Goal: Task Accomplishment & Management: Manage account settings

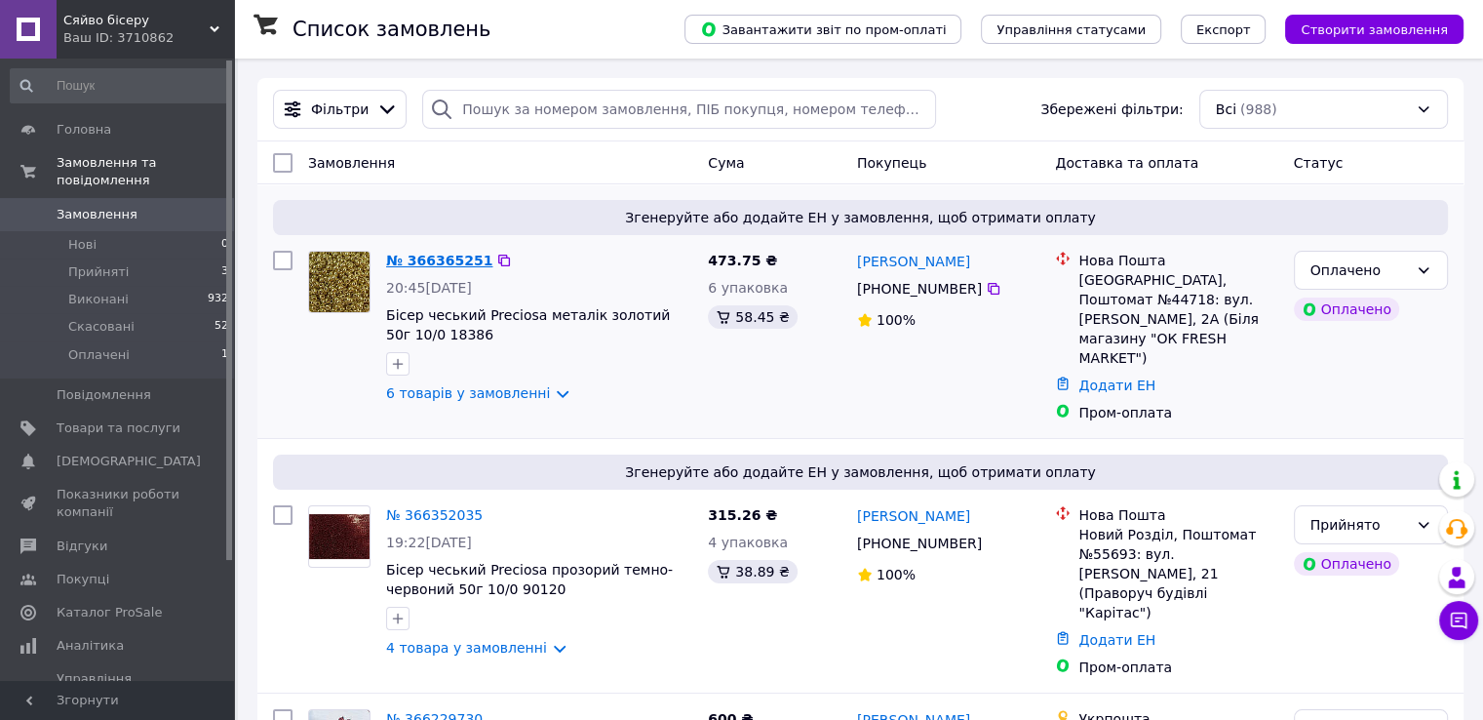
click at [439, 262] on link "№ 366365251" at bounding box center [439, 261] width 106 height 16
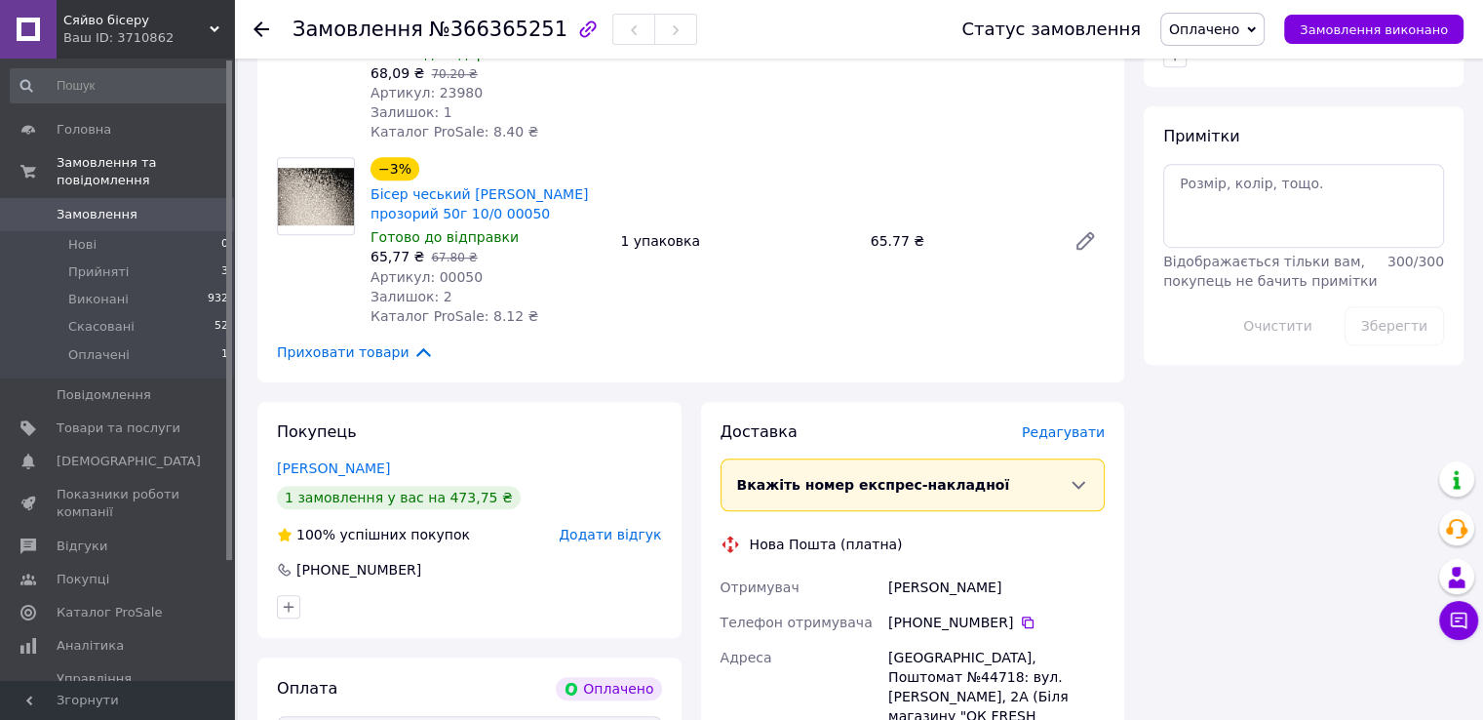
scroll to position [1170, 0]
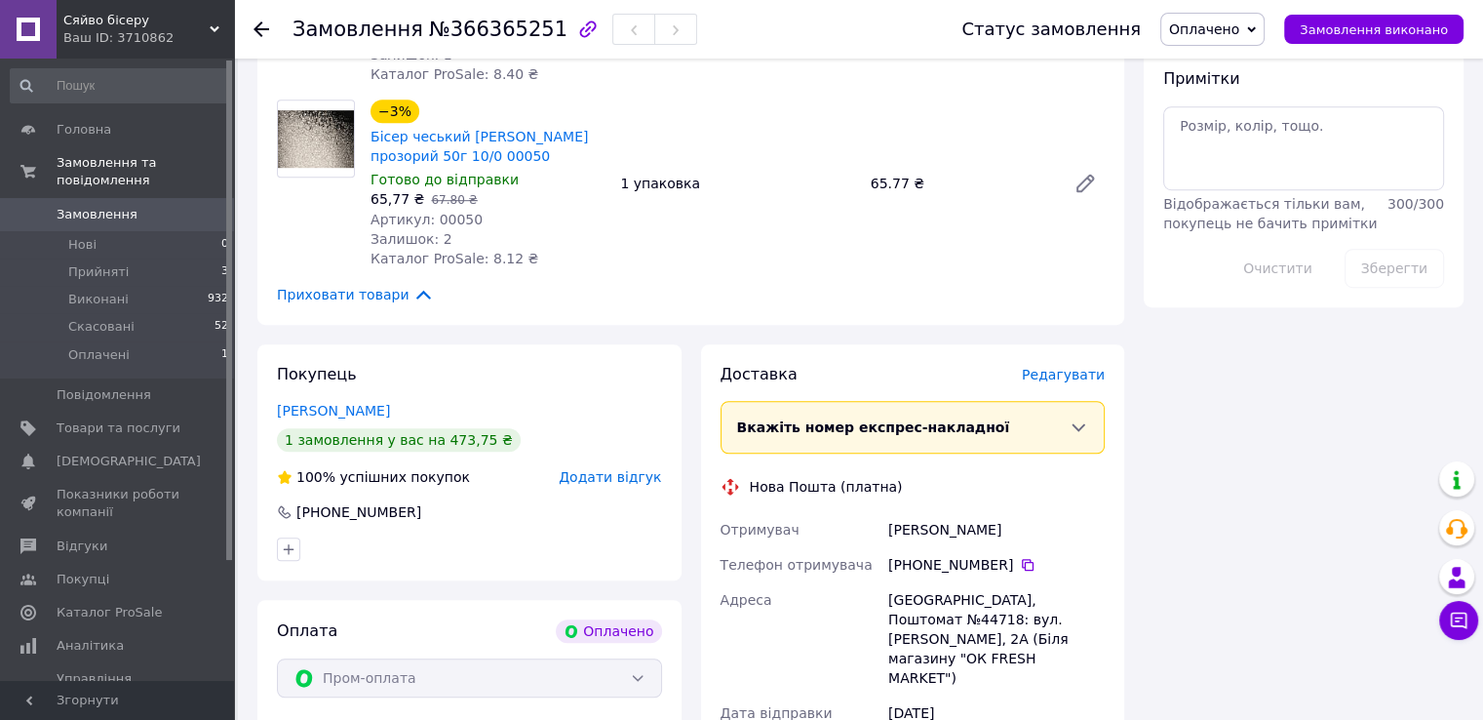
click at [1258, 30] on span "Оплачено" at bounding box center [1212, 29] width 104 height 33
click at [1219, 67] on li "Прийнято" at bounding box center [1212, 68] width 102 height 29
click at [101, 206] on span "Замовлення" at bounding box center [97, 215] width 81 height 18
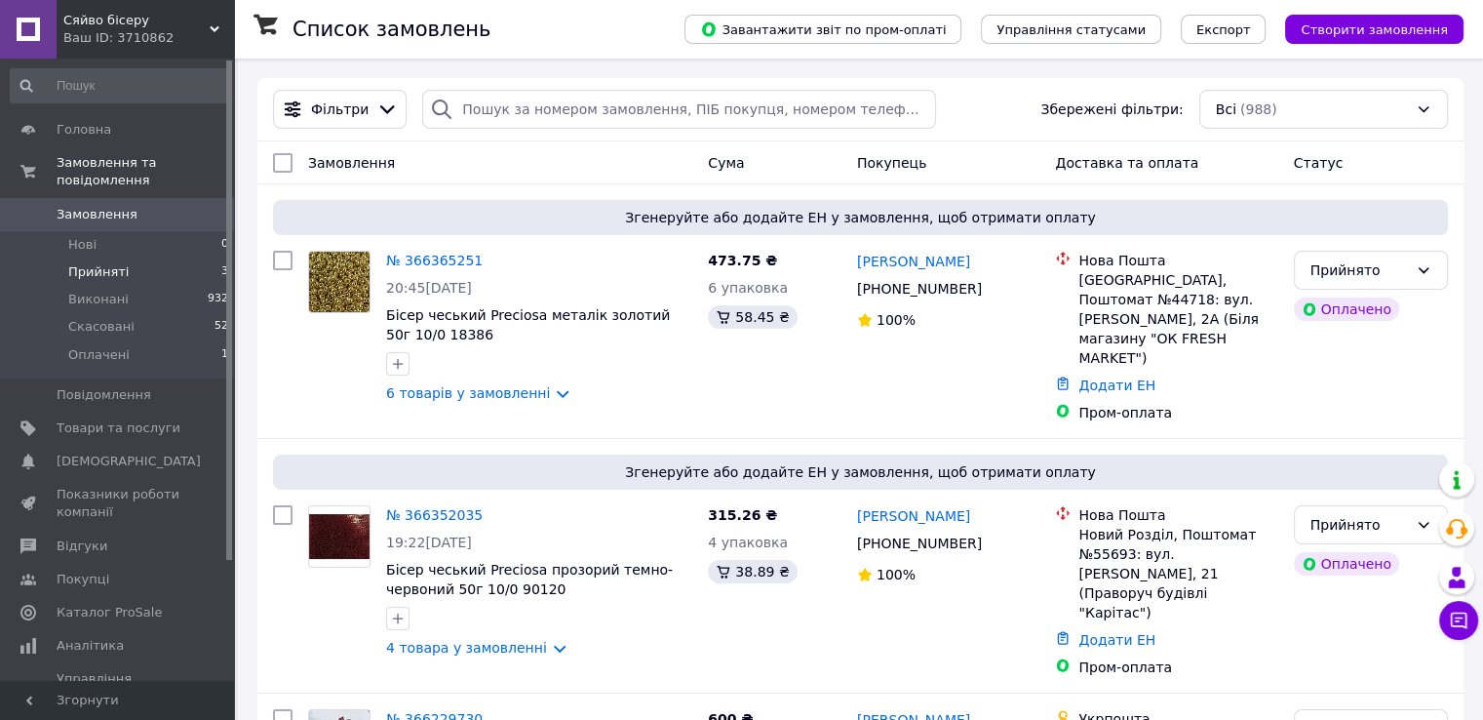
click at [114, 263] on span "Прийняті" at bounding box center [98, 272] width 60 height 18
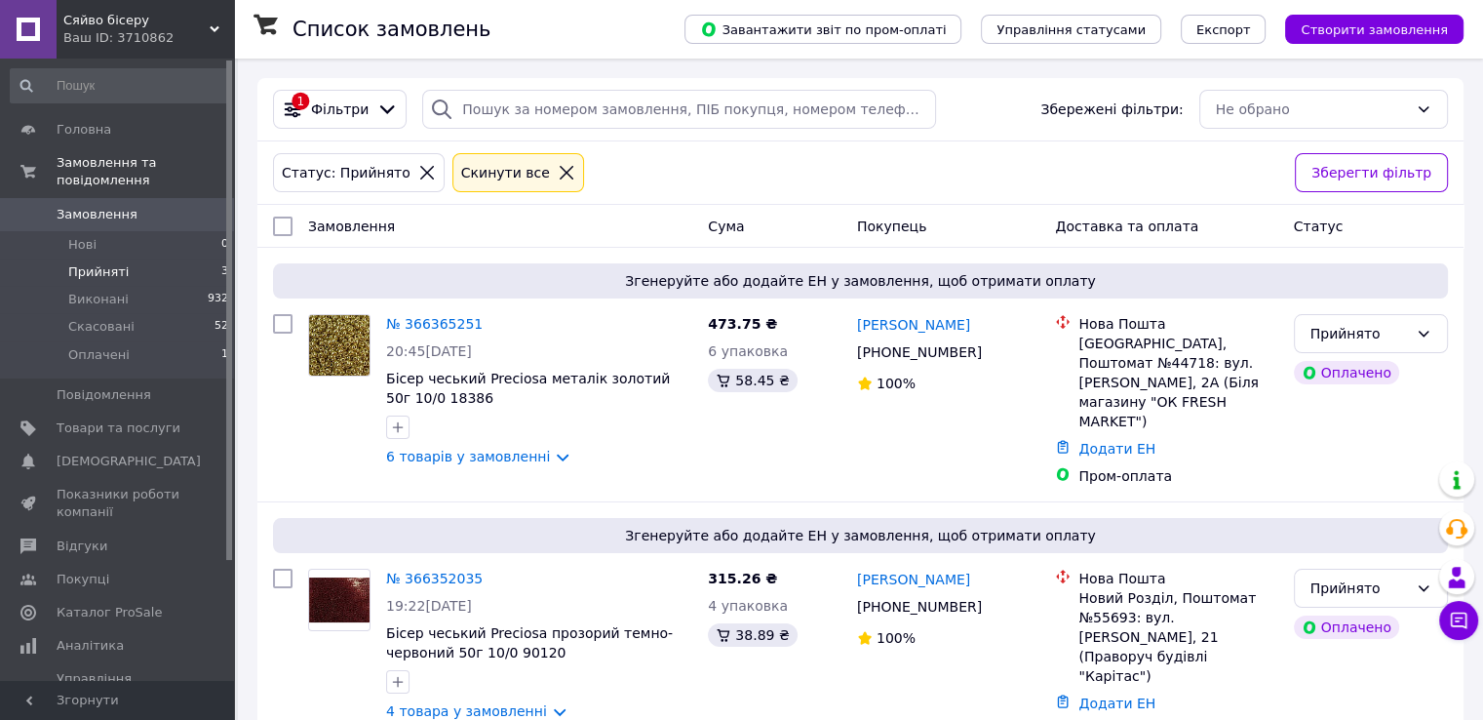
click at [220, 24] on div "Сяйво бісеру Ваш ID: 3710862" at bounding box center [145, 29] width 177 height 59
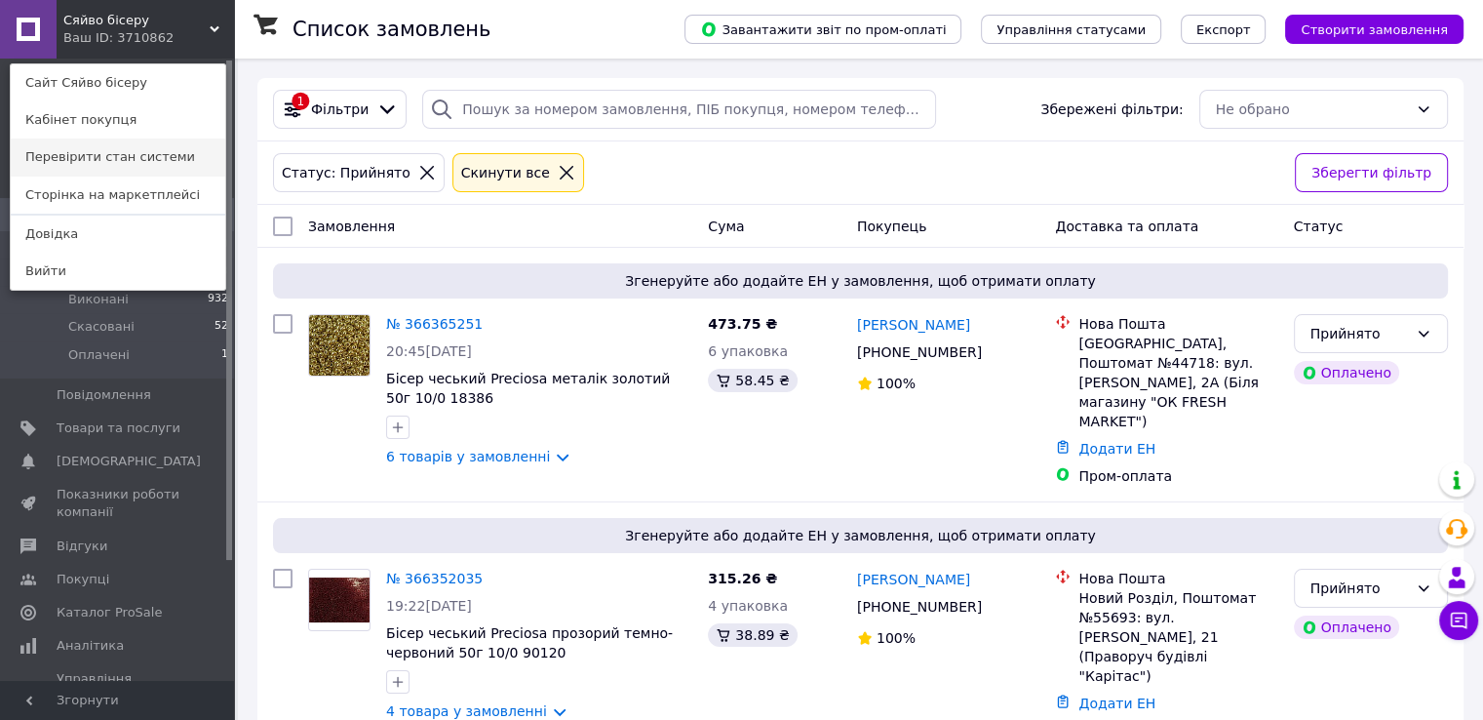
click at [140, 162] on link "Перевірити стан системи" at bounding box center [118, 156] width 215 height 37
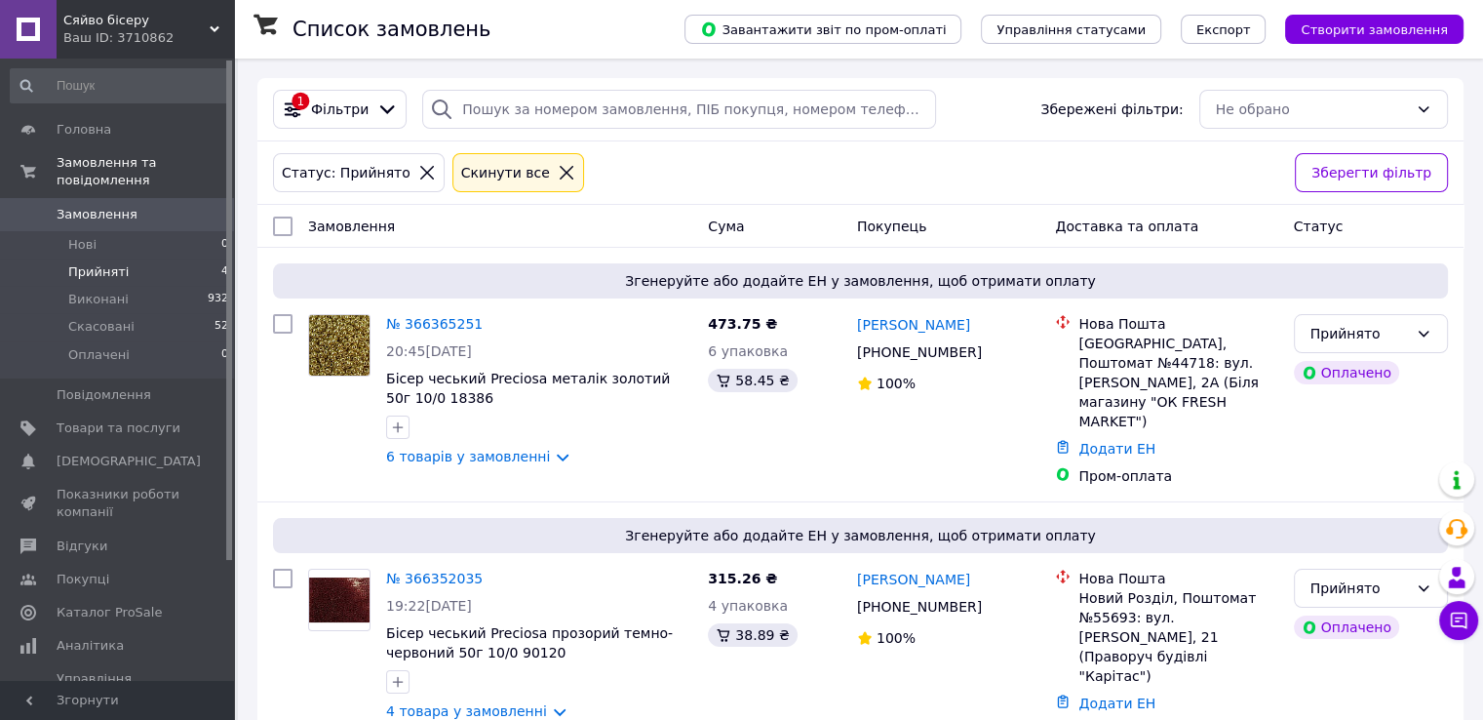
click at [117, 263] on span "Прийняті" at bounding box center [98, 272] width 60 height 18
click at [114, 125] on span "Головна" at bounding box center [119, 130] width 124 height 18
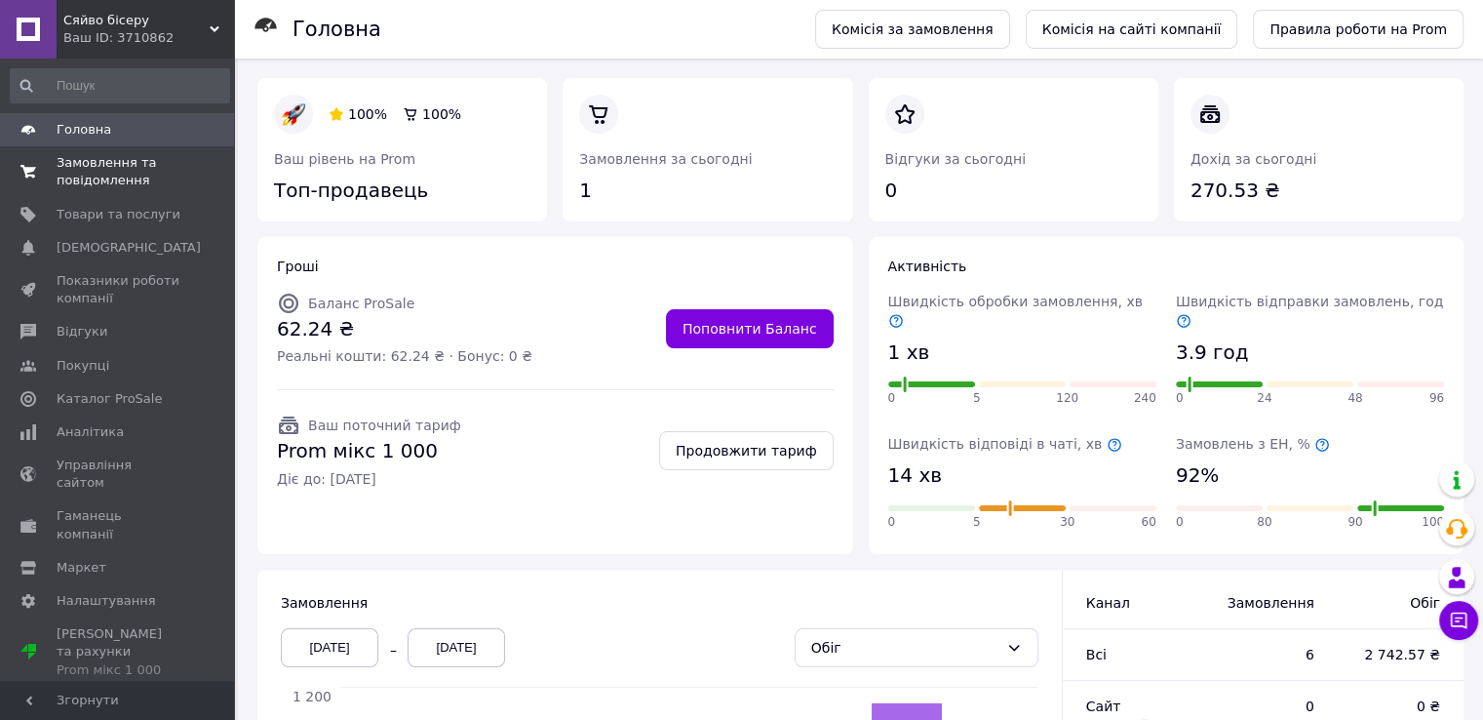
click at [82, 172] on span "Замовлення та повідомлення" at bounding box center [119, 171] width 124 height 35
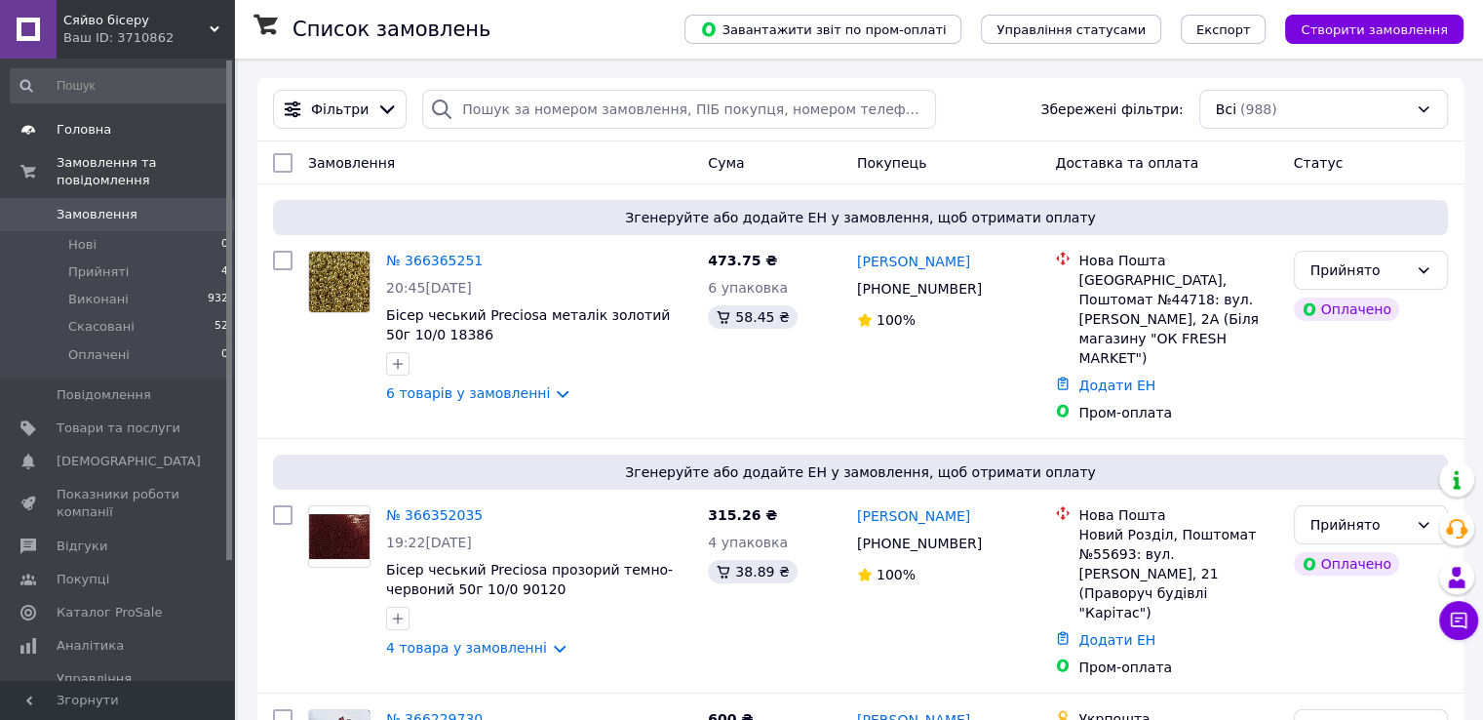
click at [98, 130] on span "Головна" at bounding box center [84, 130] width 55 height 18
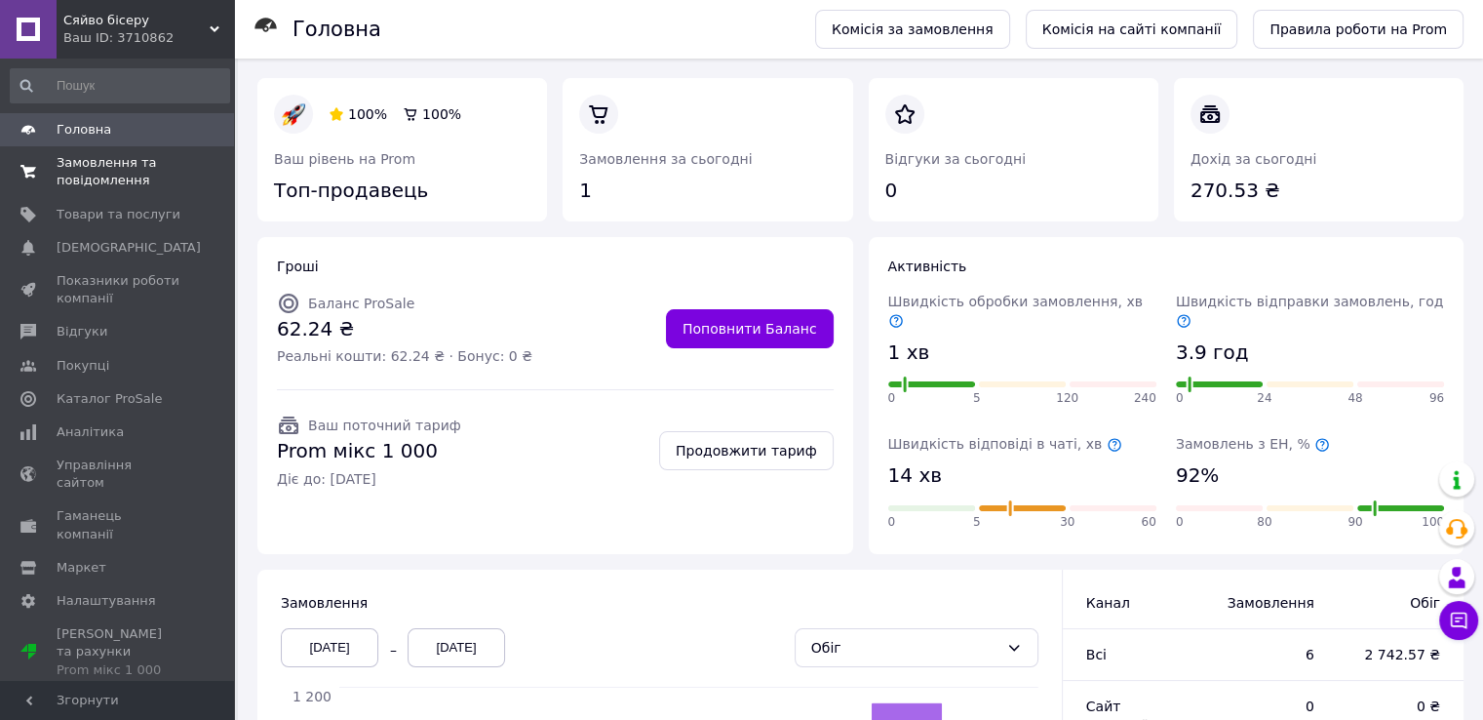
click at [100, 169] on span "Замовлення та повідомлення" at bounding box center [119, 171] width 124 height 35
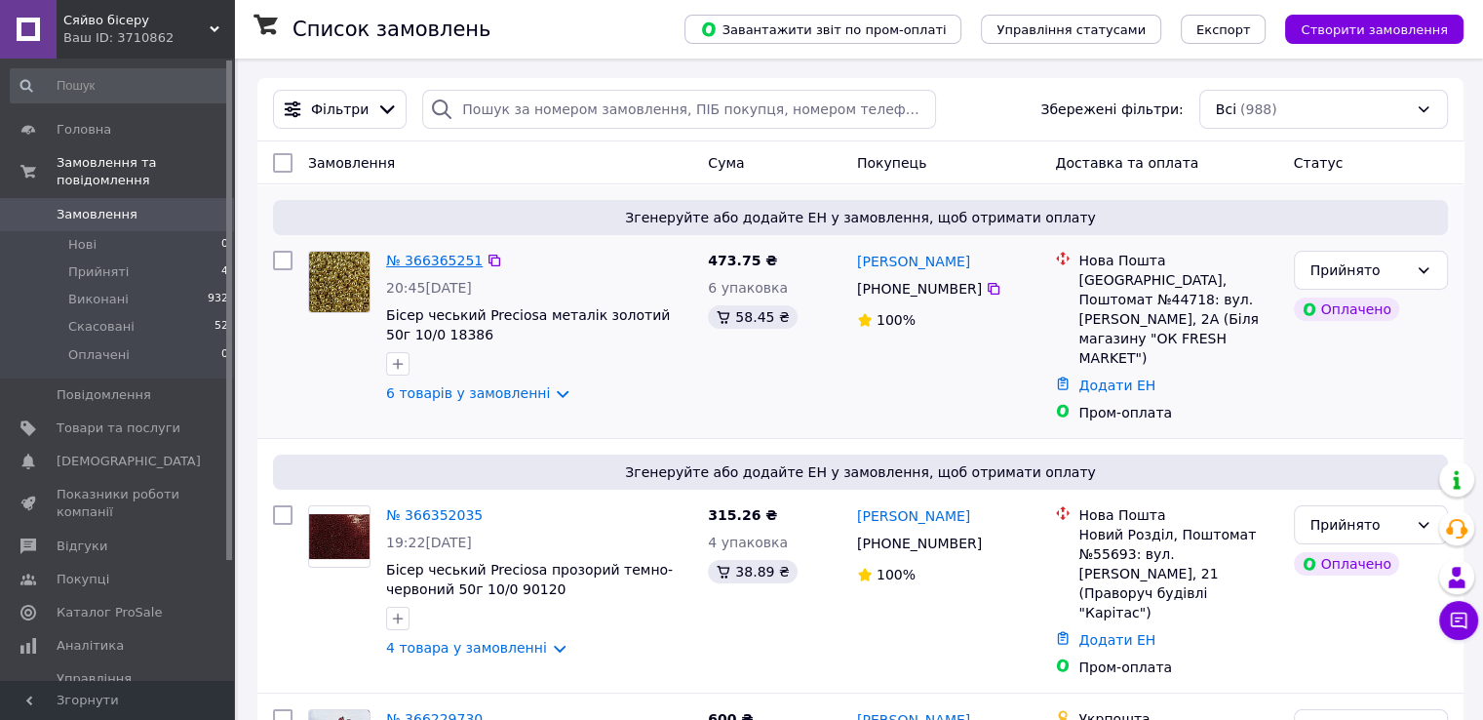
click at [412, 261] on link "№ 366365251" at bounding box center [434, 261] width 97 height 16
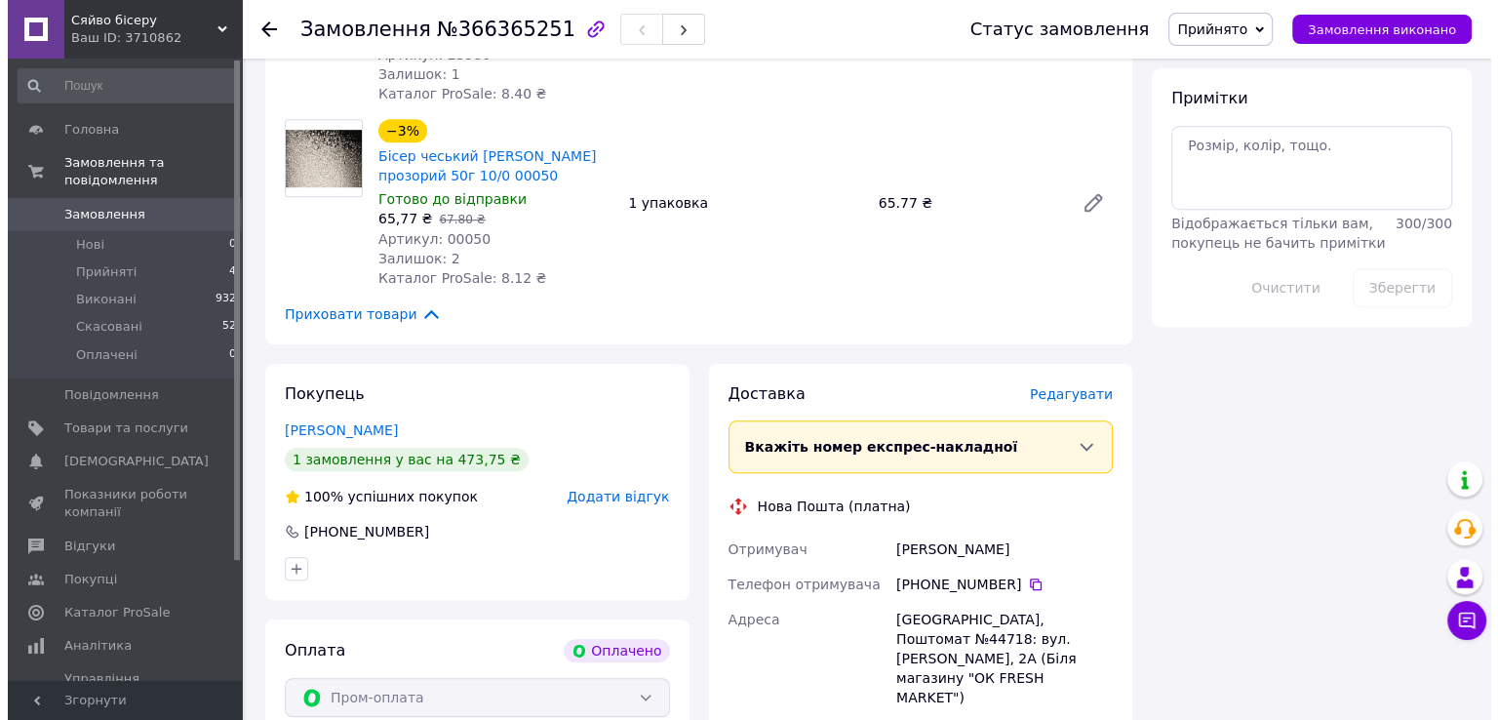
scroll to position [1170, 0]
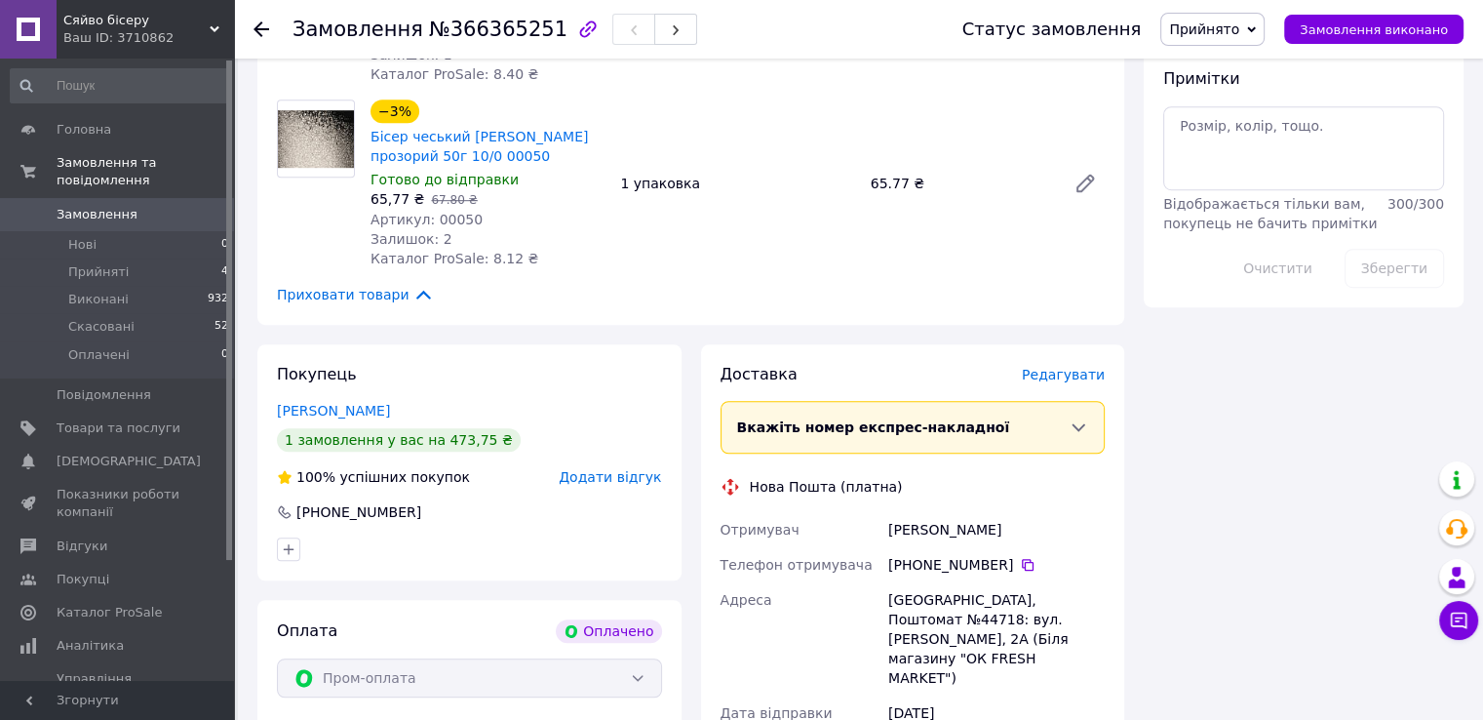
click at [1065, 367] on span "Редагувати" at bounding box center [1063, 375] width 83 height 16
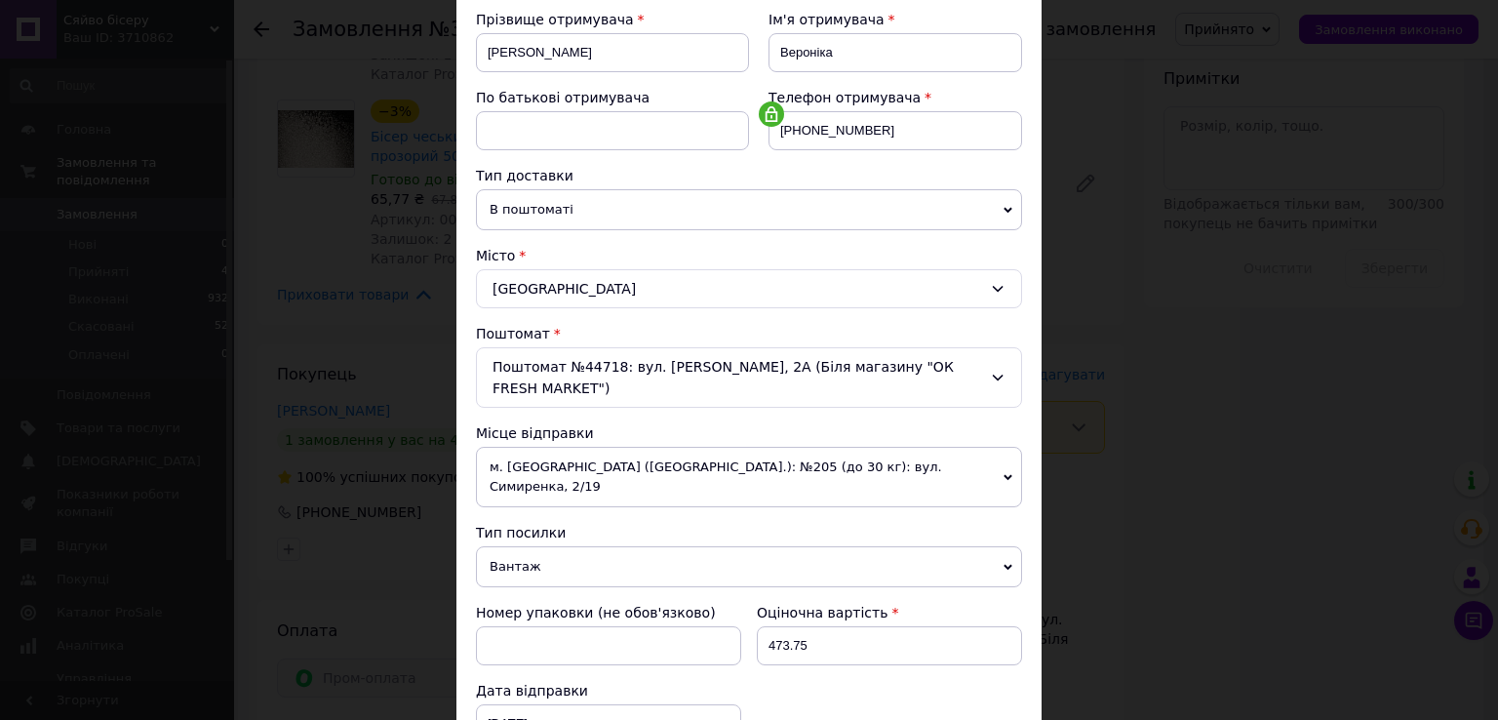
scroll to position [390, 0]
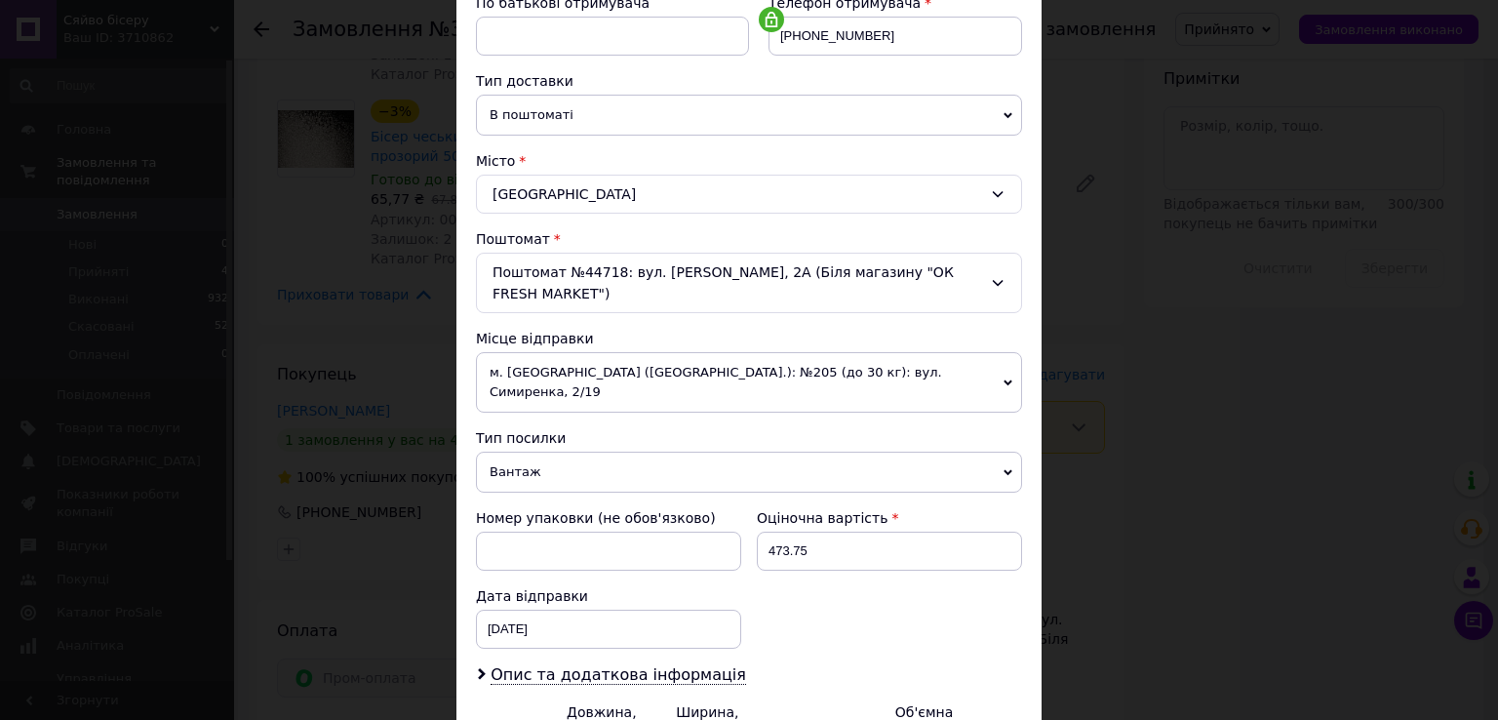
click at [994, 368] on span "м. [GEOGRAPHIC_DATA] ([GEOGRAPHIC_DATA].): №205 (до 30 кг): вул. Симиренка, 2/19" at bounding box center [749, 382] width 546 height 60
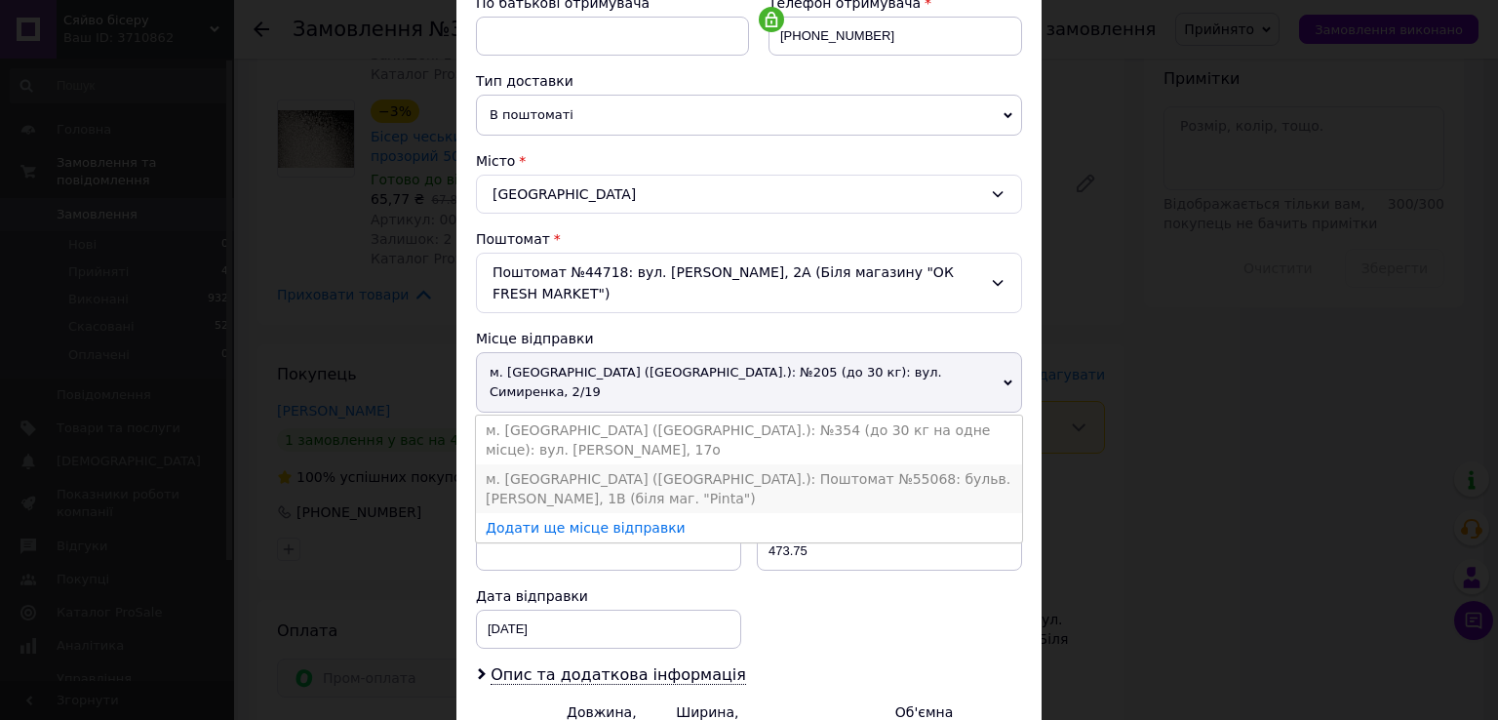
click at [641, 464] on li "м. [GEOGRAPHIC_DATA] ([GEOGRAPHIC_DATA].): Поштомат №55068: бульв. [PERSON_NAME…" at bounding box center [749, 488] width 546 height 49
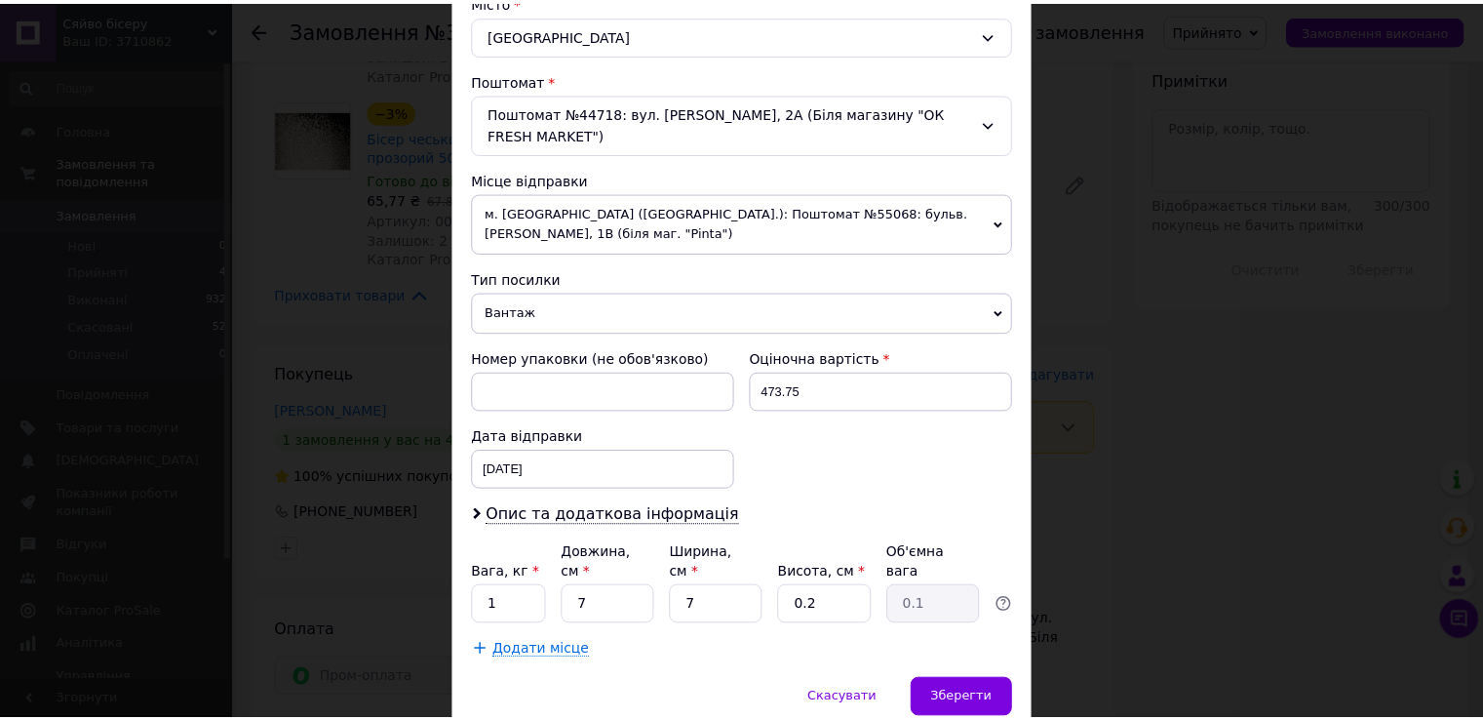
scroll to position [585, 0]
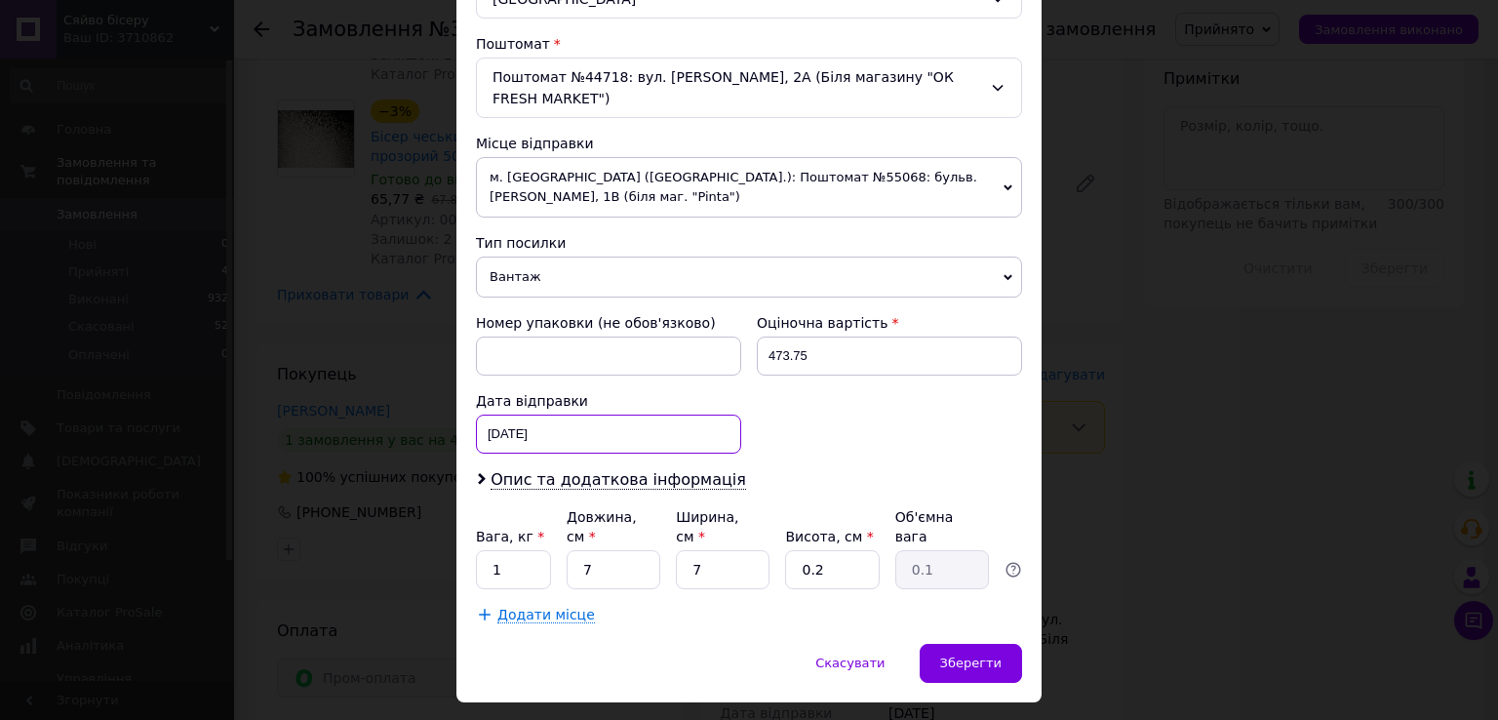
click at [588, 434] on div "[DATE] < 2025 > < Октябрь > Пн Вт Ср Чт Пт Сб Вс 29 30 1 2 3 4 5 6 7 8 9 10 11 …" at bounding box center [608, 433] width 265 height 39
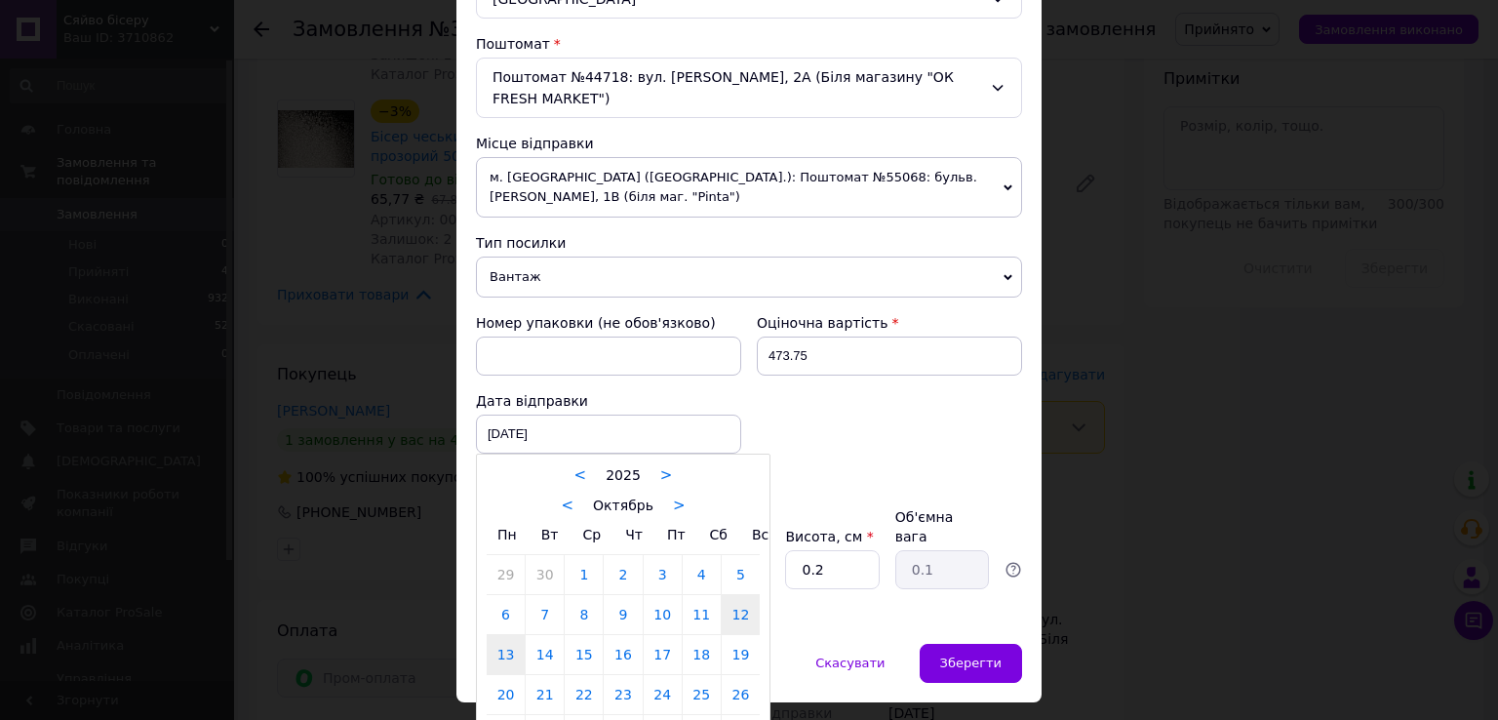
click at [498, 649] on link "13" at bounding box center [506, 654] width 38 height 39
type input "[DATE]"
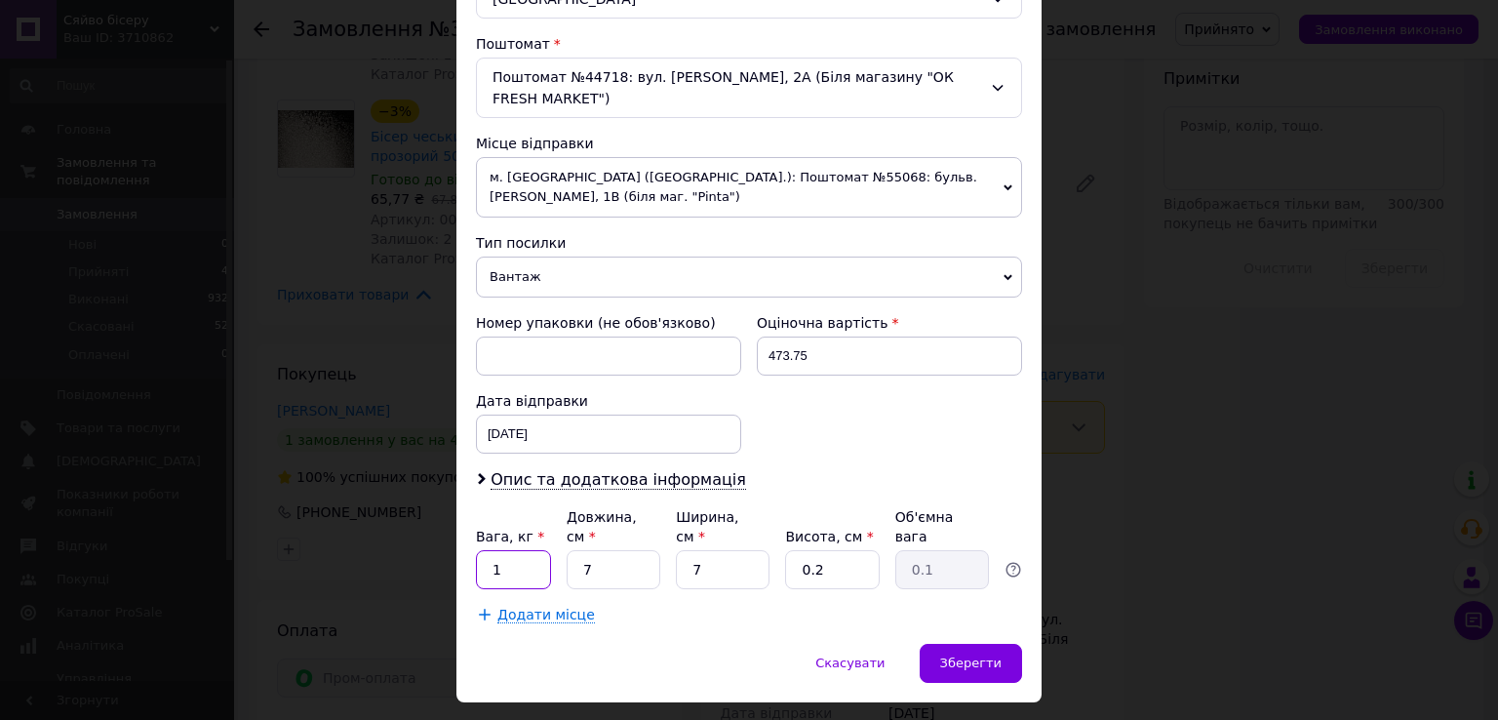
click at [523, 550] on input "1" at bounding box center [513, 569] width 75 height 39
type input "0.300"
click at [613, 550] on input "7" at bounding box center [614, 569] width 94 height 39
click at [858, 550] on input "0.2" at bounding box center [832, 569] width 94 height 39
click at [605, 550] on input "7" at bounding box center [614, 569] width 94 height 39
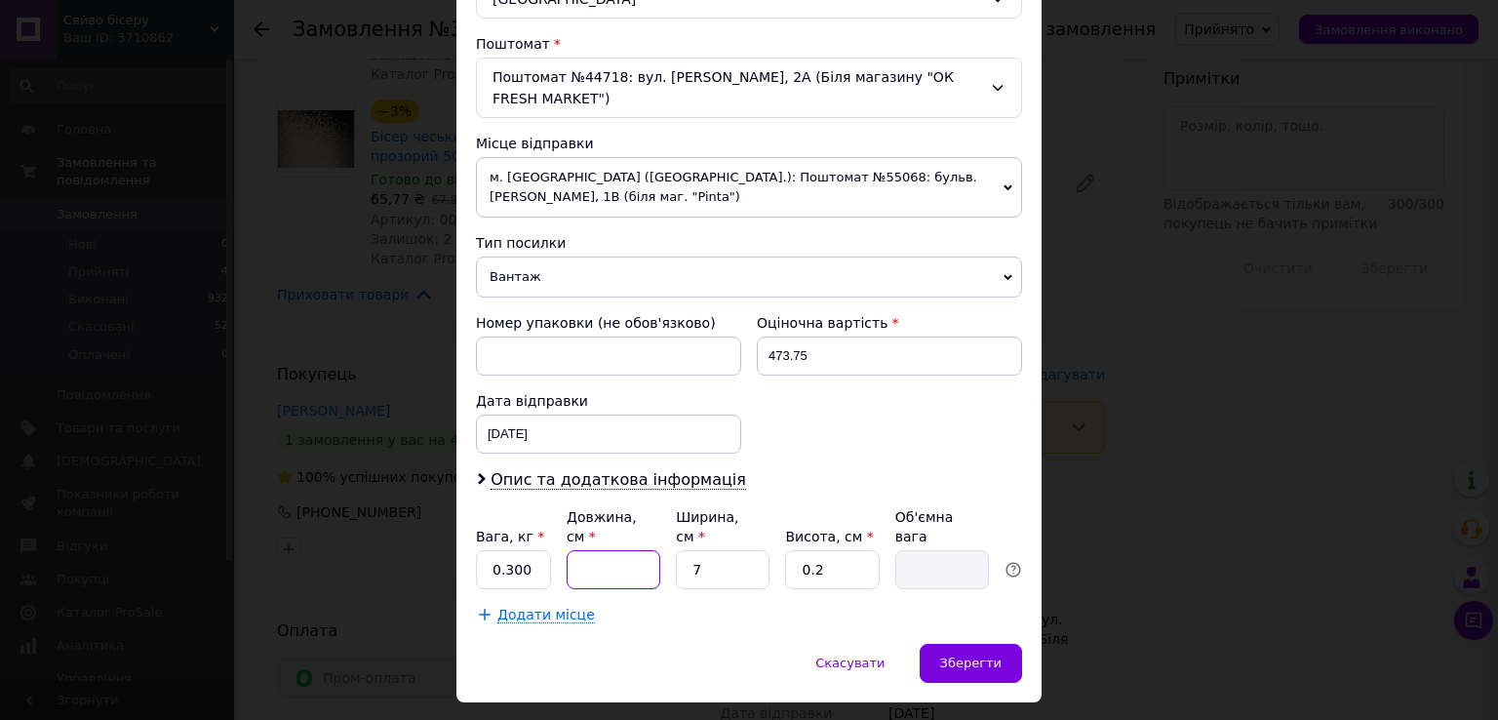
type input "1"
type input "0.1"
type input "11"
click at [710, 551] on input "7" at bounding box center [723, 569] width 94 height 39
type input "1"
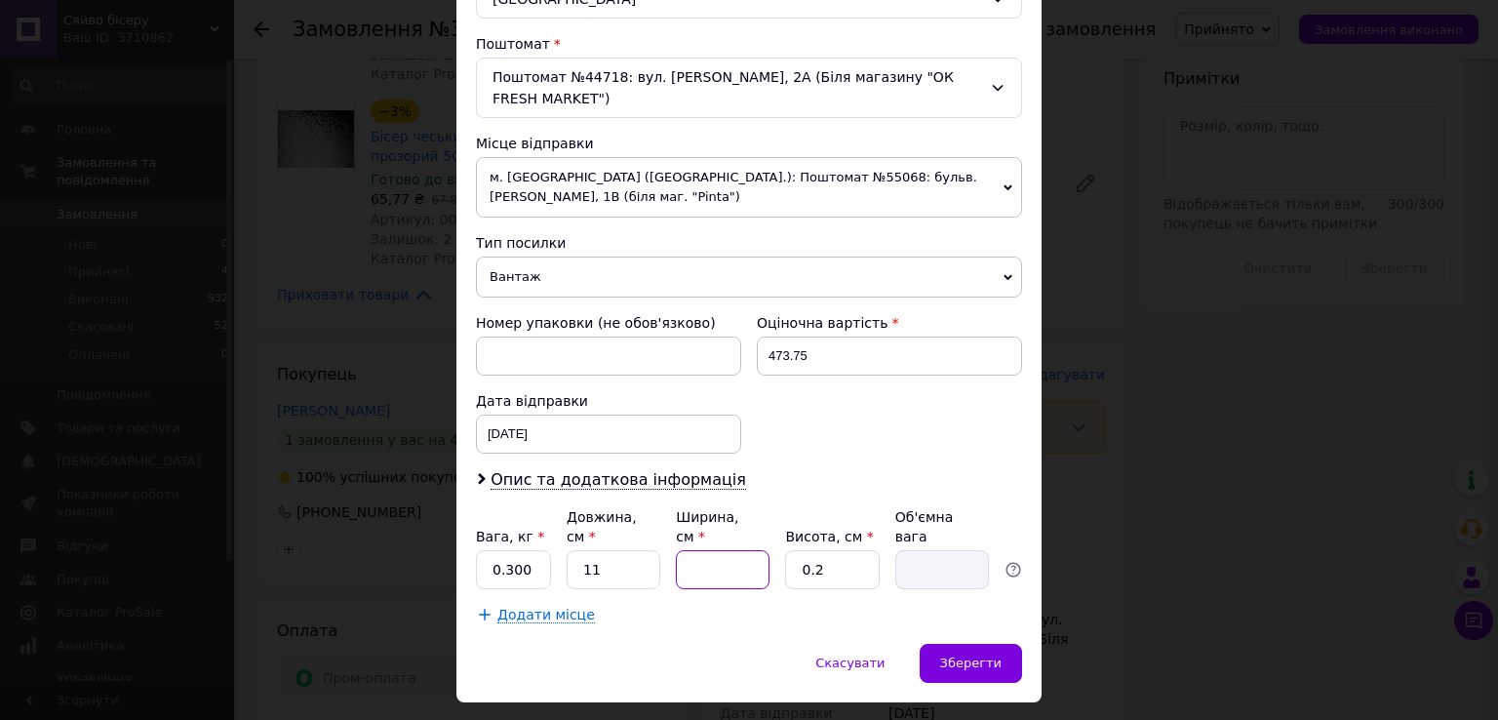
type input "0.1"
type input "11"
click at [846, 550] on input "0.2" at bounding box center [832, 569] width 94 height 39
type input "0"
type input "9"
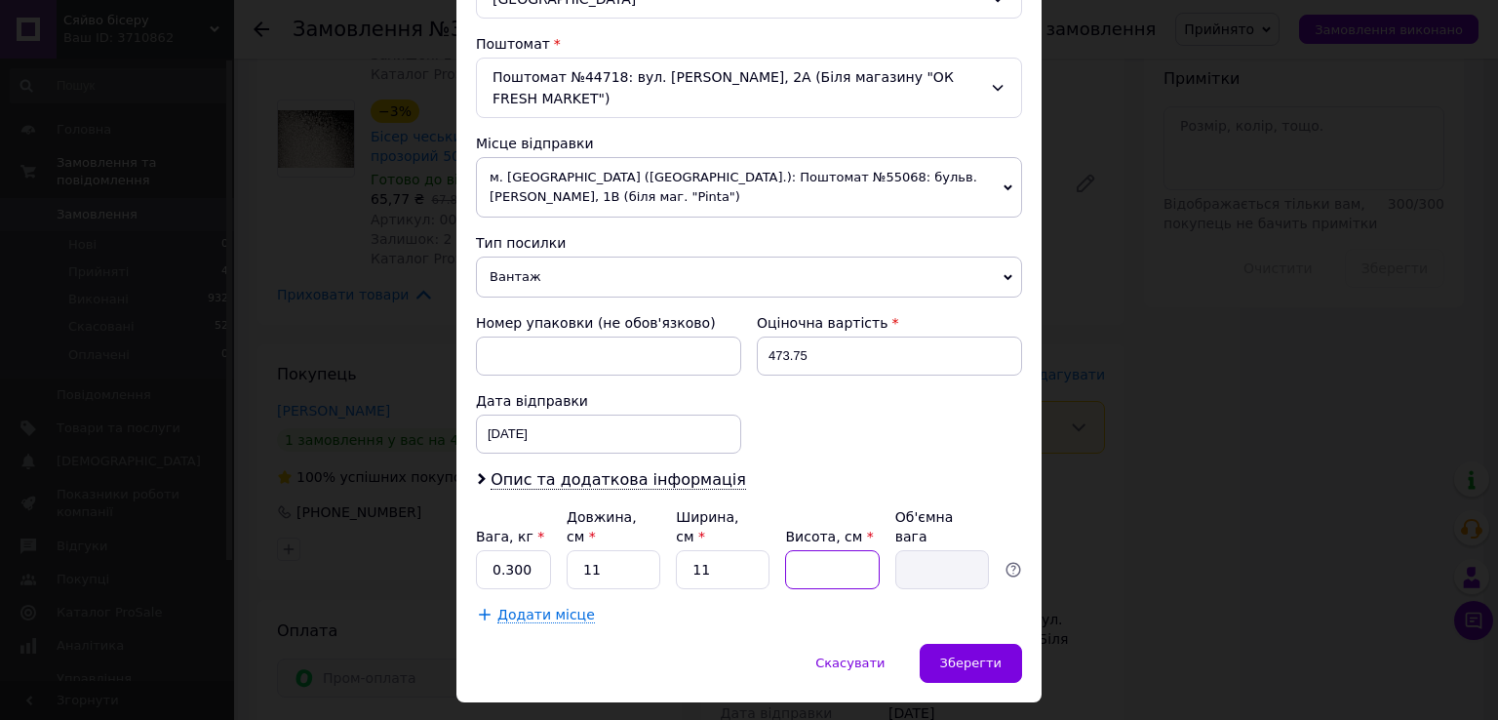
type input "0.27"
type input "1"
type input "0.1"
type input "10"
type input "0.3"
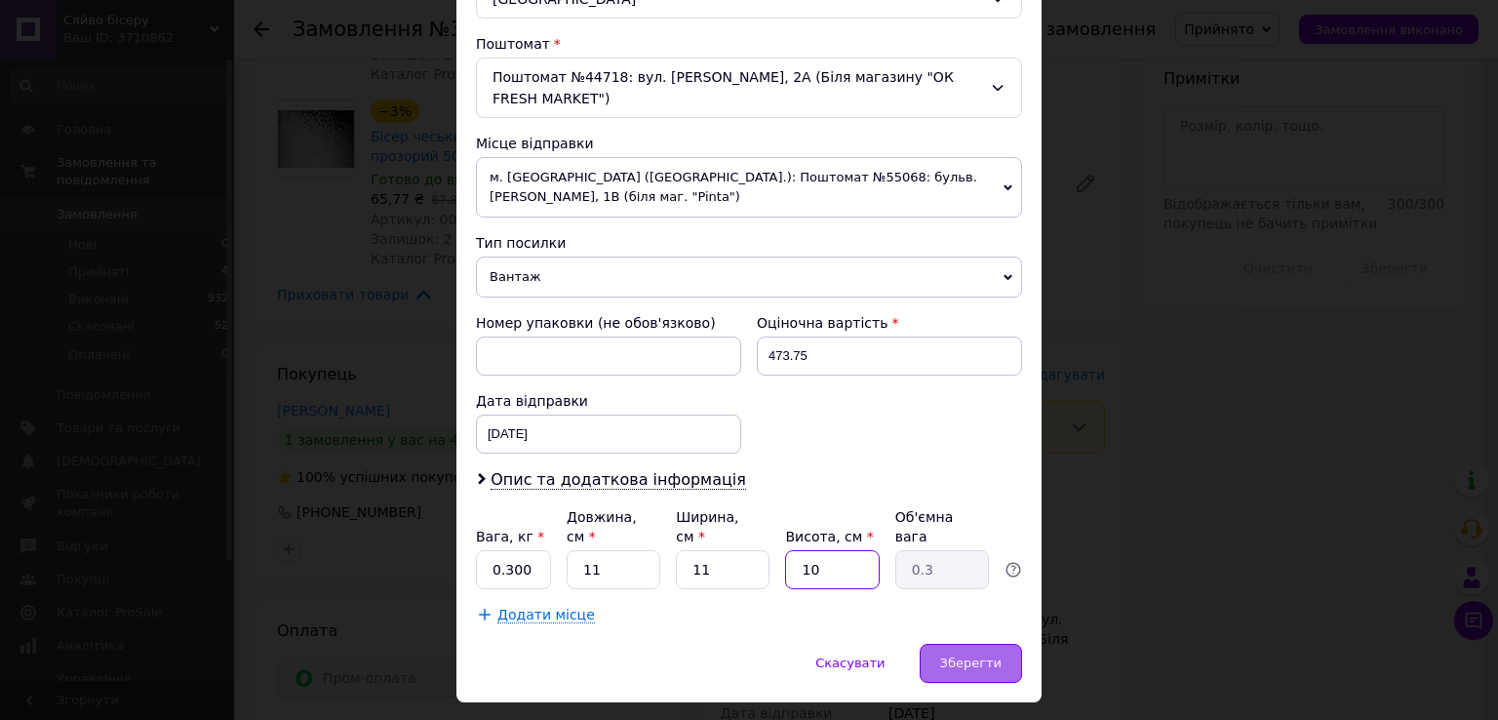
type input "10"
click at [977, 655] on span "Зберегти" at bounding box center [970, 662] width 61 height 15
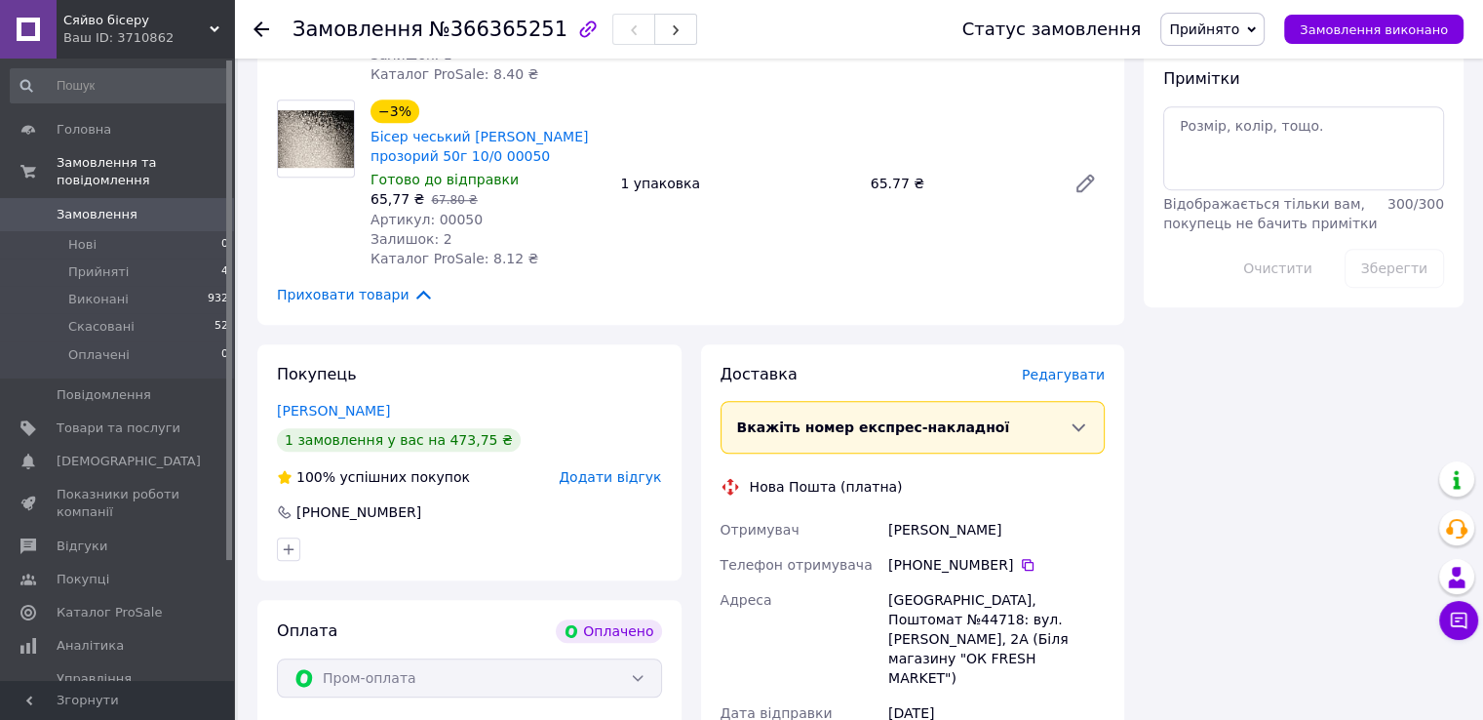
click at [261, 26] on icon at bounding box center [262, 29] width 16 height 16
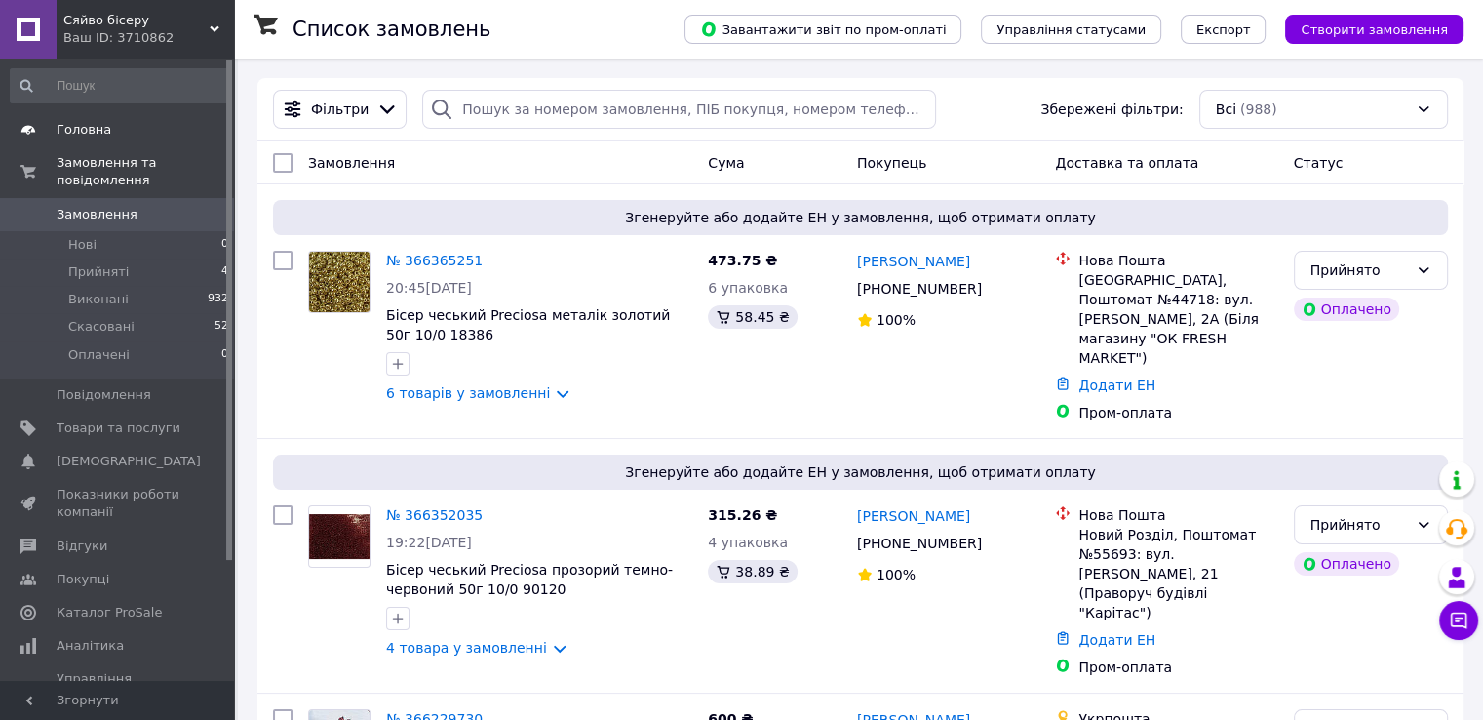
click at [111, 130] on span "Головна" at bounding box center [119, 130] width 124 height 18
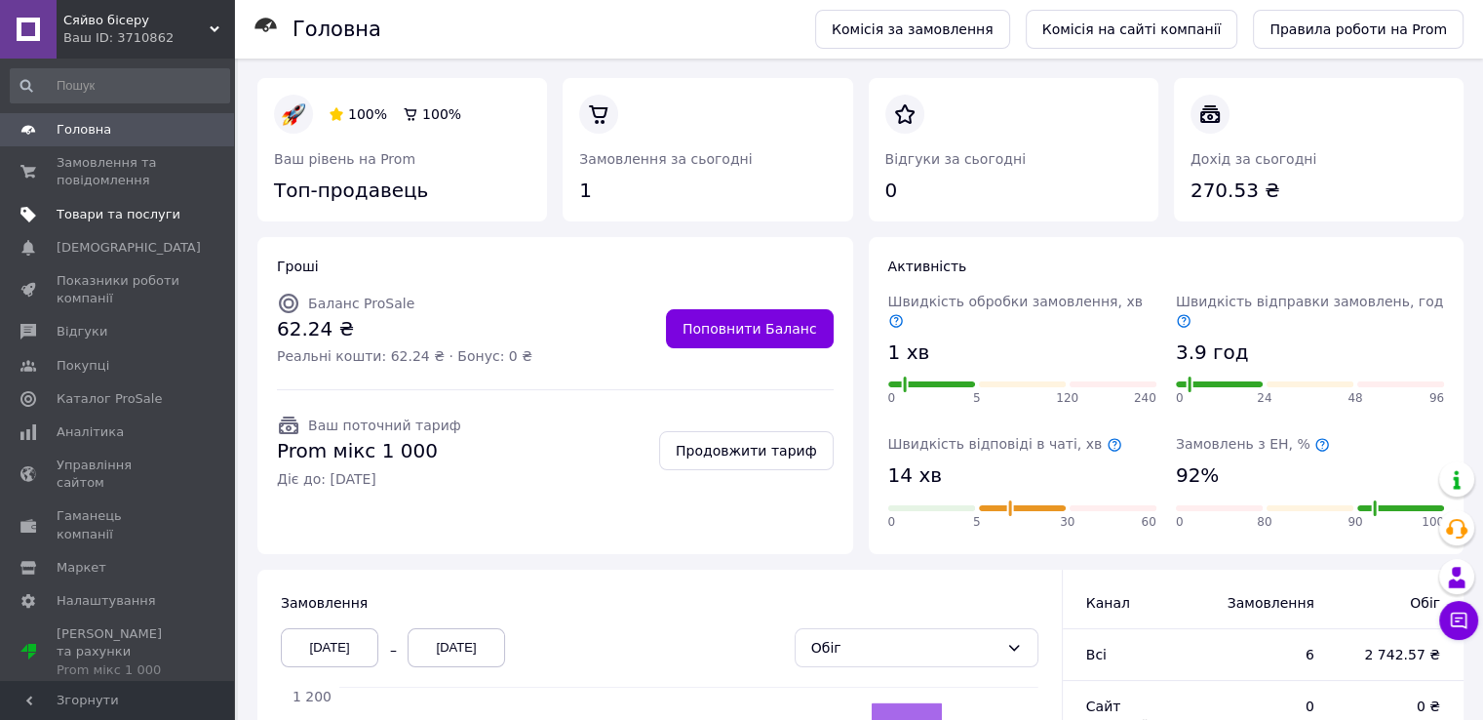
click at [102, 216] on span "Товари та послуги" at bounding box center [119, 215] width 124 height 18
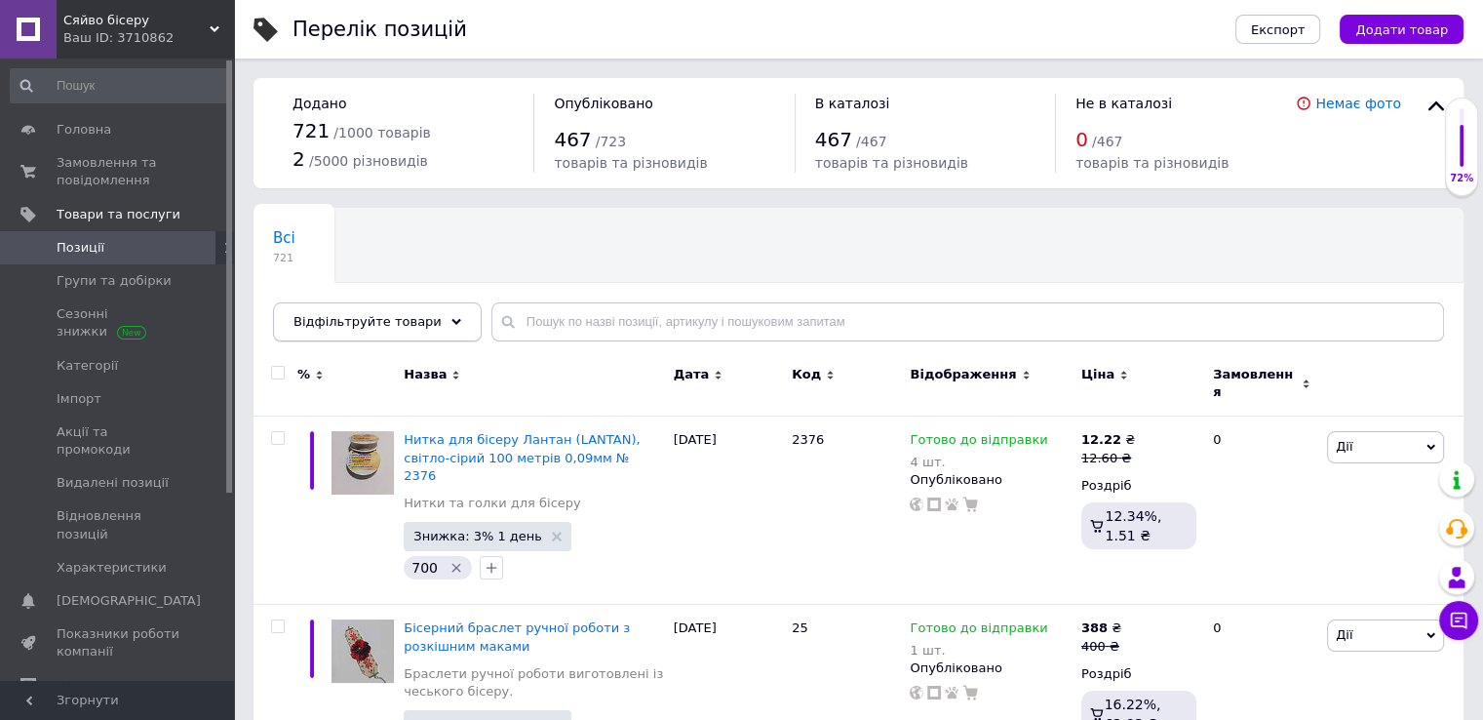
click at [437, 331] on div "Відфільтруйте товари" at bounding box center [377, 321] width 209 height 39
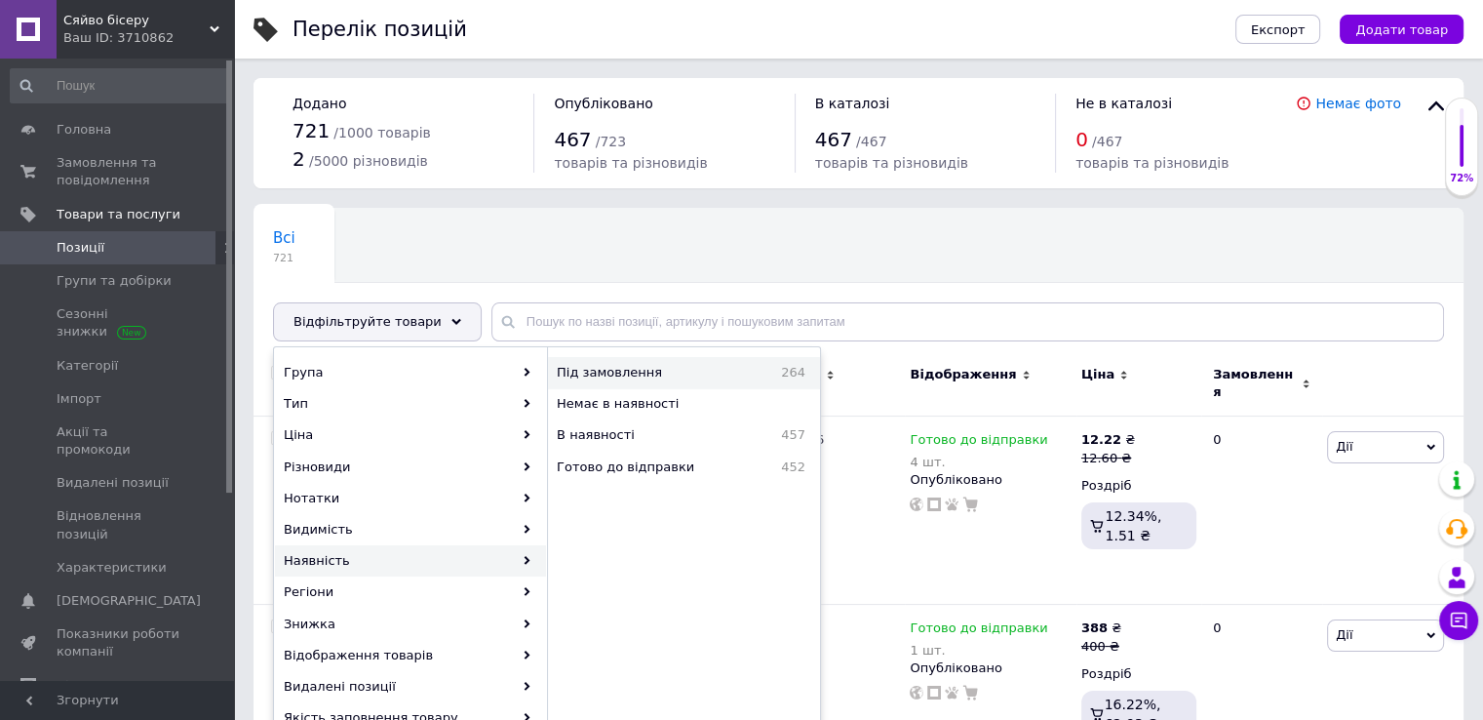
click at [691, 364] on span "Під замовлення" at bounding box center [651, 373] width 188 height 18
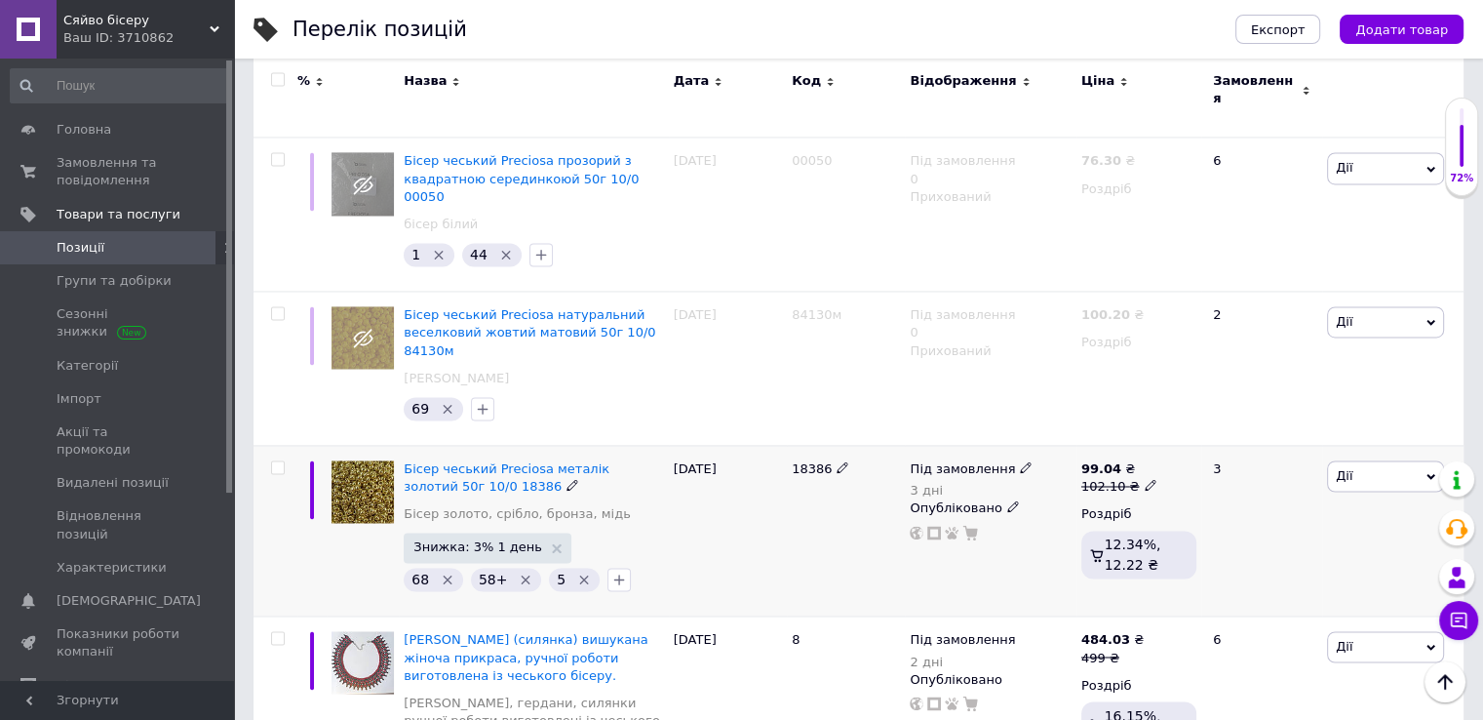
scroll to position [3050, 0]
click at [1362, 458] on span "Дії" at bounding box center [1385, 473] width 117 height 31
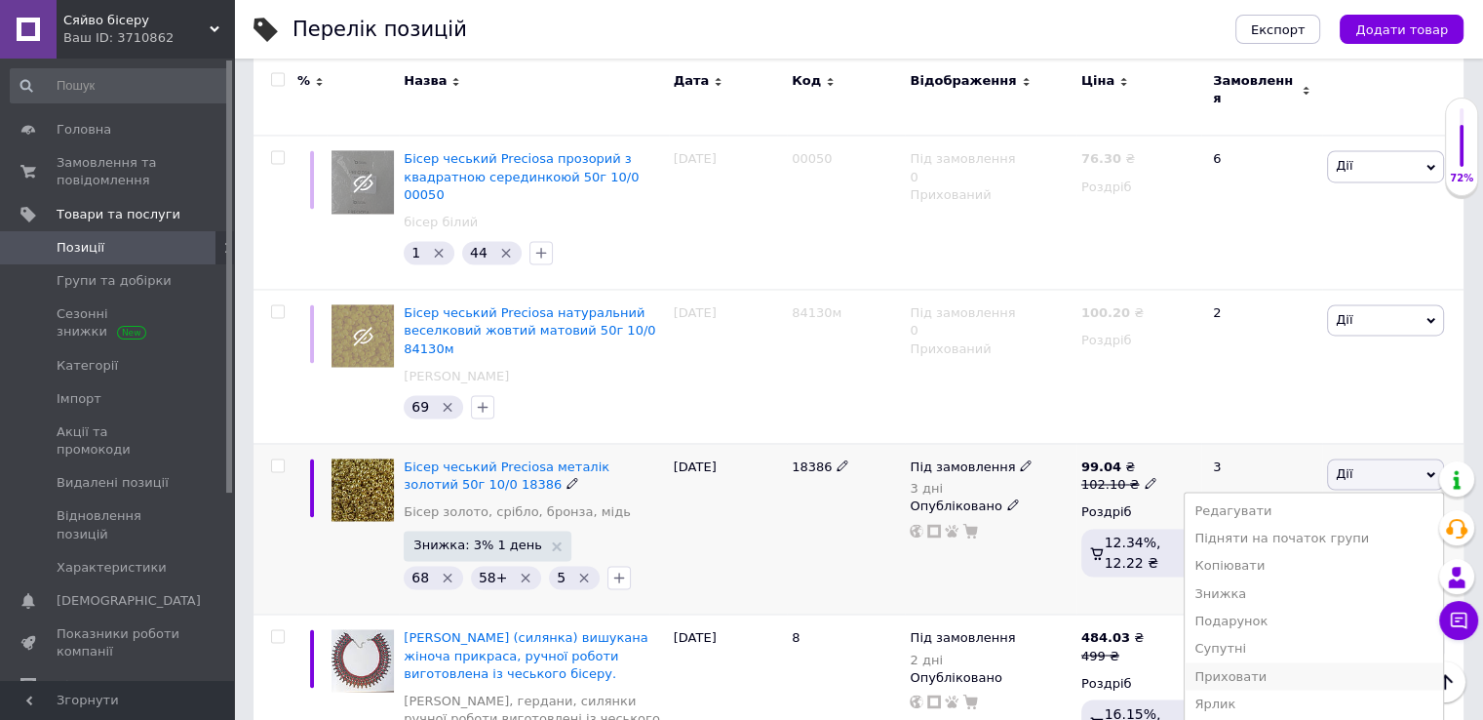
click at [1299, 662] on li "Приховати" at bounding box center [1314, 675] width 258 height 27
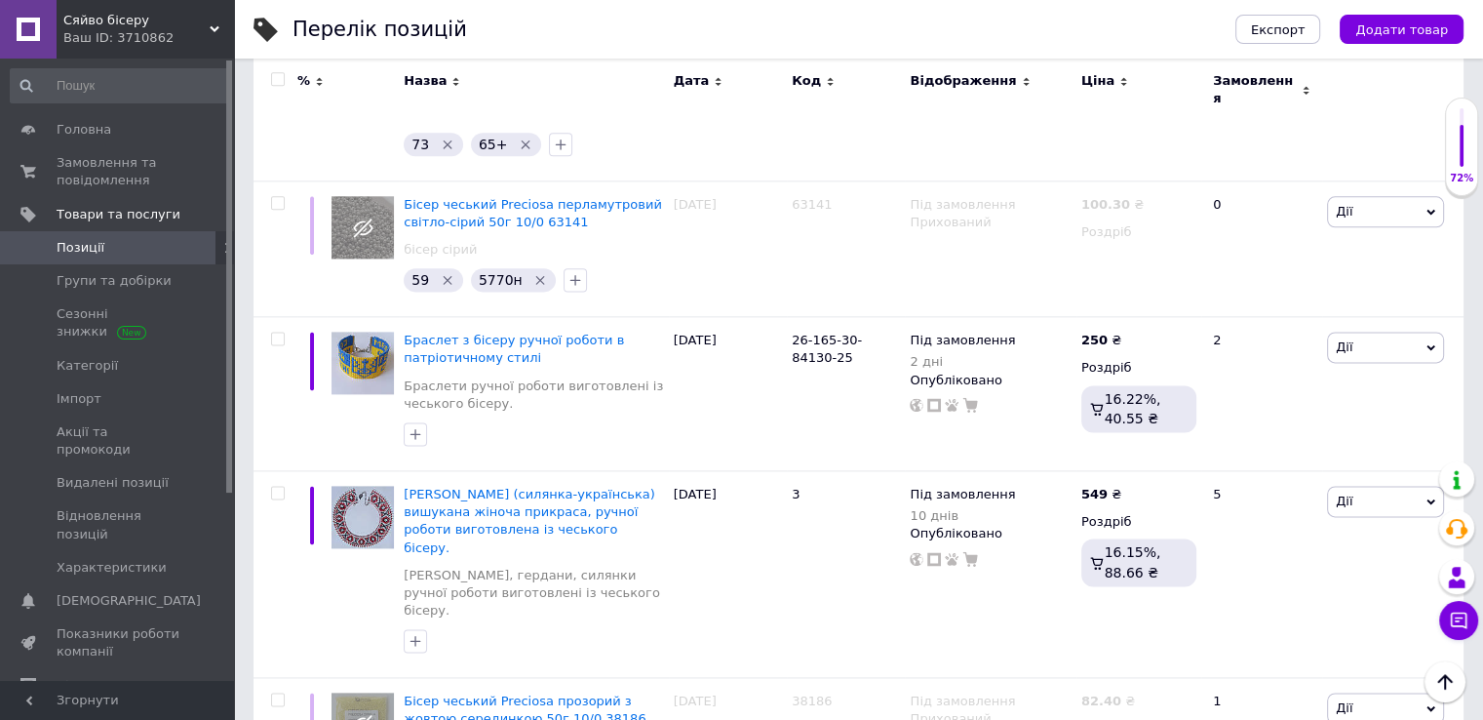
scroll to position [2693, 0]
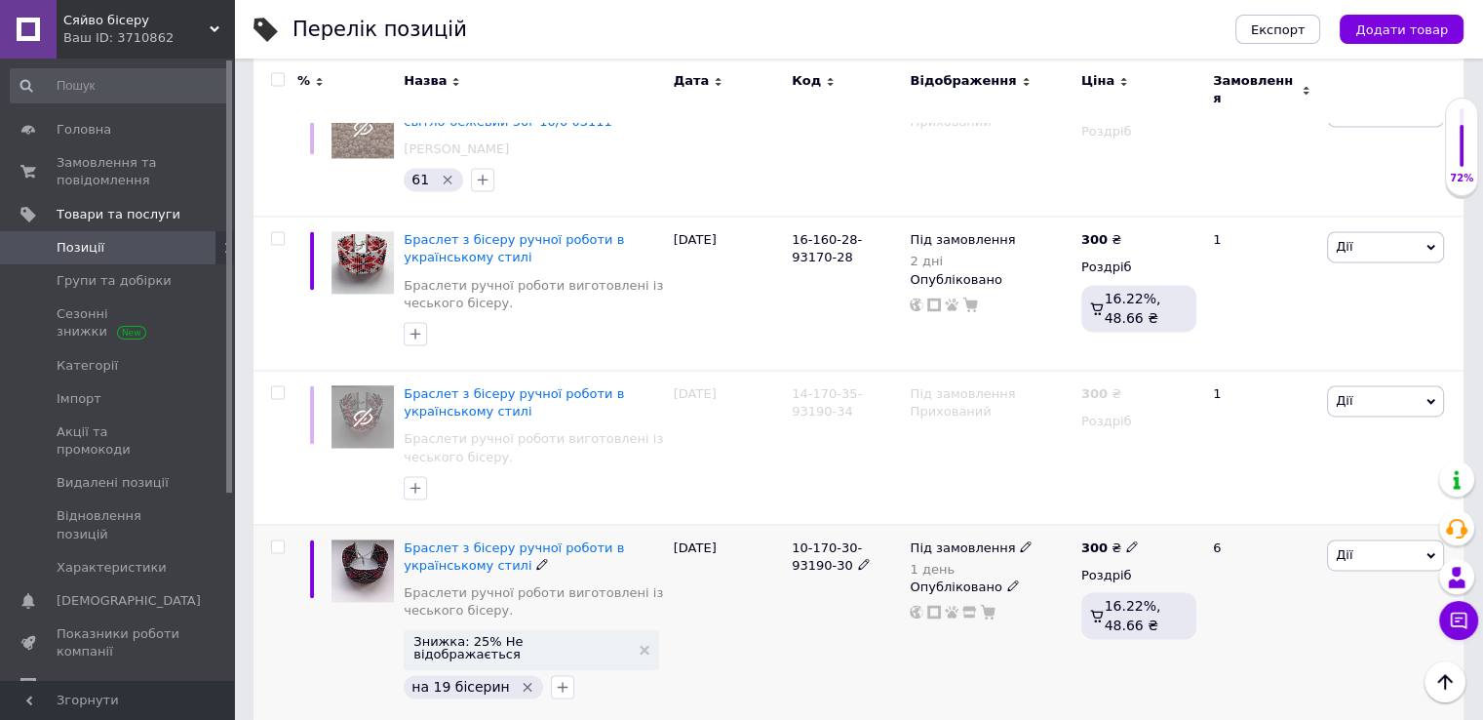
scroll to position [2770, 0]
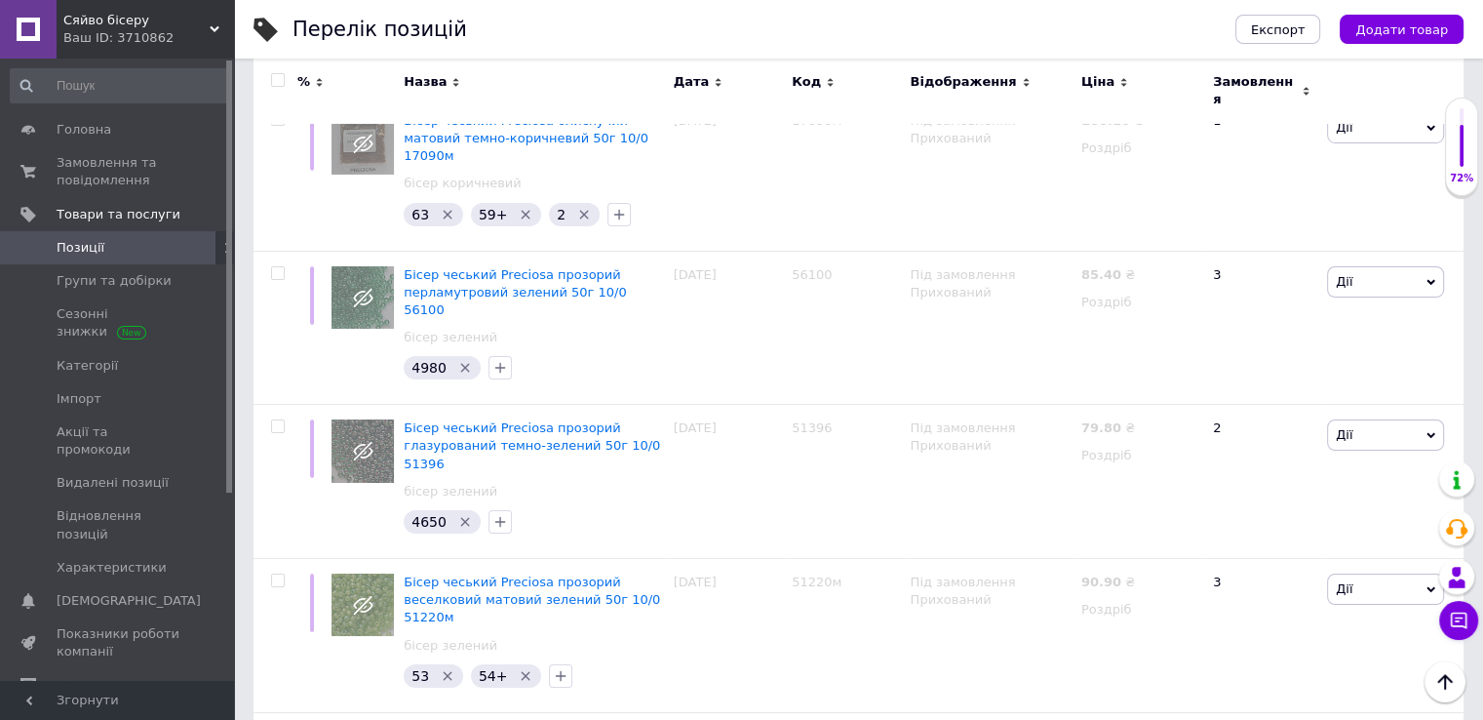
scroll to position [14390, 0]
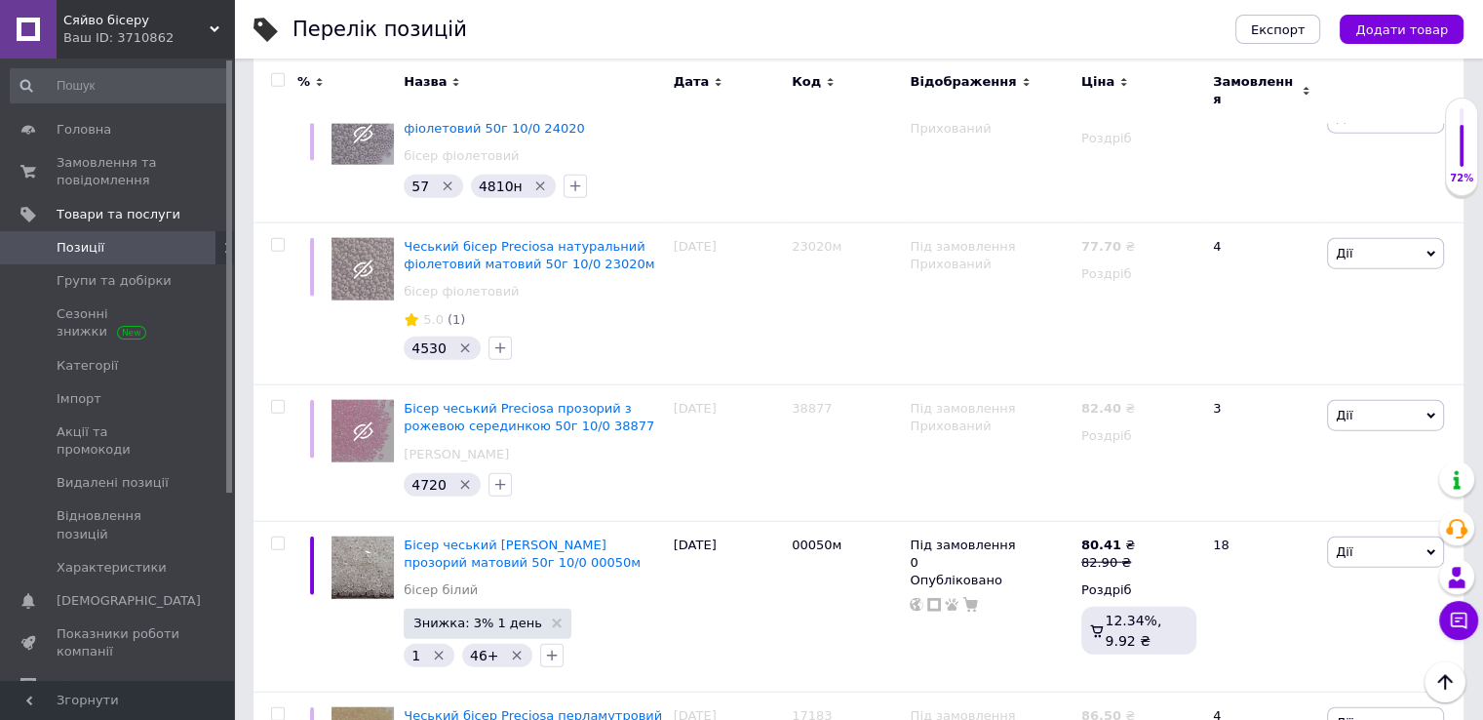
scroll to position [12079, 0]
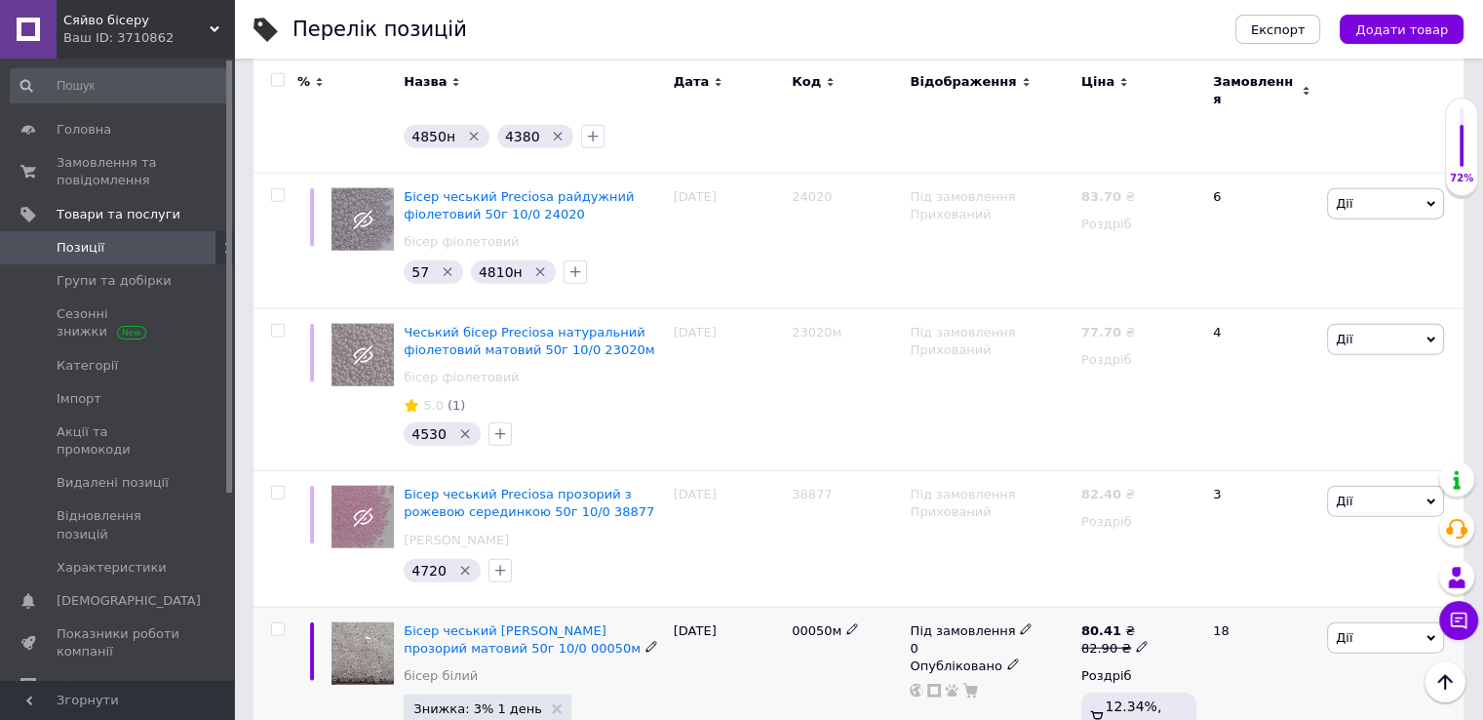
click at [1360, 622] on span "Дії" at bounding box center [1385, 637] width 117 height 31
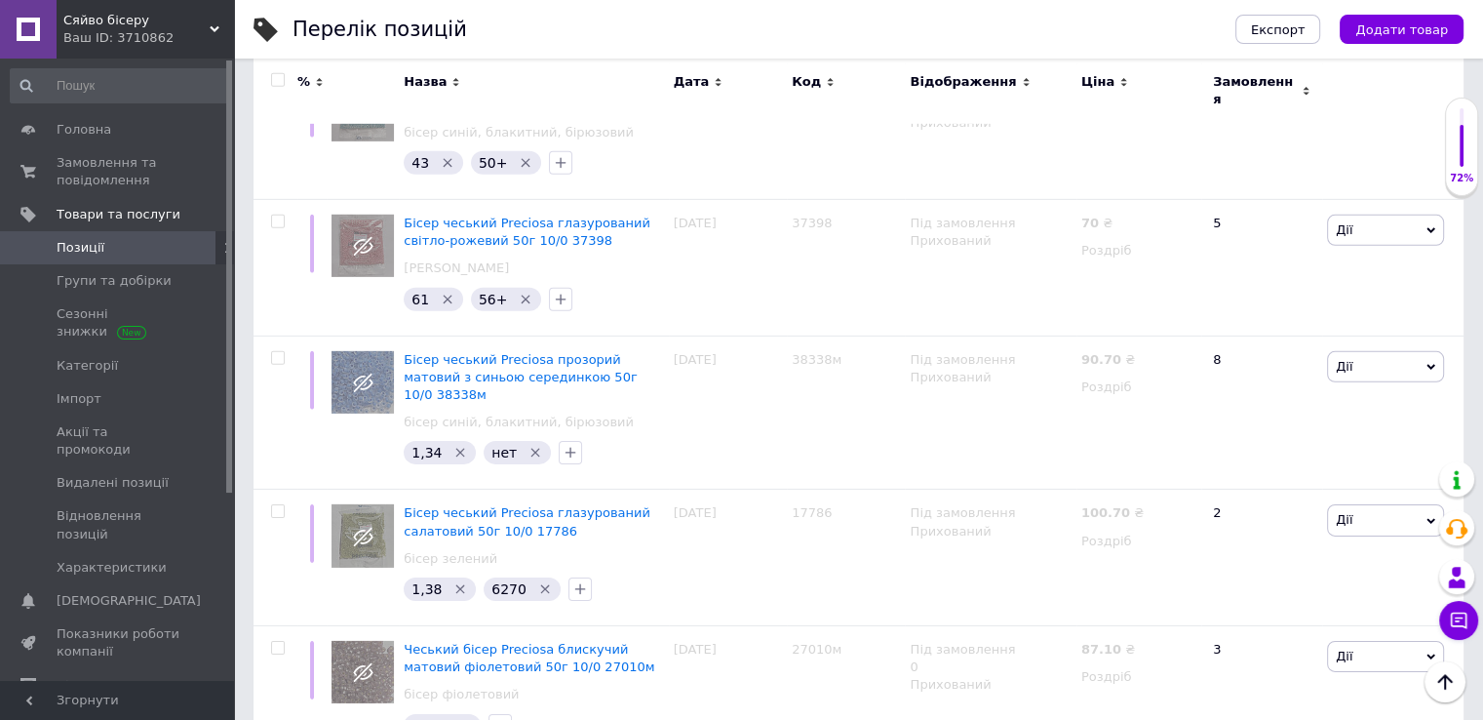
scroll to position [13639, 0]
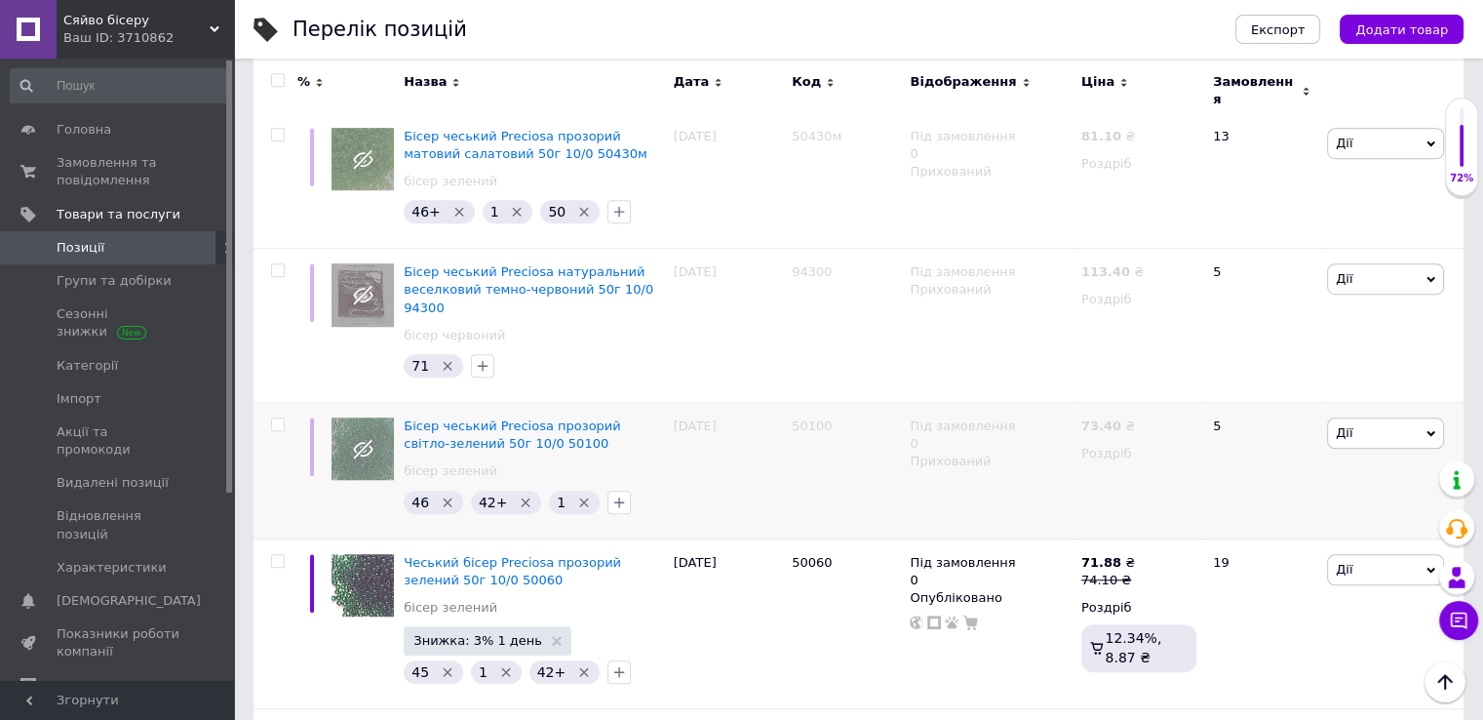
scroll to position [8682, 0]
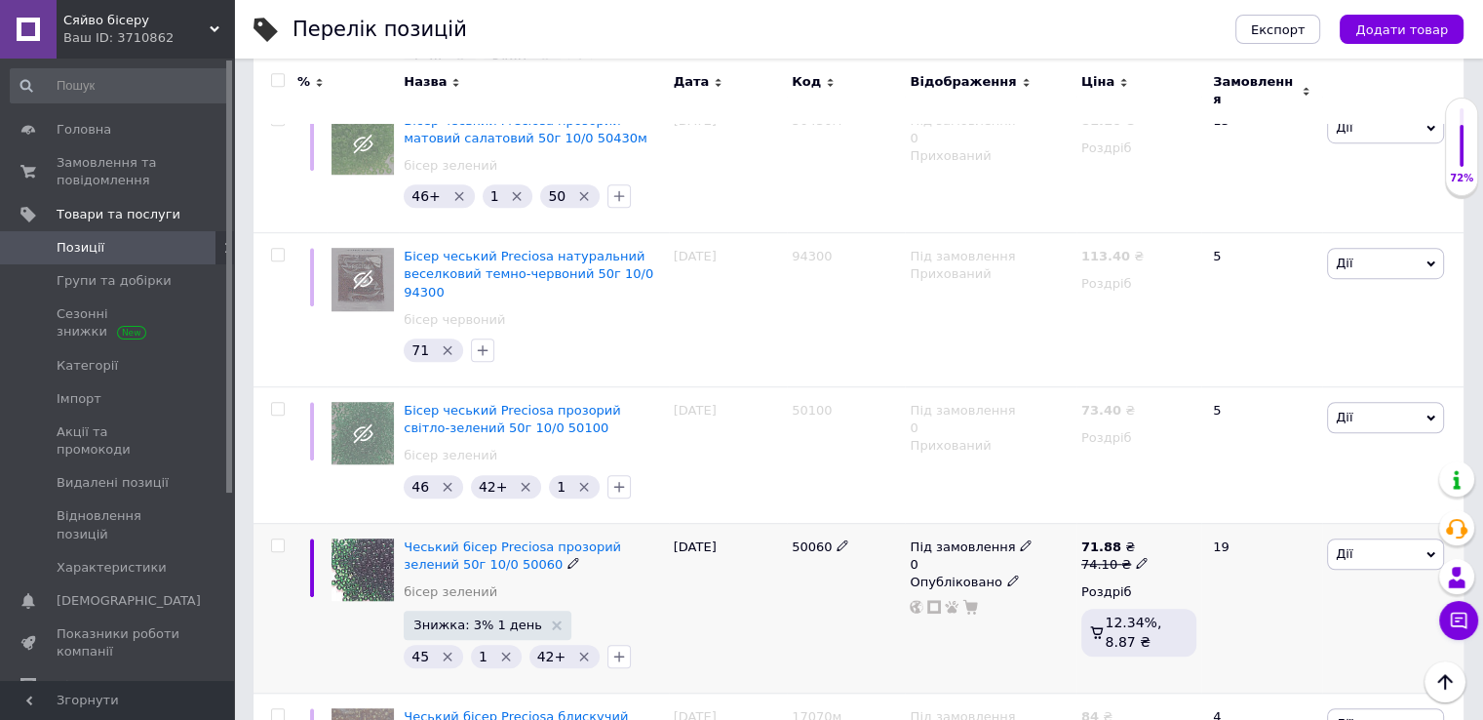
click at [1392, 538] on span "Дії" at bounding box center [1385, 553] width 117 height 31
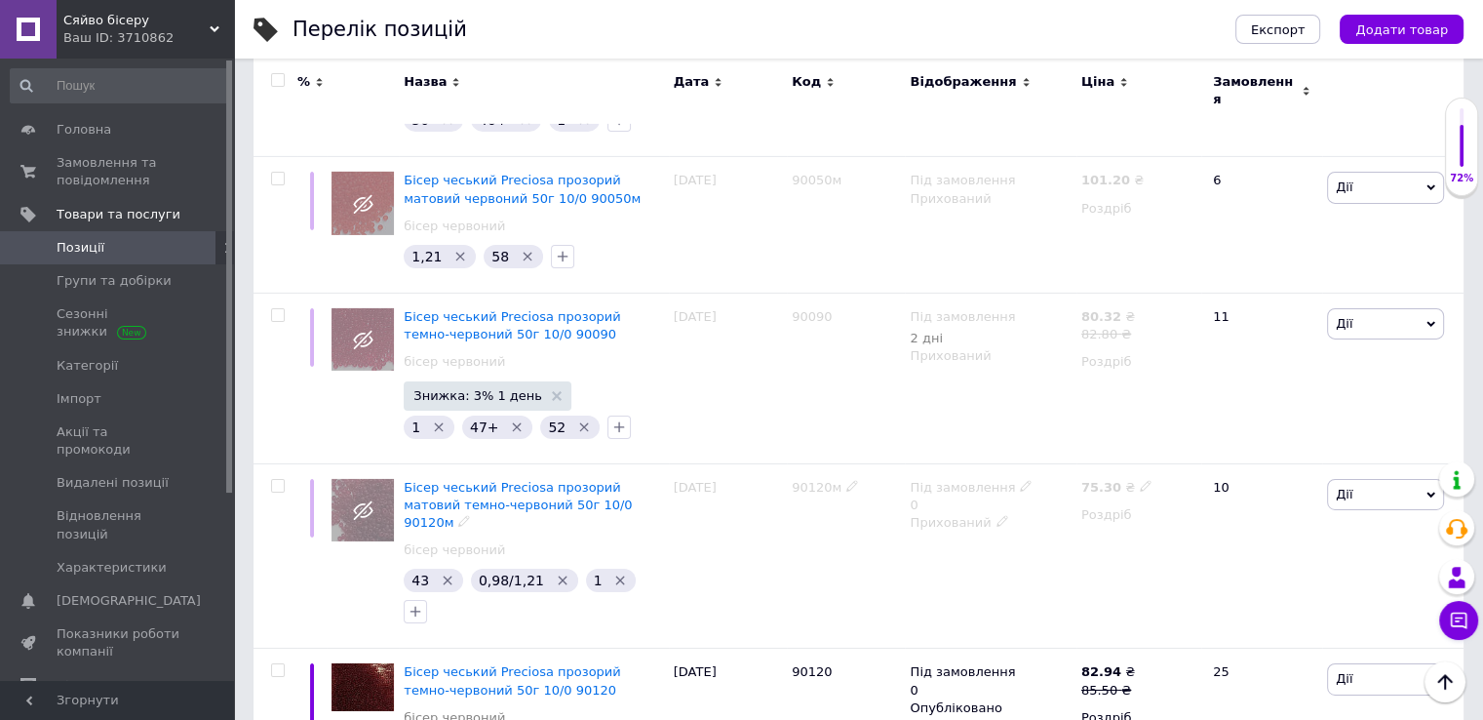
scroll to position [6537, 0]
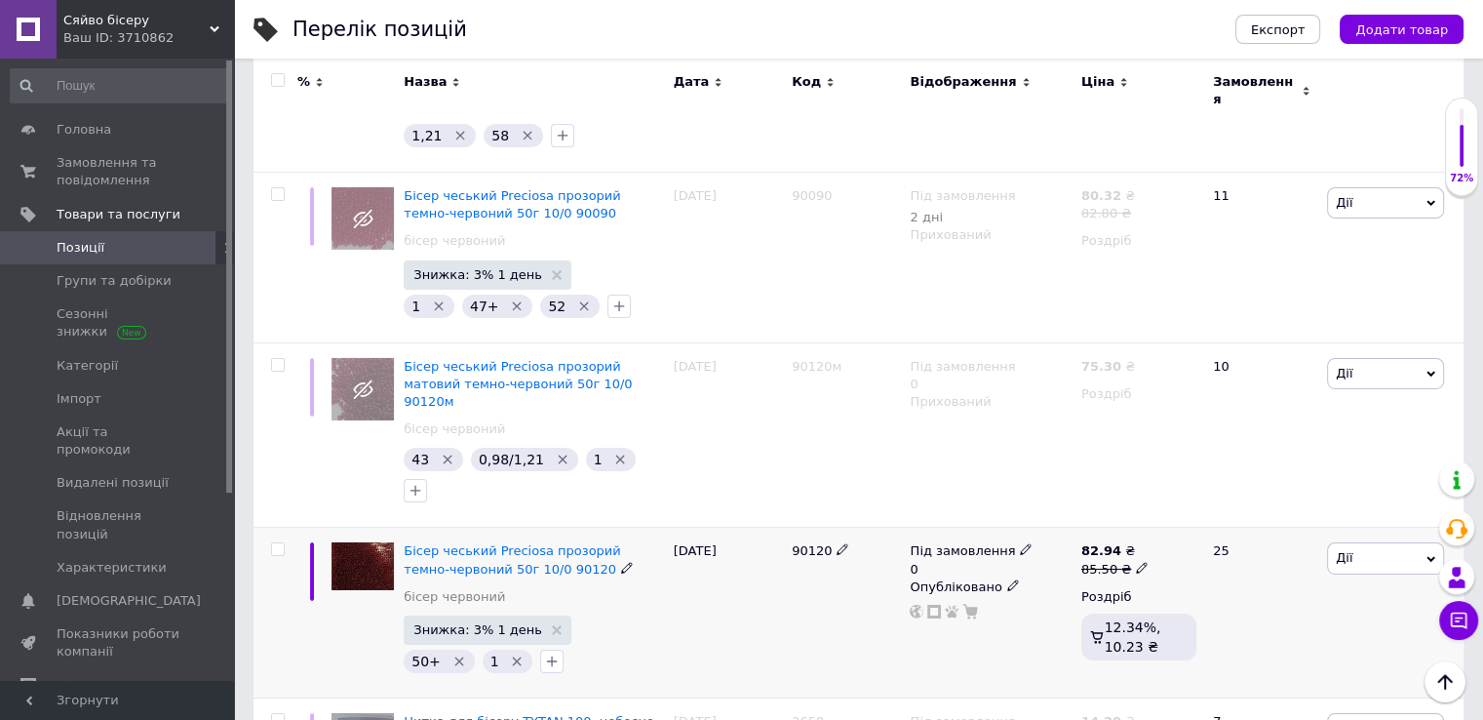
click at [1387, 542] on span "Дії" at bounding box center [1385, 557] width 117 height 31
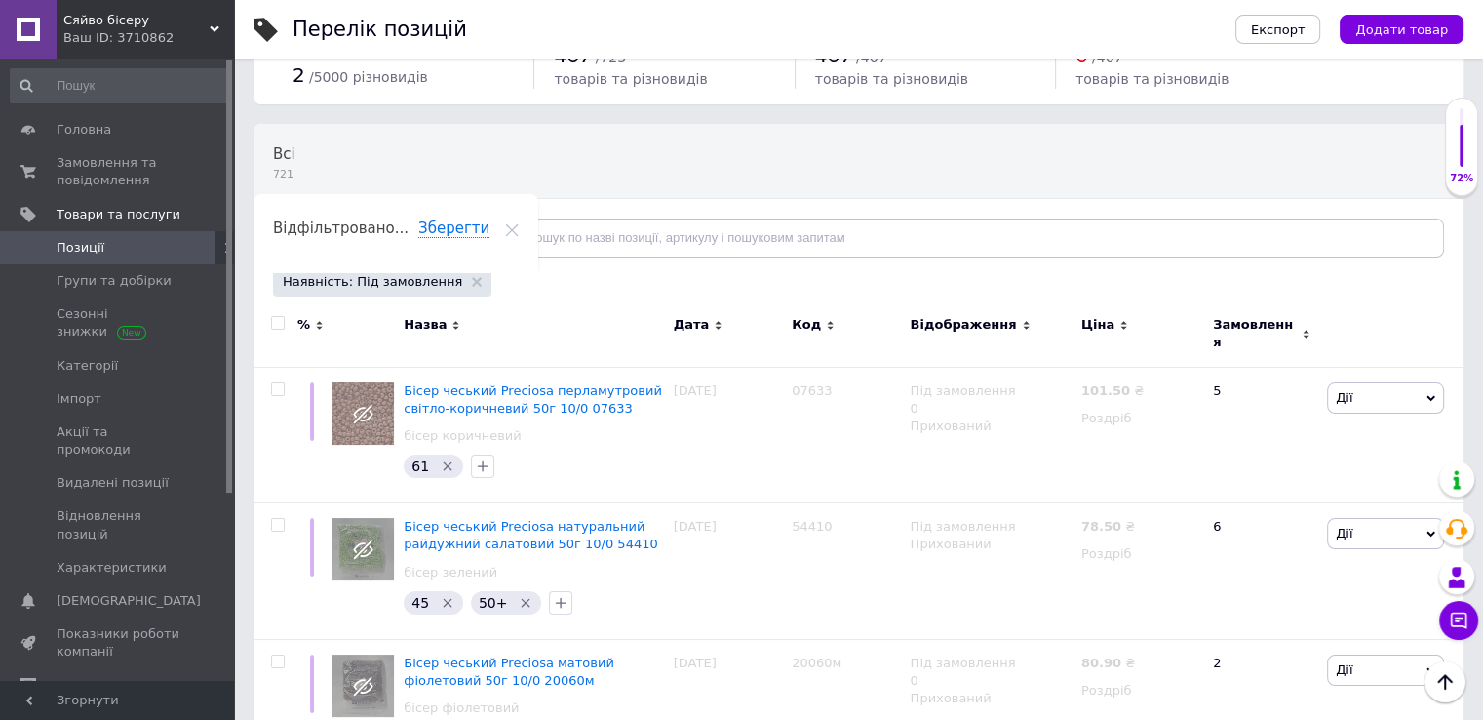
scroll to position [0, 0]
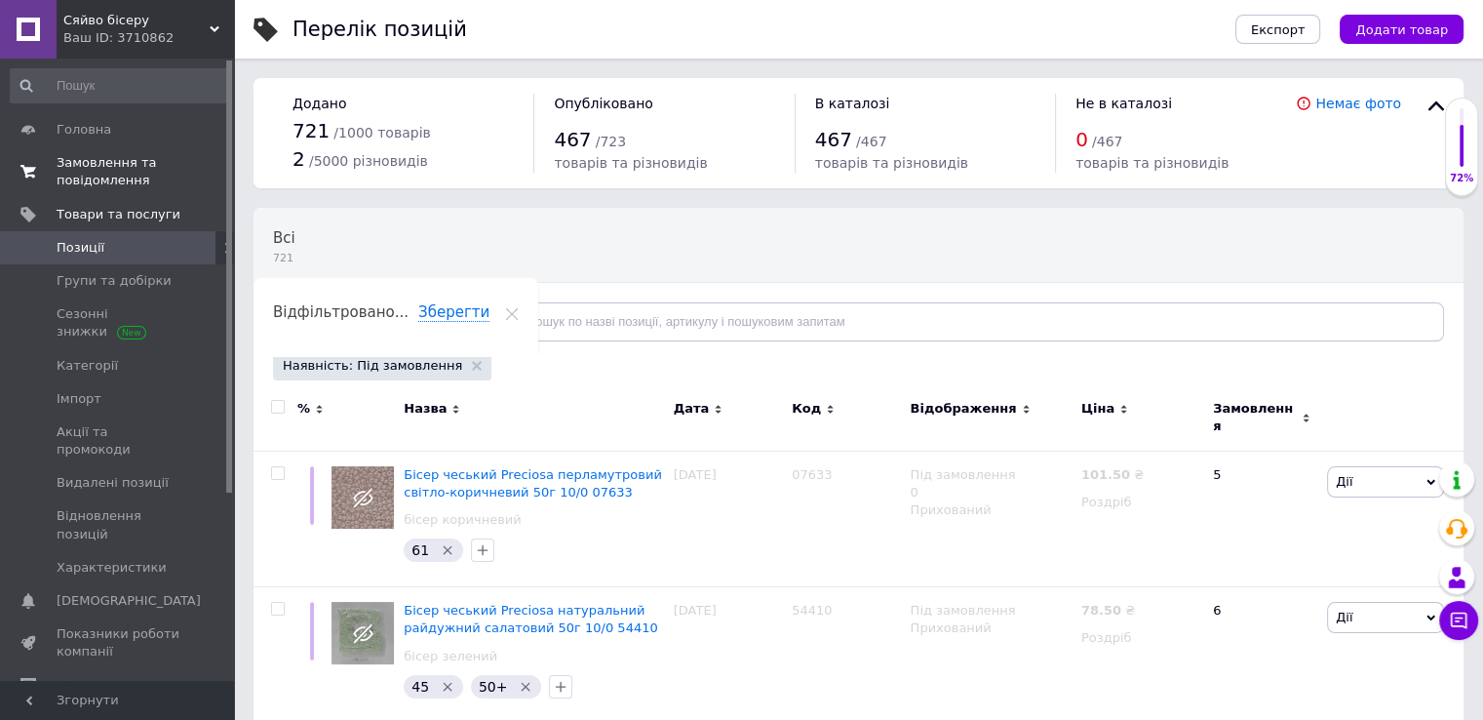
click at [101, 173] on span "Замовлення та повідомлення" at bounding box center [119, 171] width 124 height 35
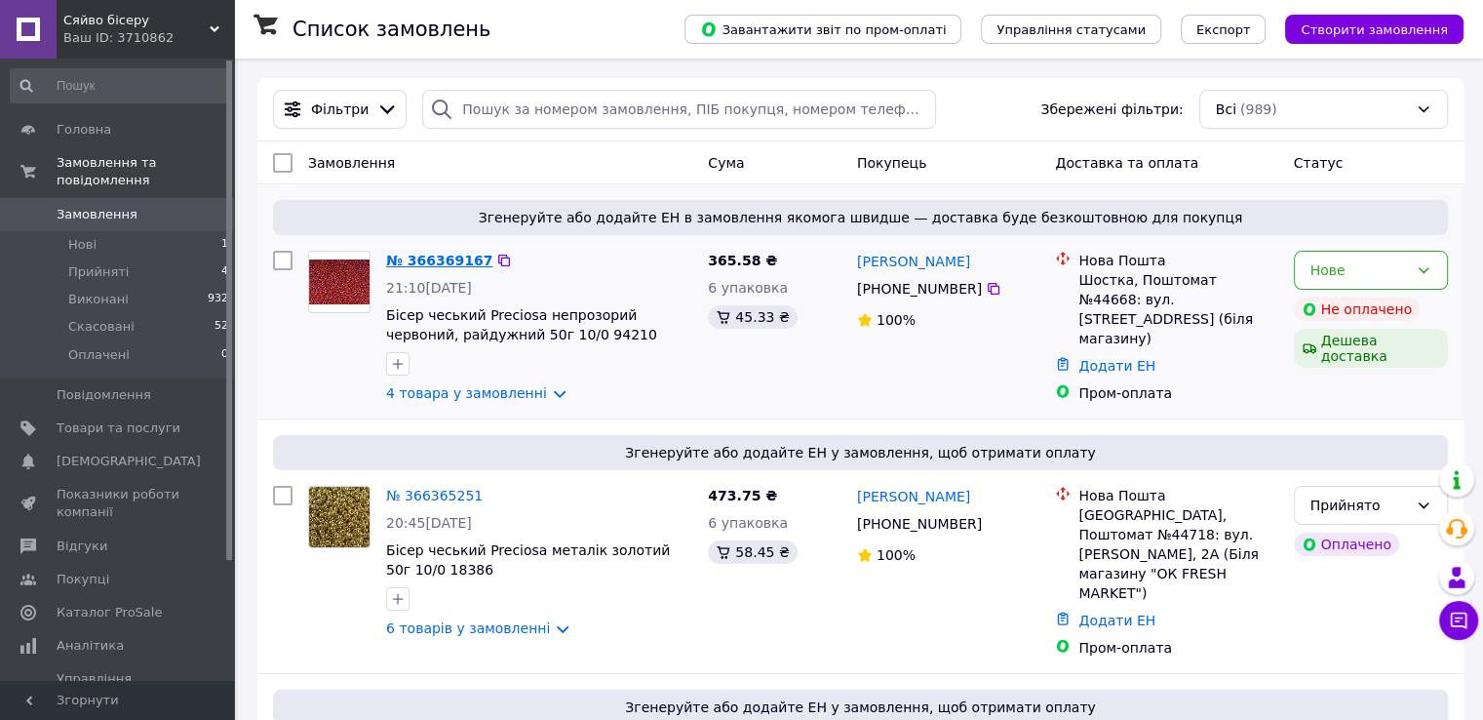
click at [434, 256] on link "№ 366369167" at bounding box center [439, 261] width 106 height 16
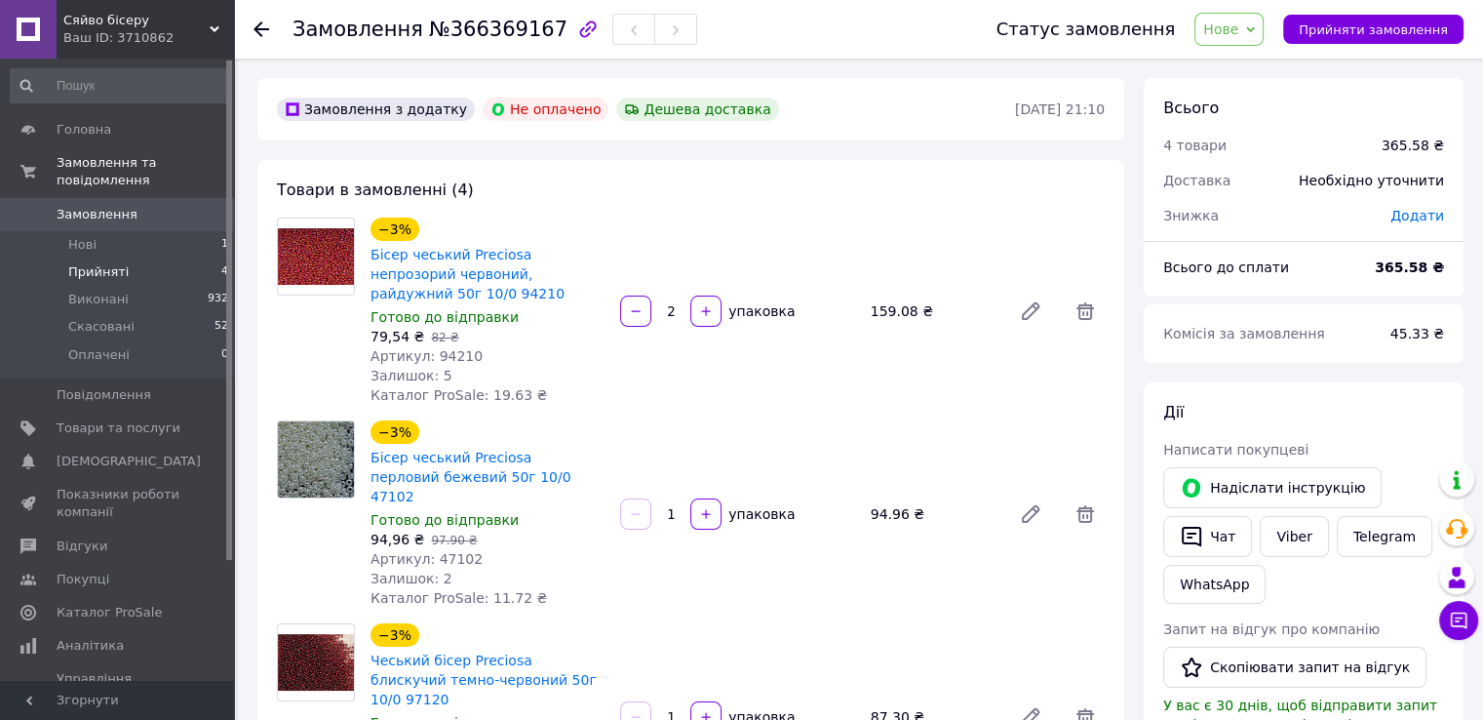
click at [86, 263] on span "Прийняті" at bounding box center [98, 272] width 60 height 18
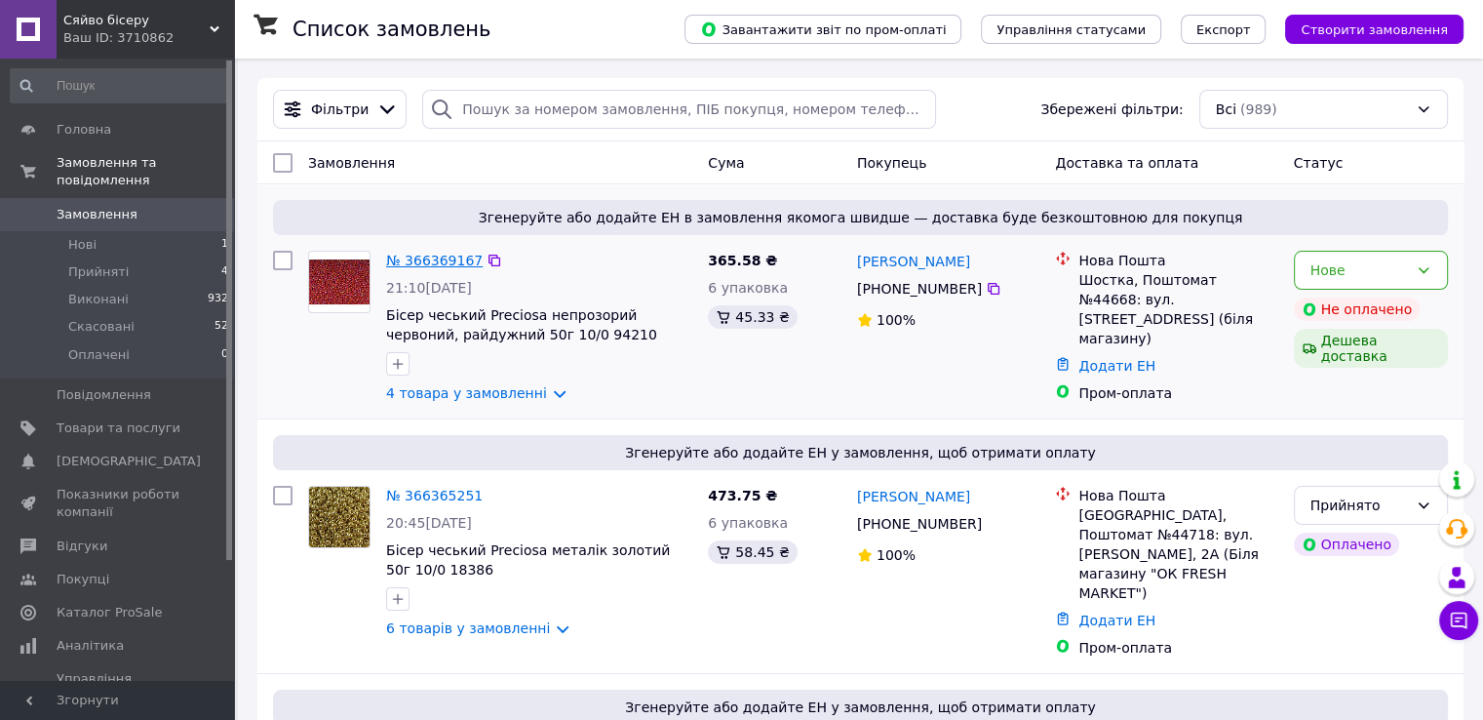
click at [426, 259] on link "№ 366369167" at bounding box center [434, 261] width 97 height 16
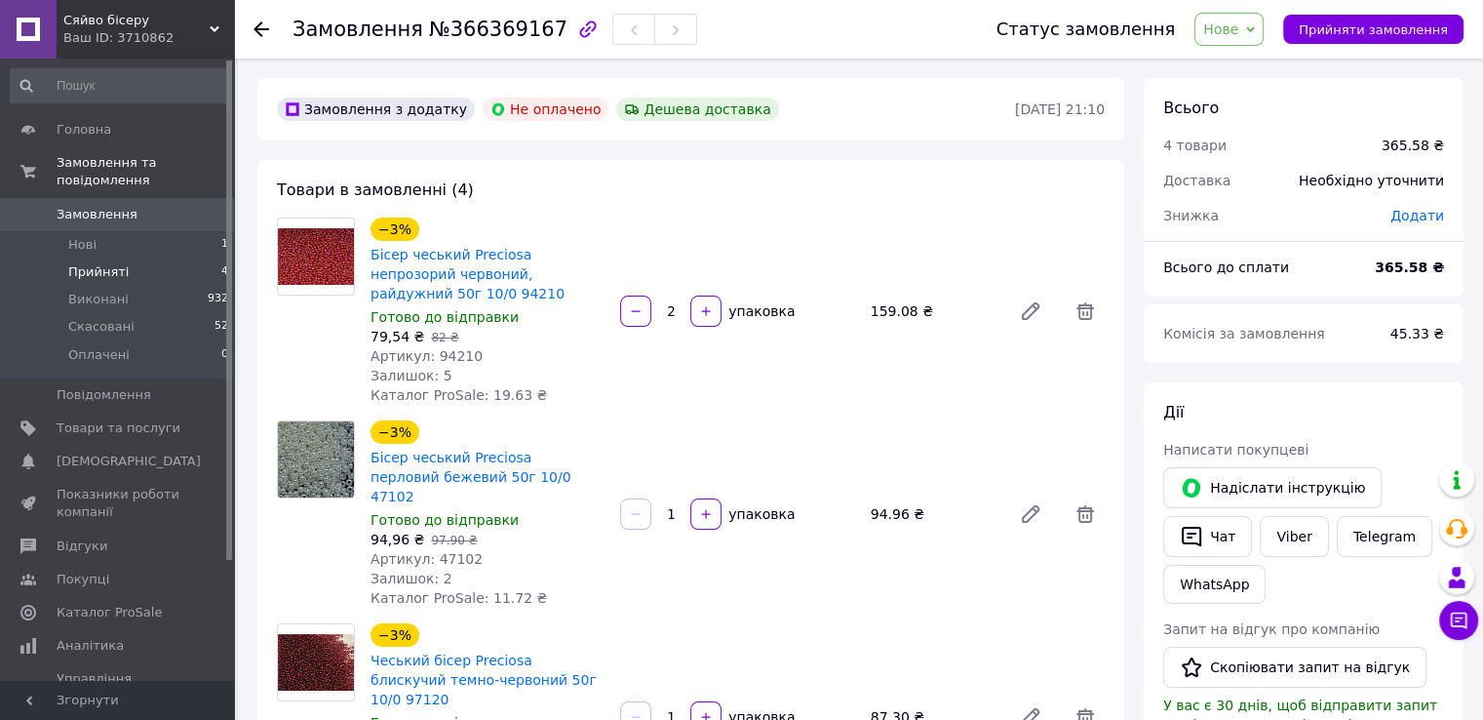
click at [100, 263] on span "Прийняті" at bounding box center [98, 272] width 60 height 18
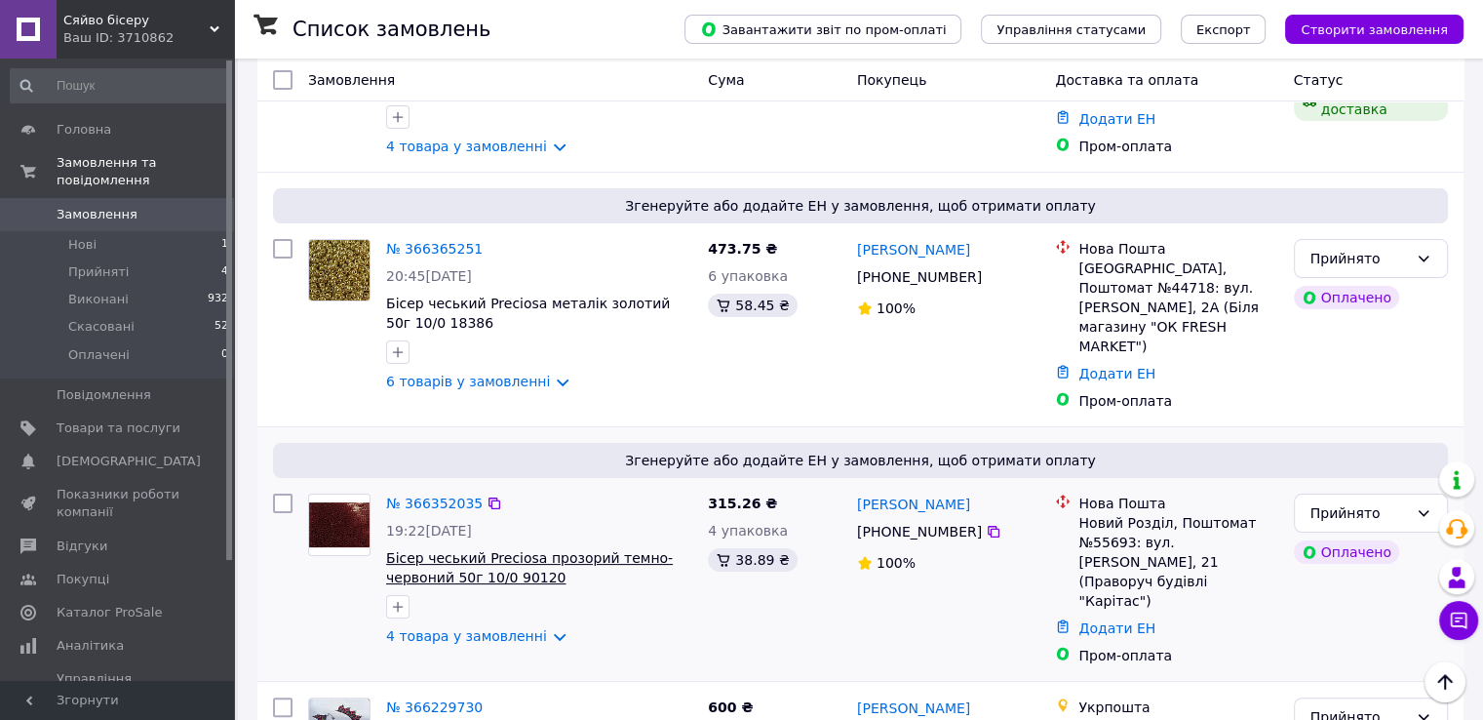
scroll to position [293, 0]
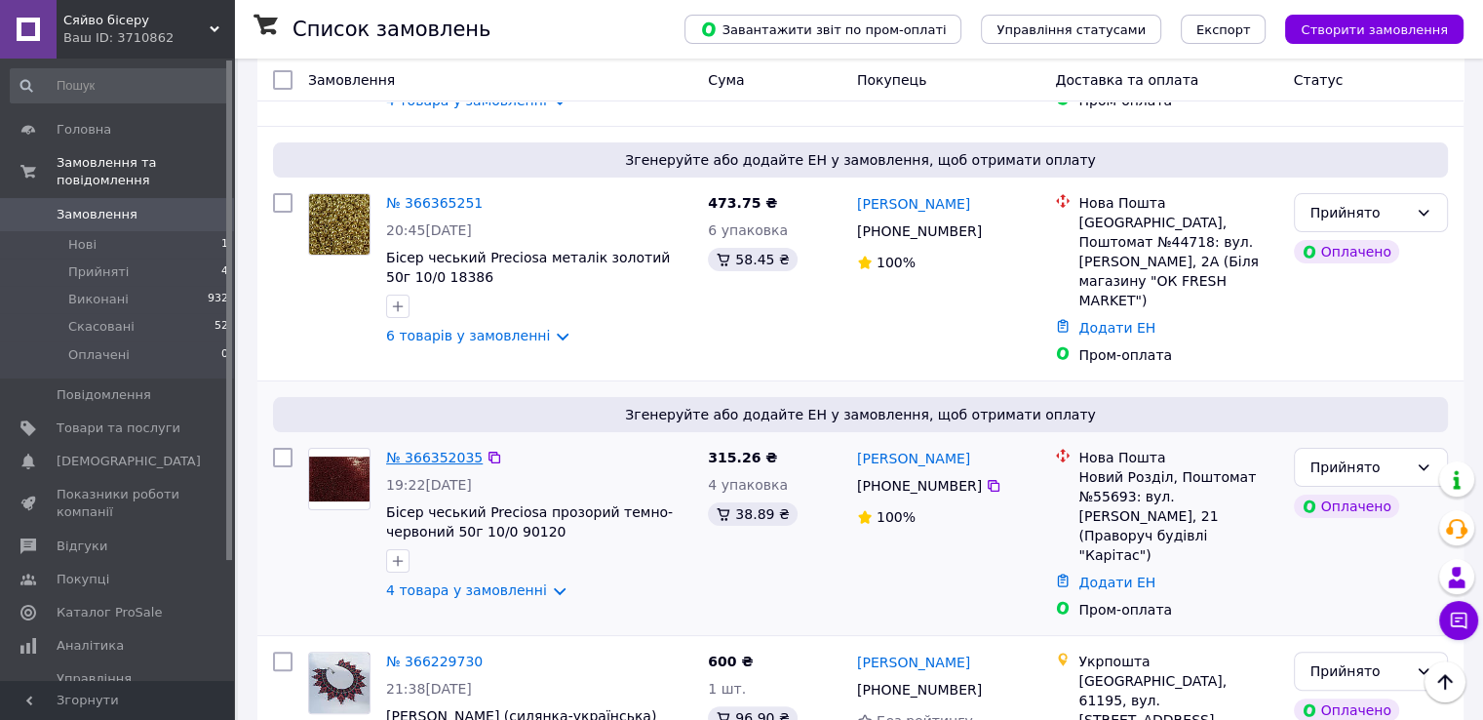
click at [417, 449] on link "№ 366352035" at bounding box center [434, 457] width 97 height 16
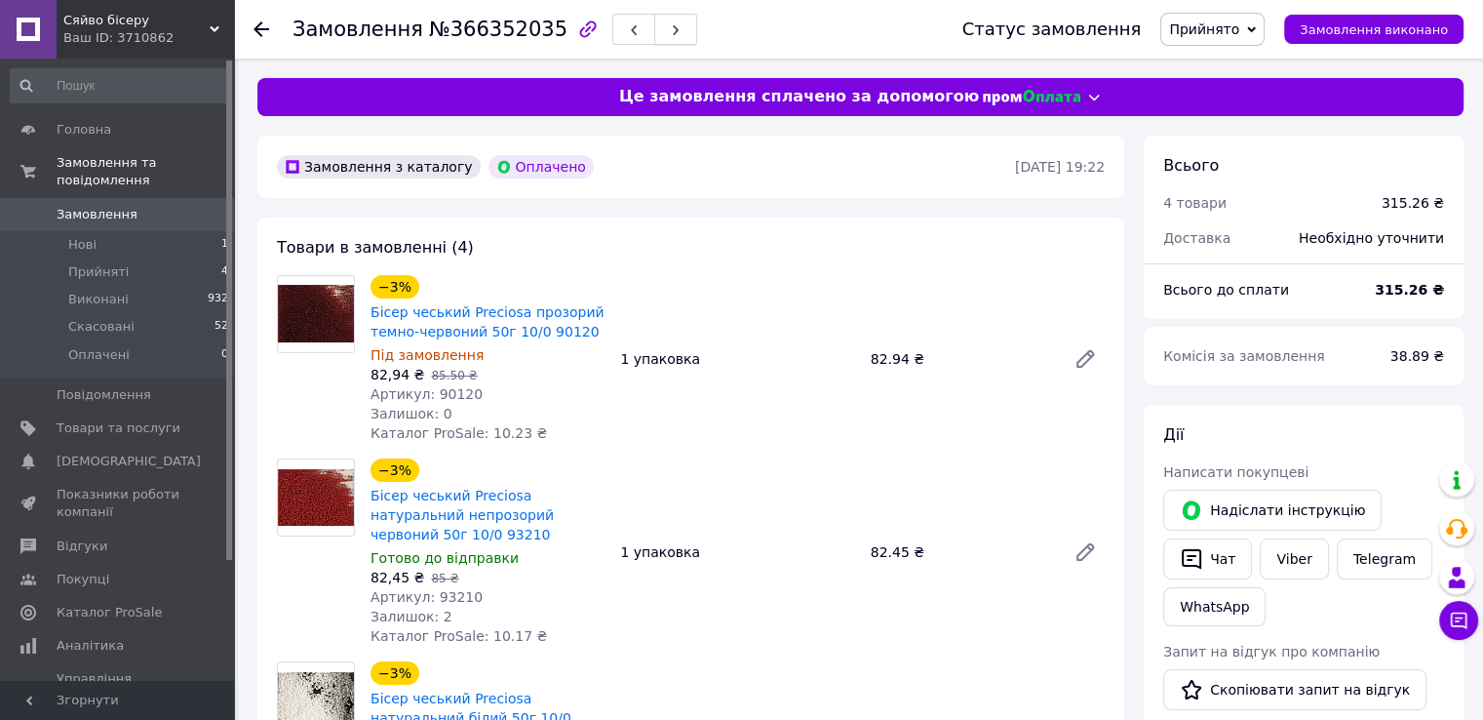
click at [670, 31] on icon "button" at bounding box center [676, 30] width 12 height 12
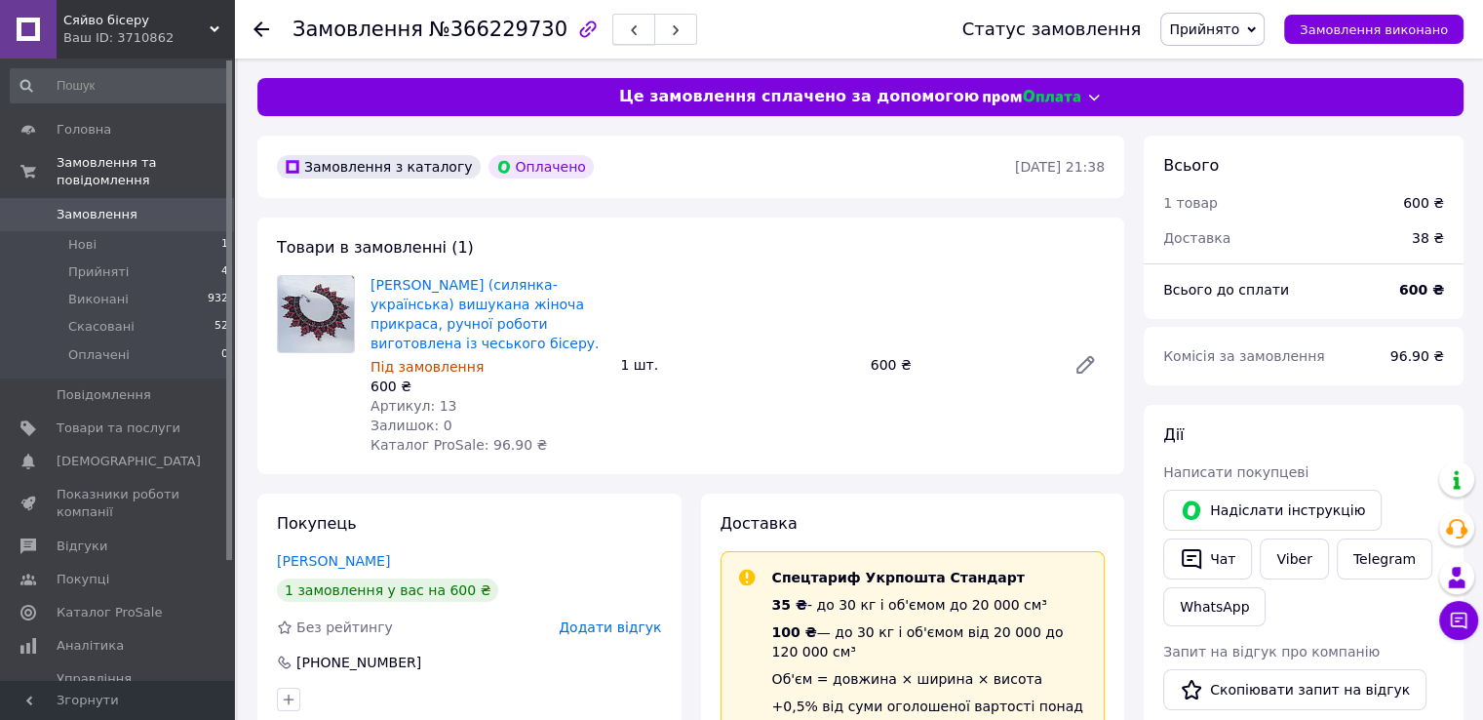
click at [612, 30] on button "button" at bounding box center [633, 29] width 43 height 31
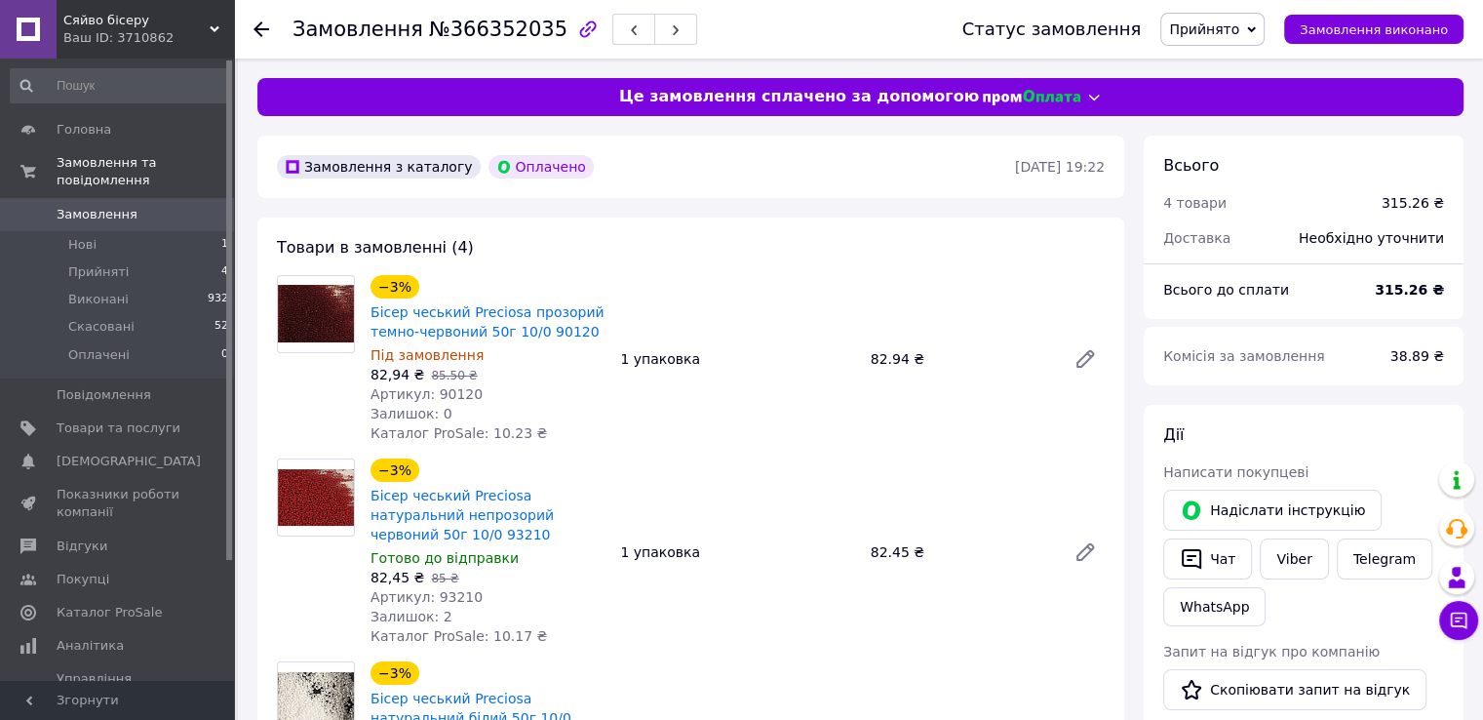
click at [612, 30] on button "button" at bounding box center [633, 29] width 43 height 31
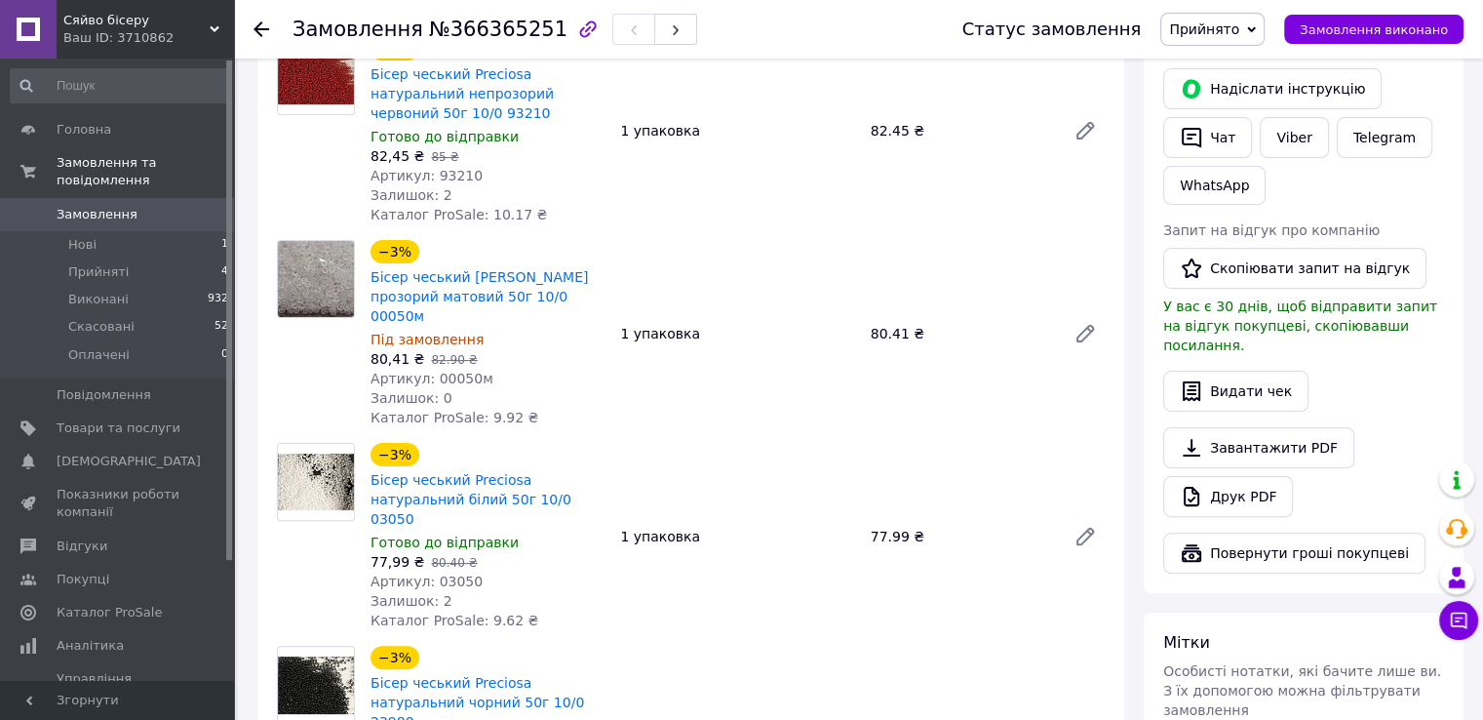
scroll to position [390, 0]
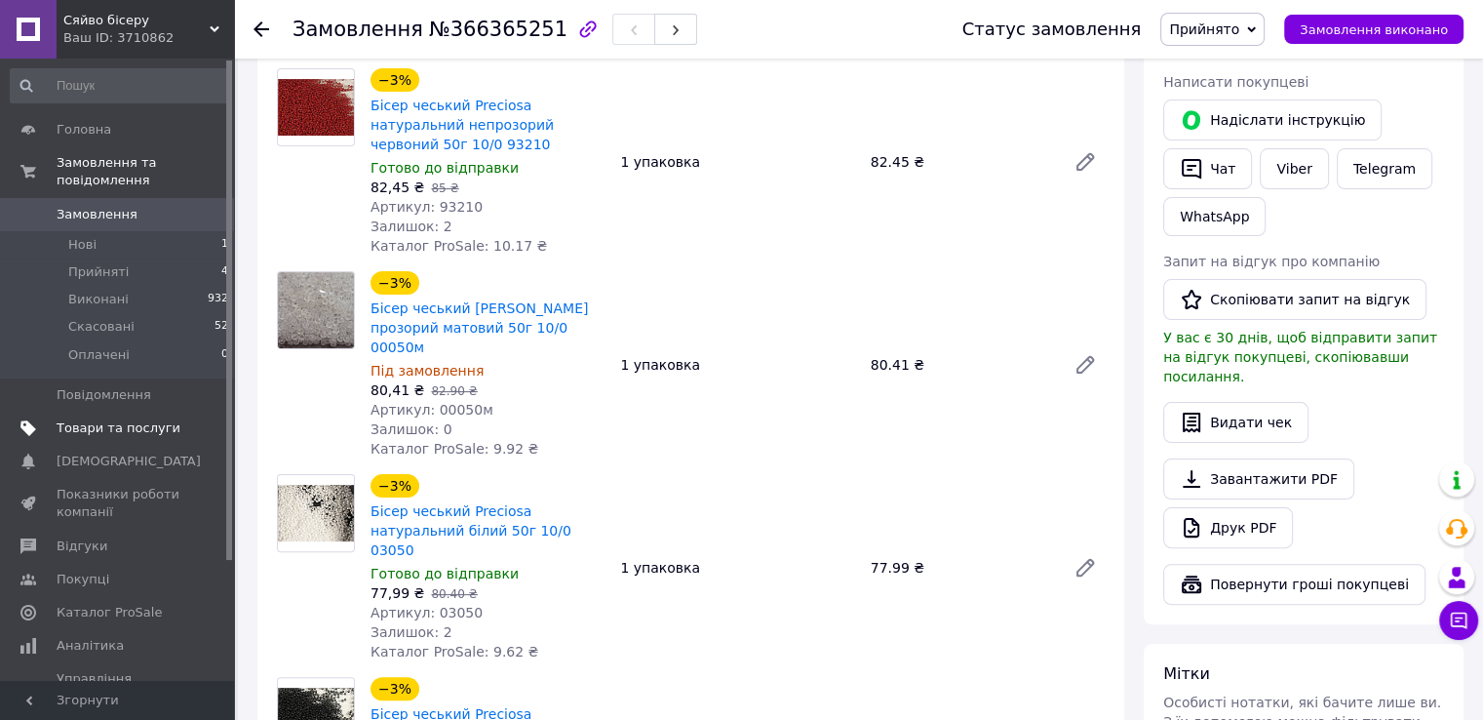
click at [88, 419] on span "Товари та послуги" at bounding box center [119, 428] width 124 height 18
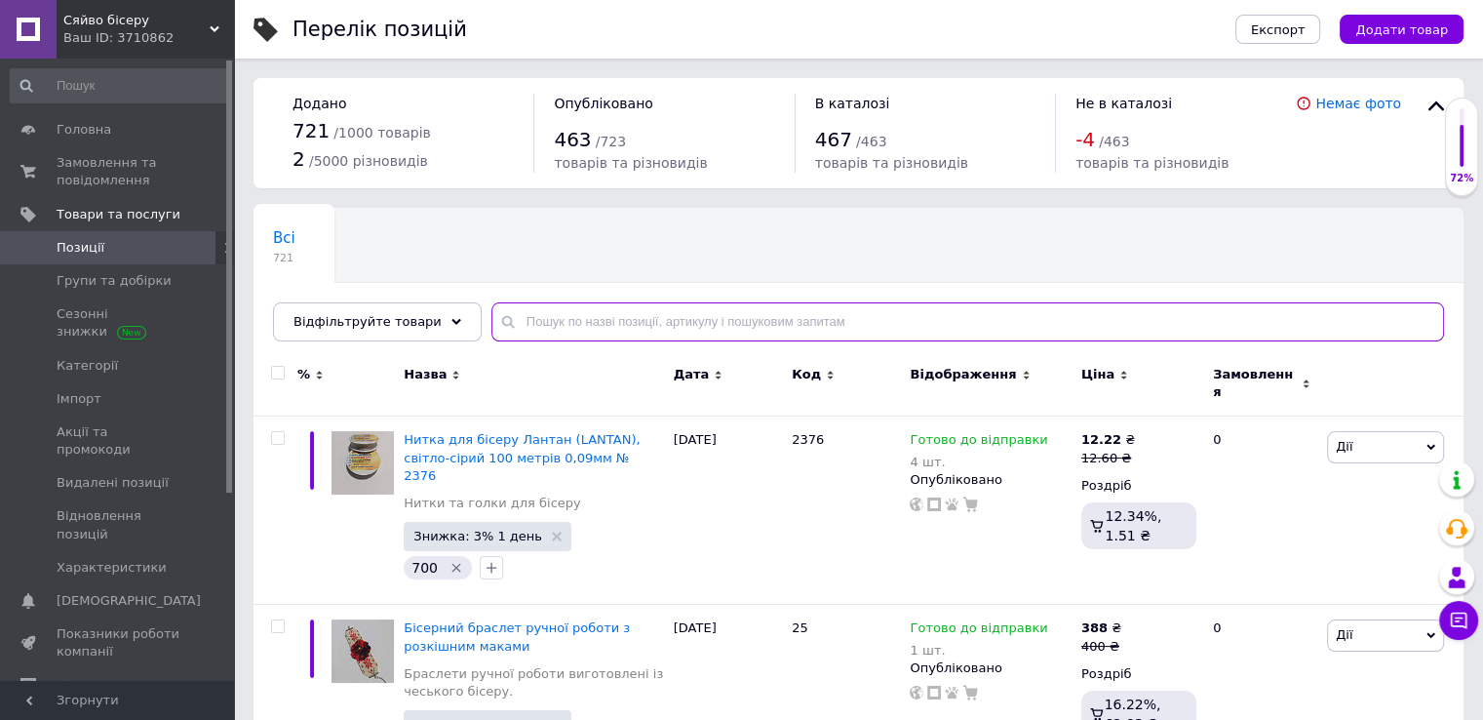
click at [551, 329] on input "text" at bounding box center [967, 321] width 953 height 39
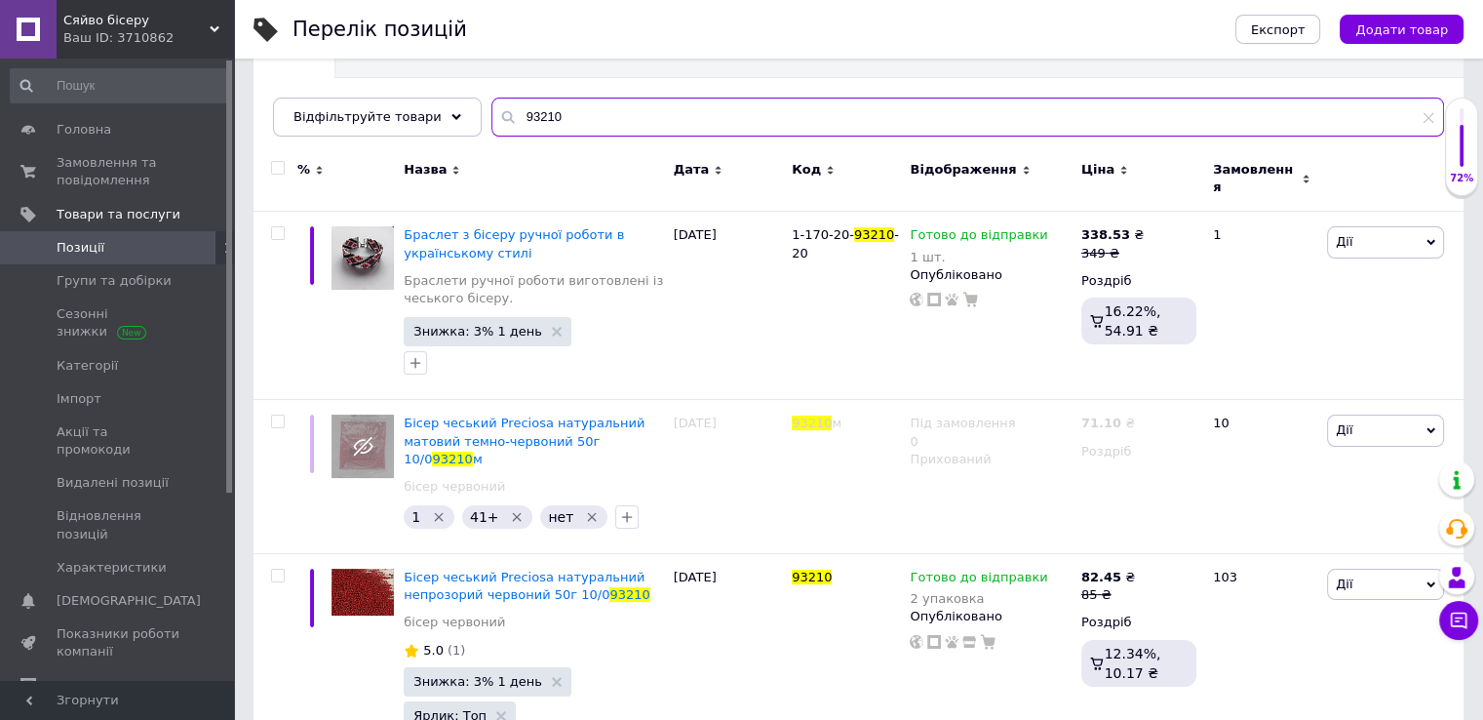
scroll to position [223, 0]
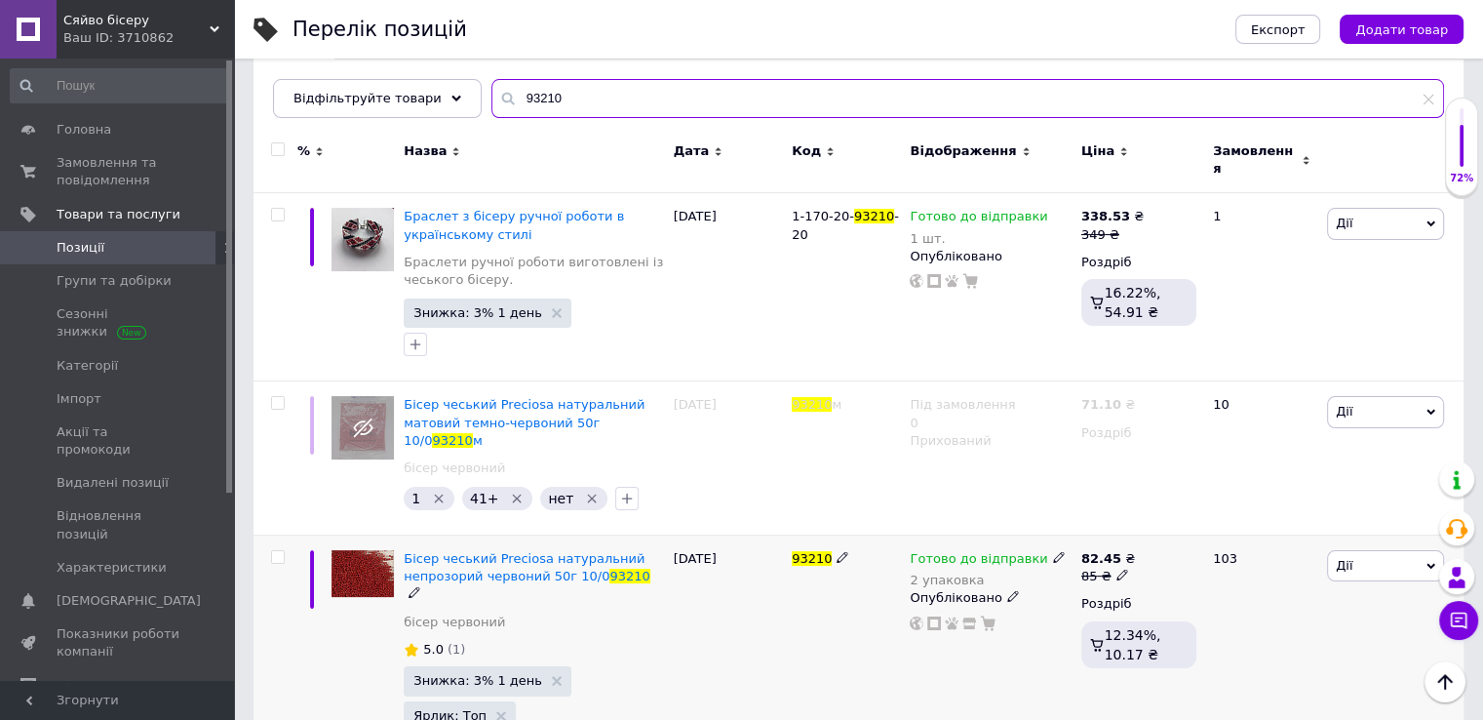
type input "93210"
click at [1053, 551] on icon at bounding box center [1059, 557] width 12 height 12
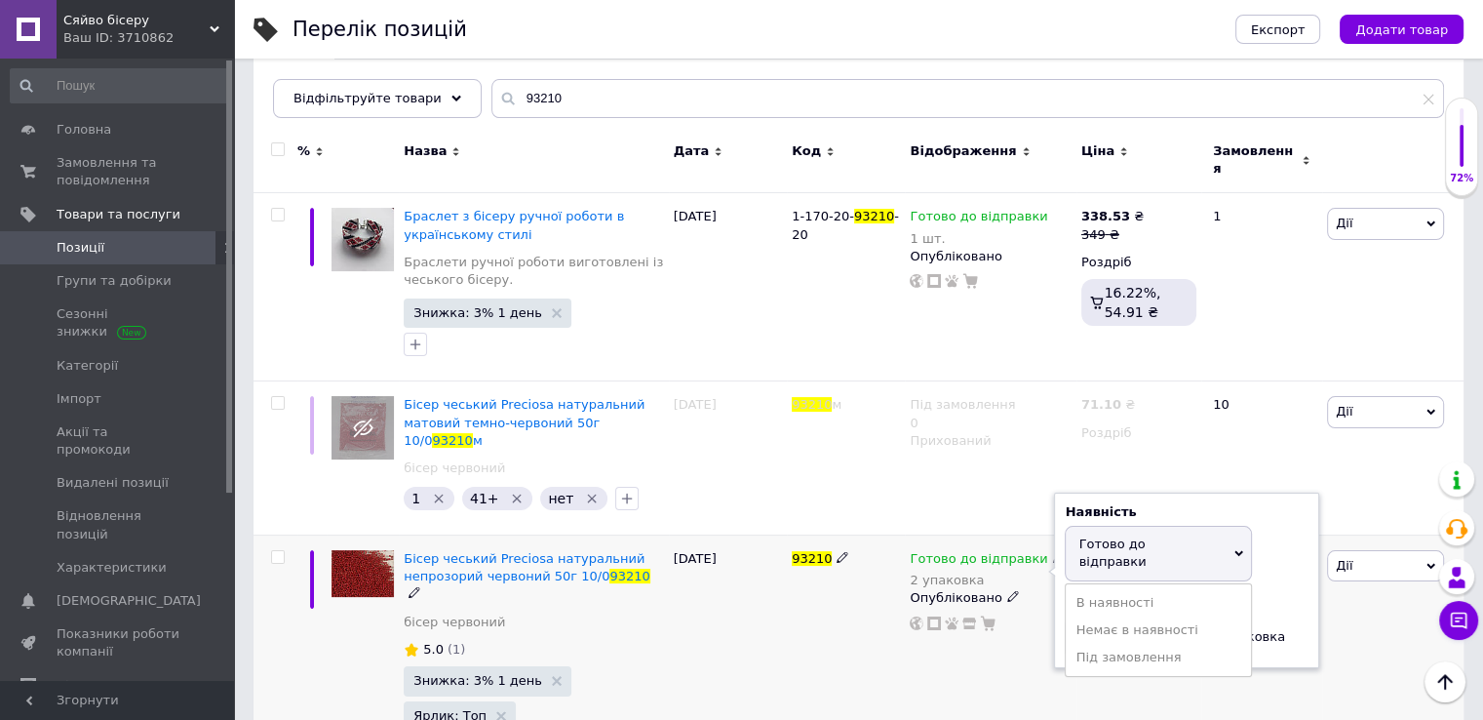
click at [1119, 536] on span "Готово до відправки" at bounding box center [1111, 552] width 67 height 32
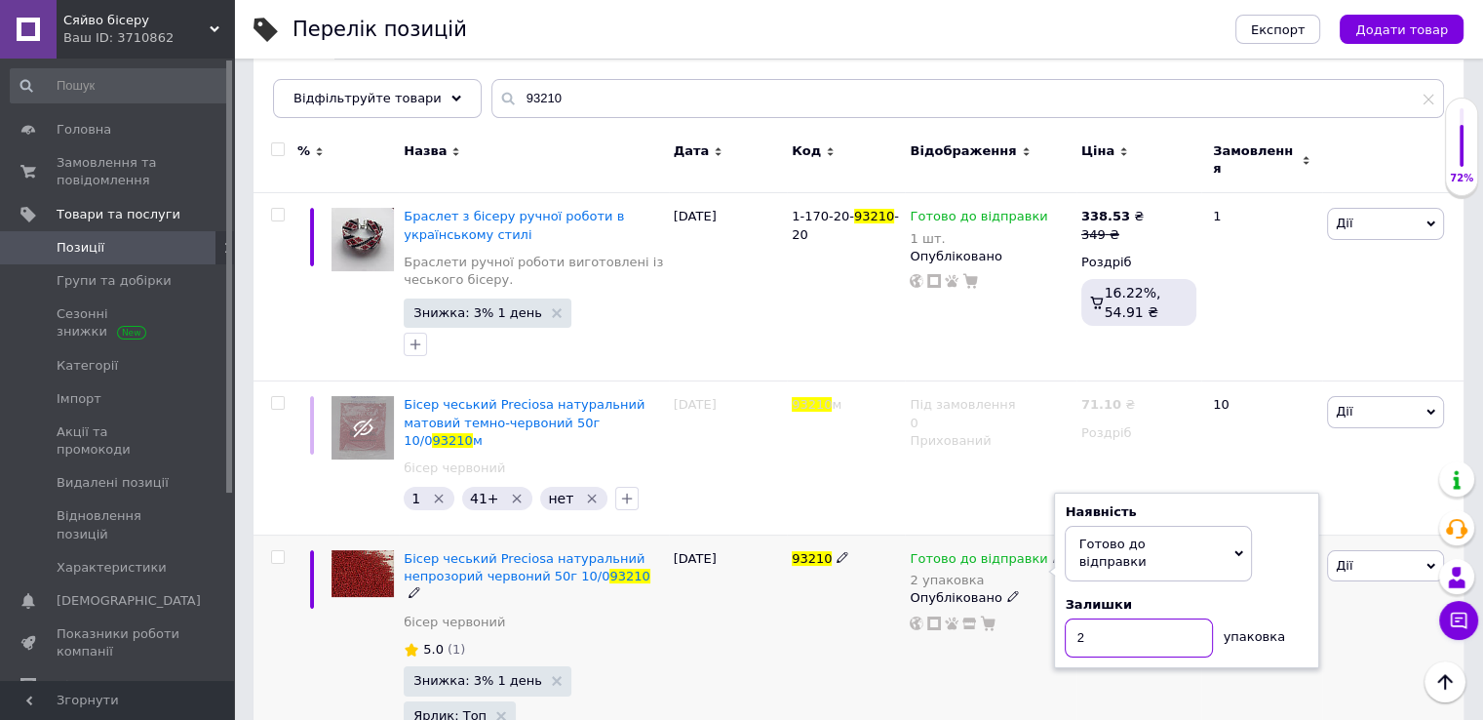
drag, startPoint x: 1085, startPoint y: 586, endPoint x: 1076, endPoint y: 593, distance: 11.1
click at [1076, 618] on input "2" at bounding box center [1139, 637] width 148 height 39
type input "1"
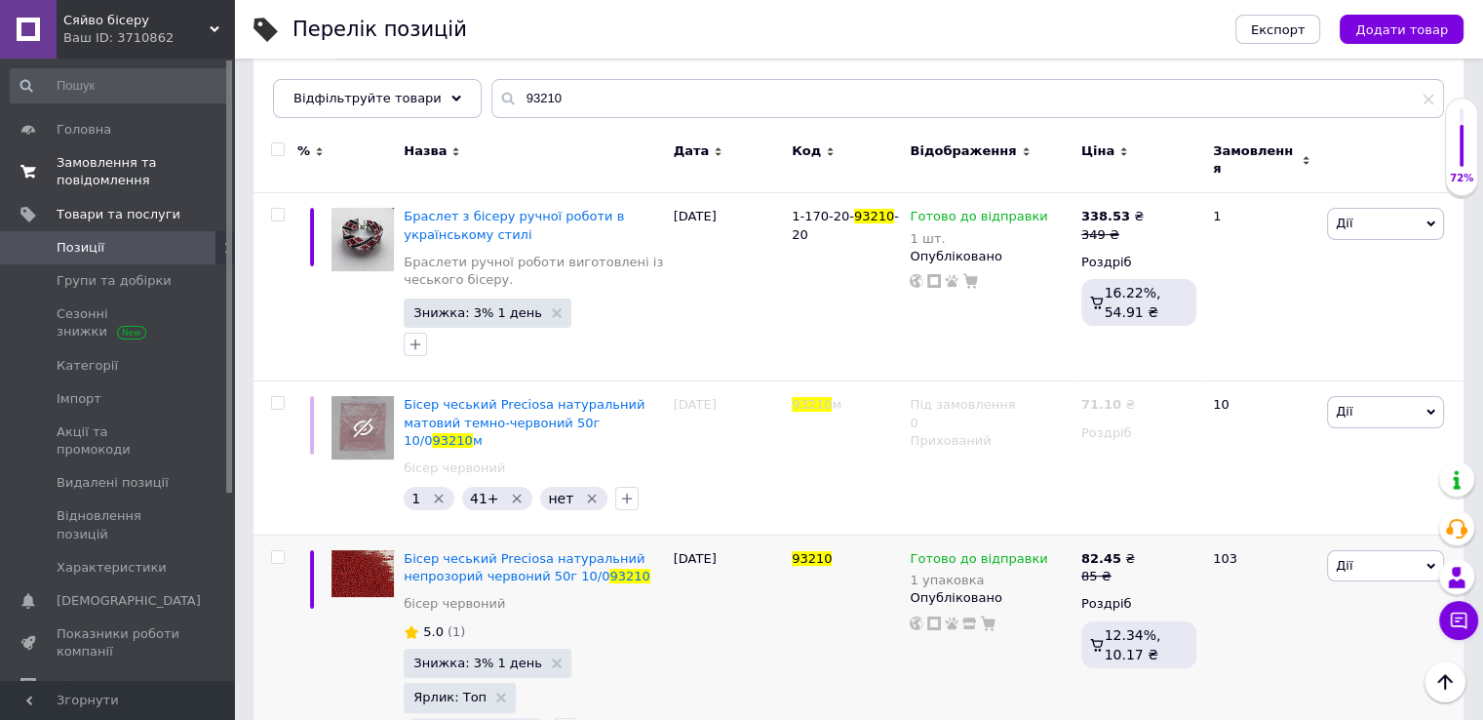
click at [88, 178] on span "Замовлення та повідомлення" at bounding box center [119, 171] width 124 height 35
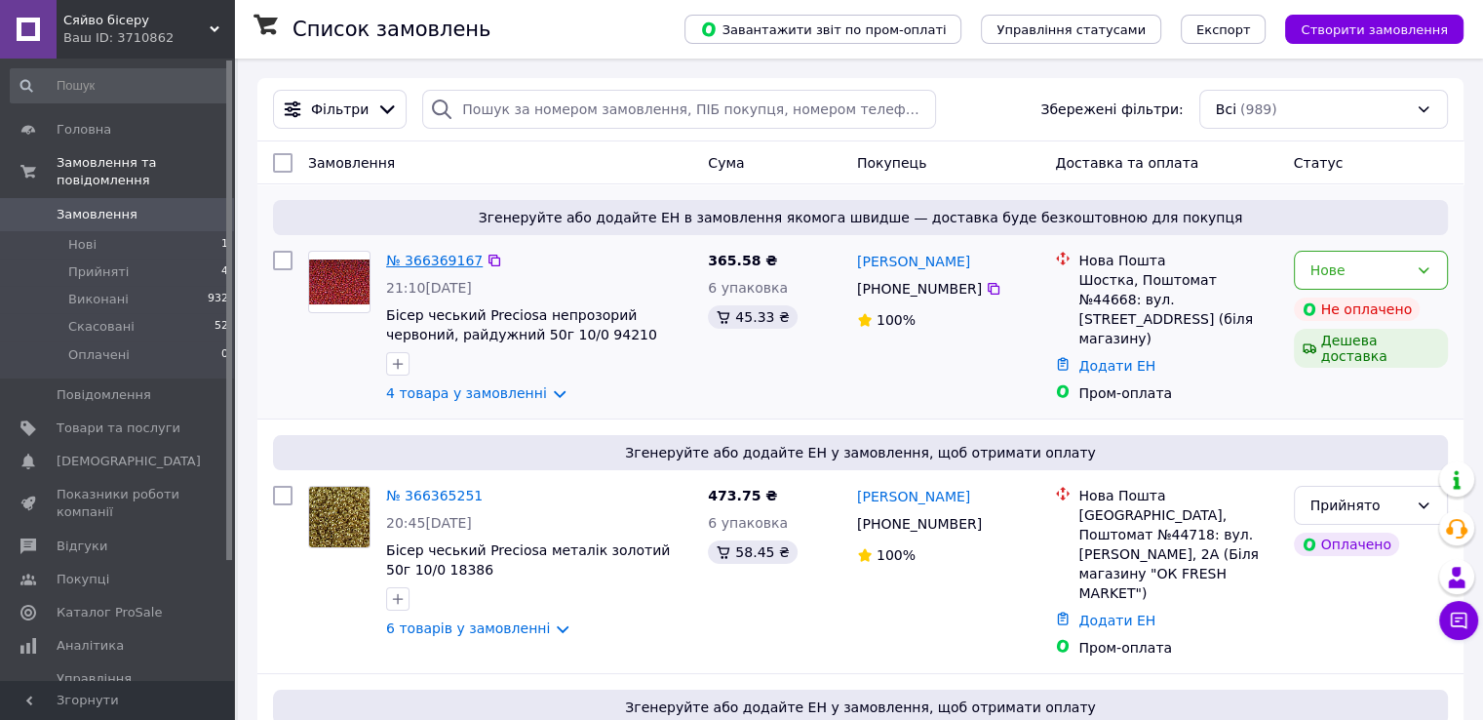
click at [433, 254] on link "№ 366369167" at bounding box center [434, 261] width 97 height 16
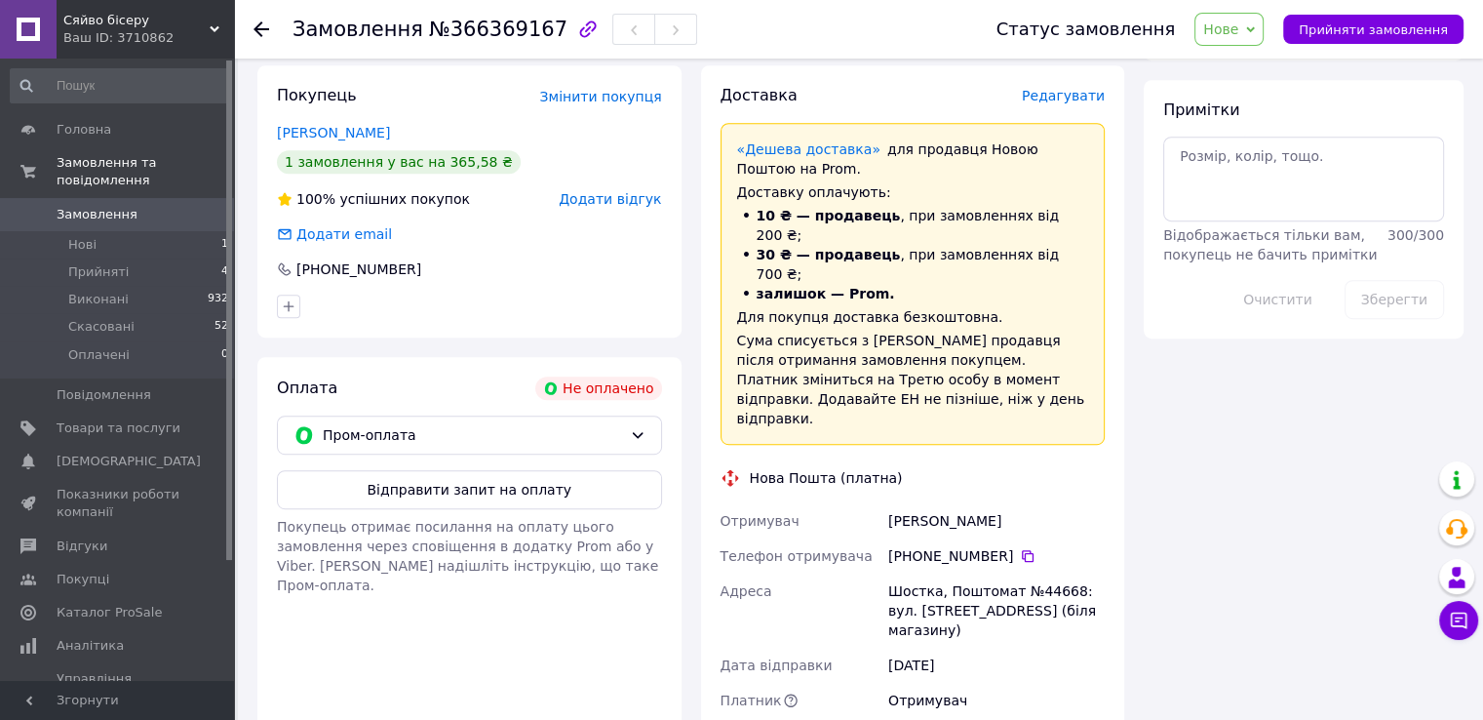
scroll to position [1073, 0]
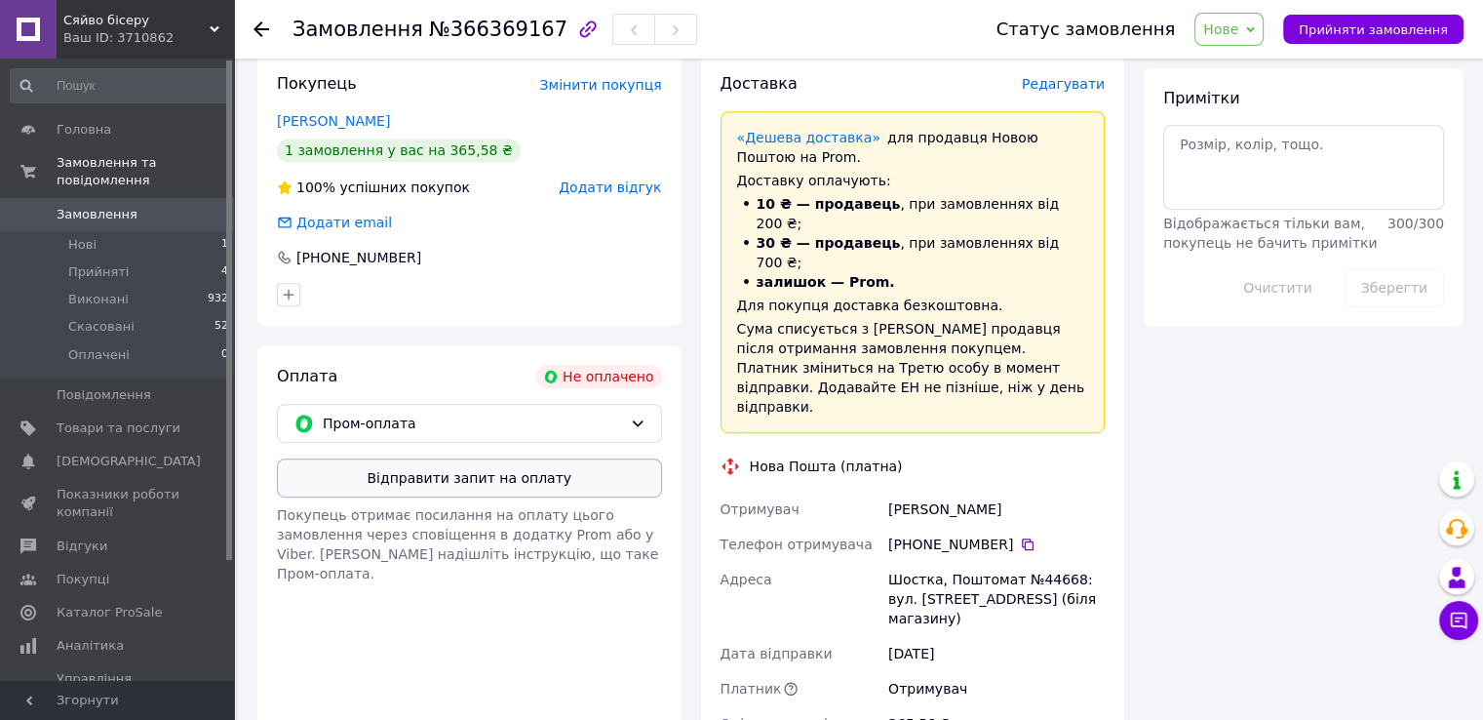
click at [488, 458] on button "Відправити запит на оплату" at bounding box center [469, 477] width 385 height 39
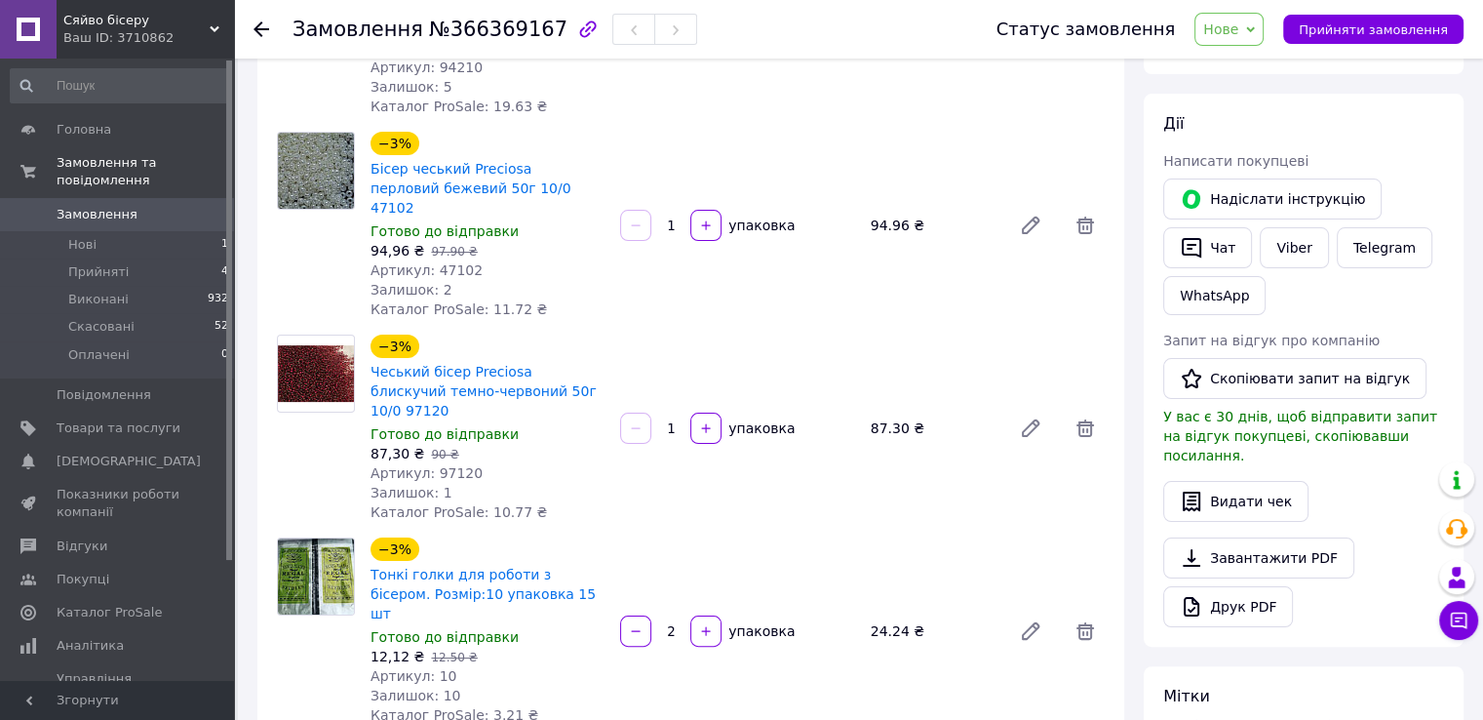
scroll to position [195, 0]
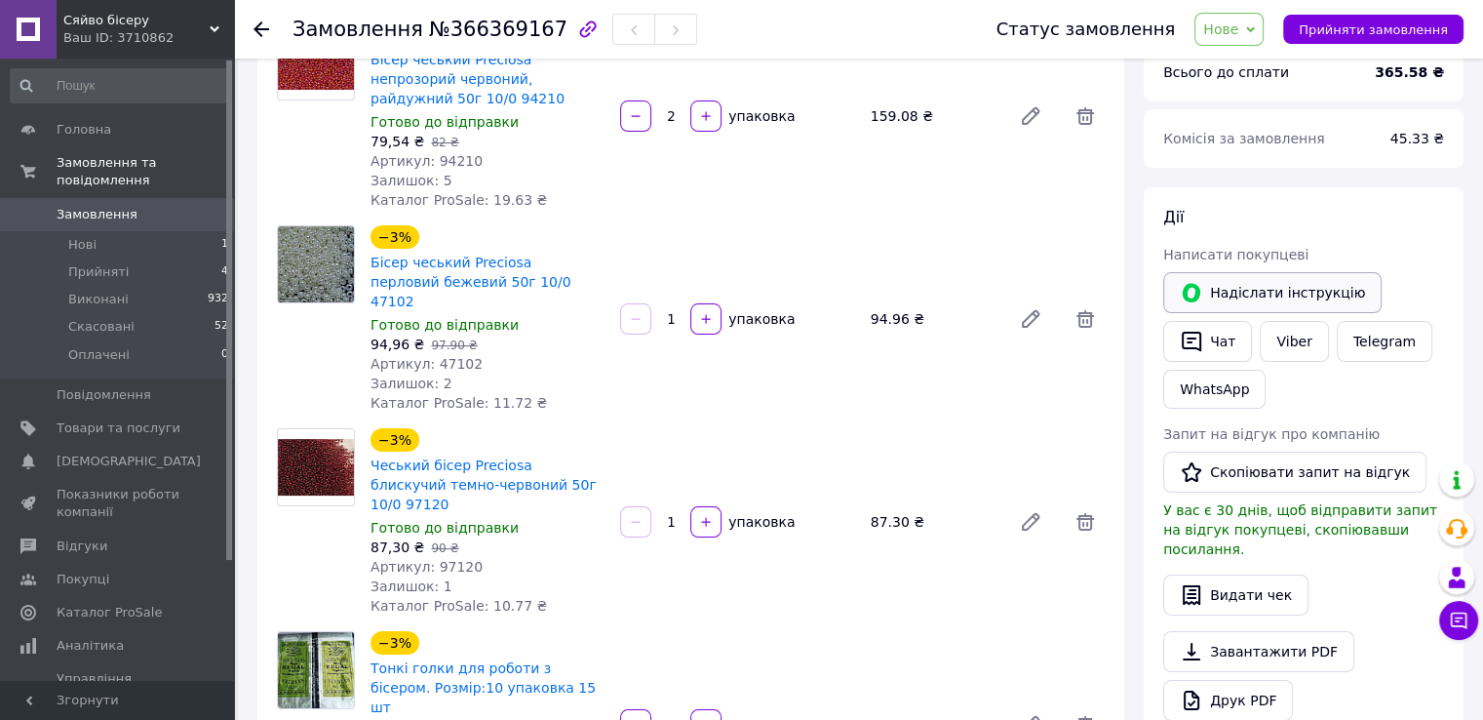
click at [1294, 293] on button "Надіслати інструкцію" at bounding box center [1272, 292] width 218 height 41
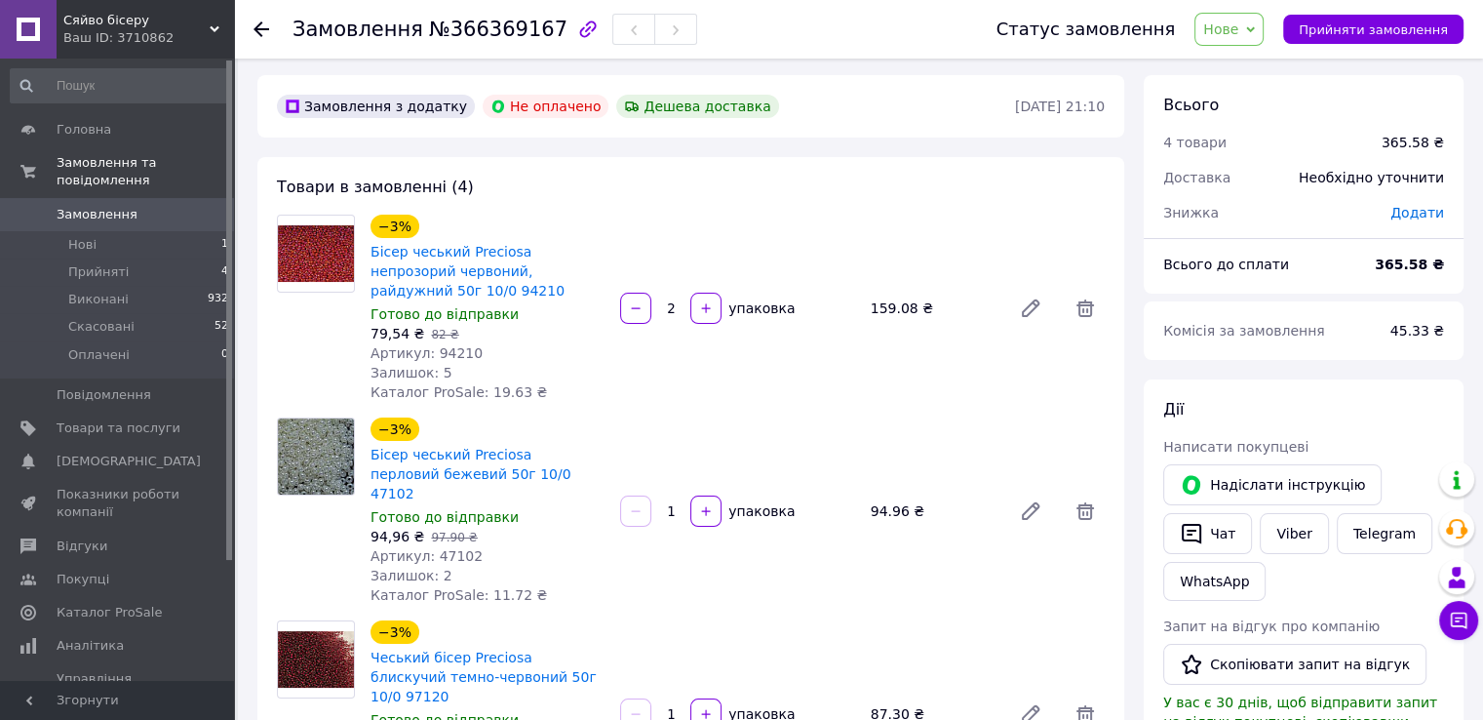
scroll to position [0, 0]
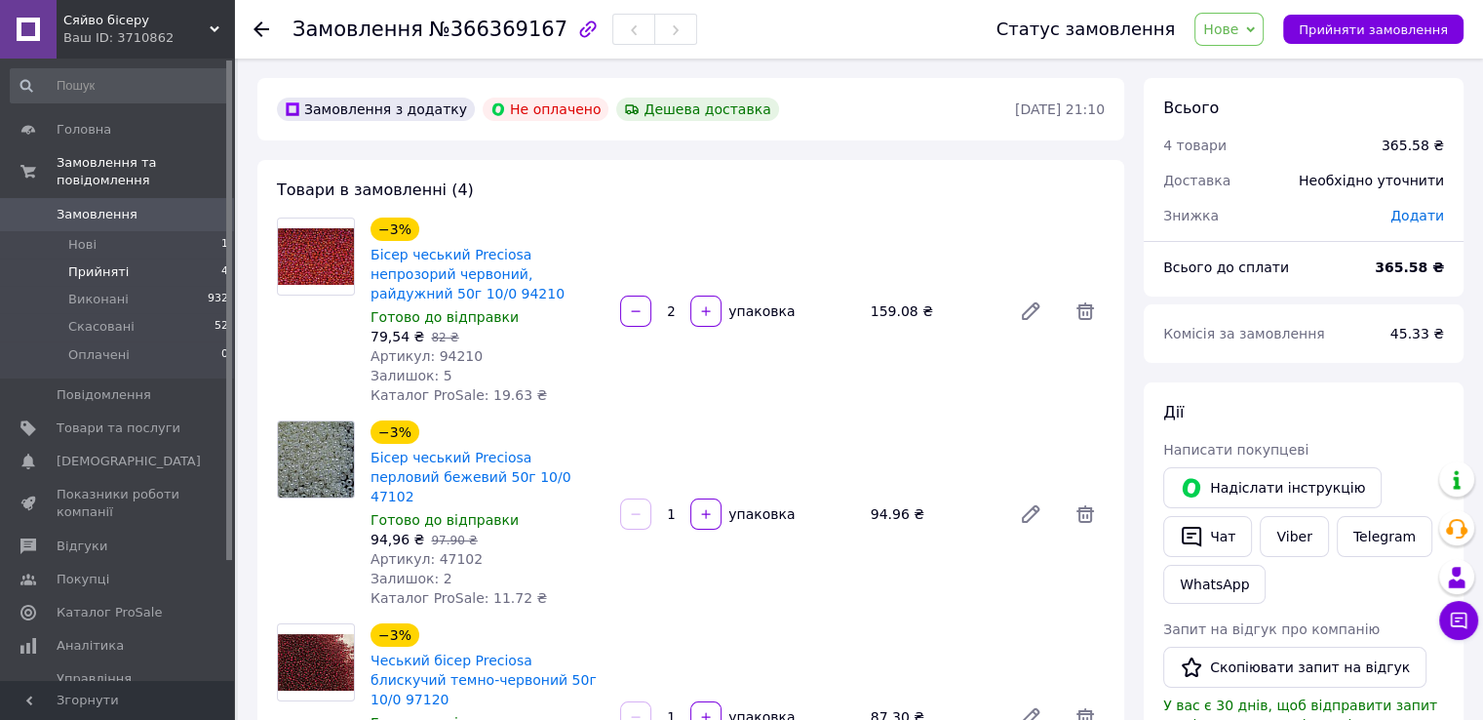
click at [114, 263] on span "Прийняті" at bounding box center [98, 272] width 60 height 18
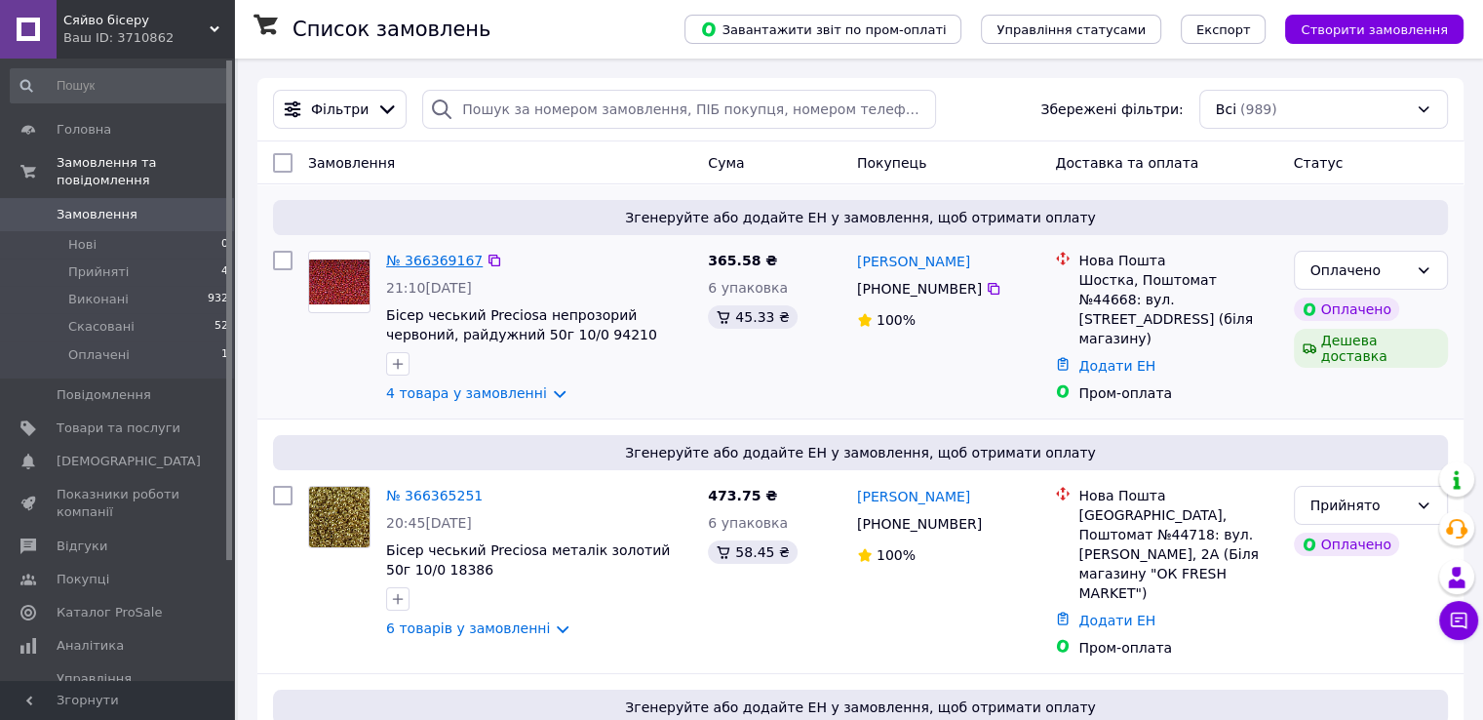
click at [423, 263] on link "№ 366369167" at bounding box center [434, 261] width 97 height 16
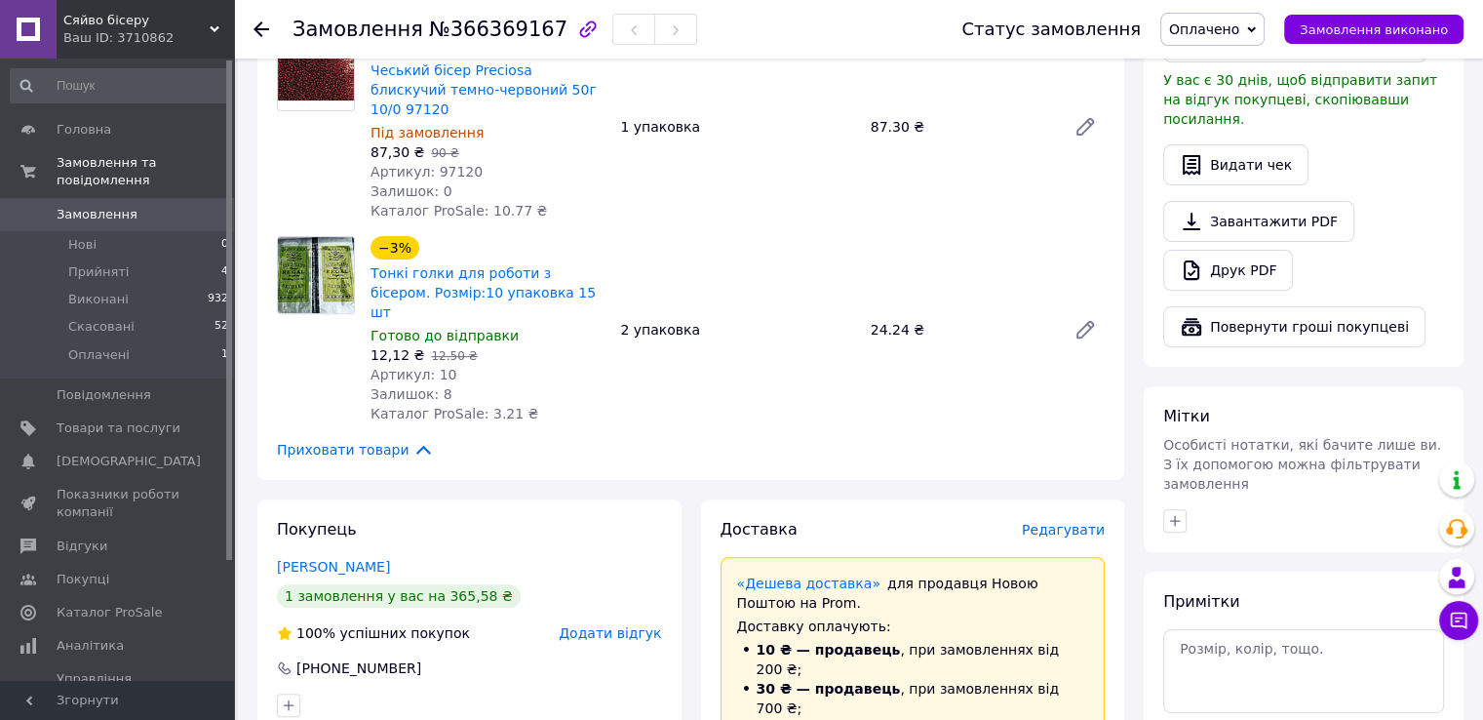
scroll to position [585, 0]
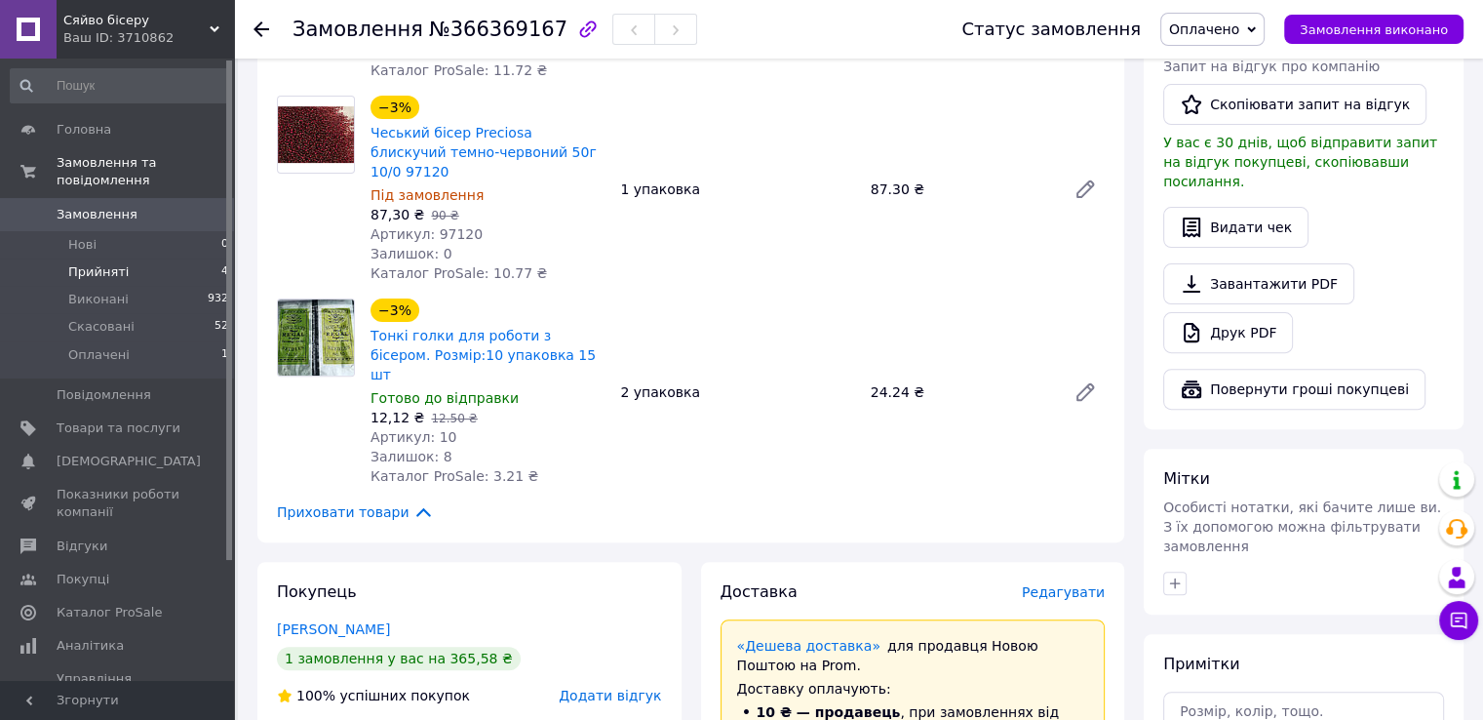
click at [87, 263] on span "Прийняті" at bounding box center [98, 272] width 60 height 18
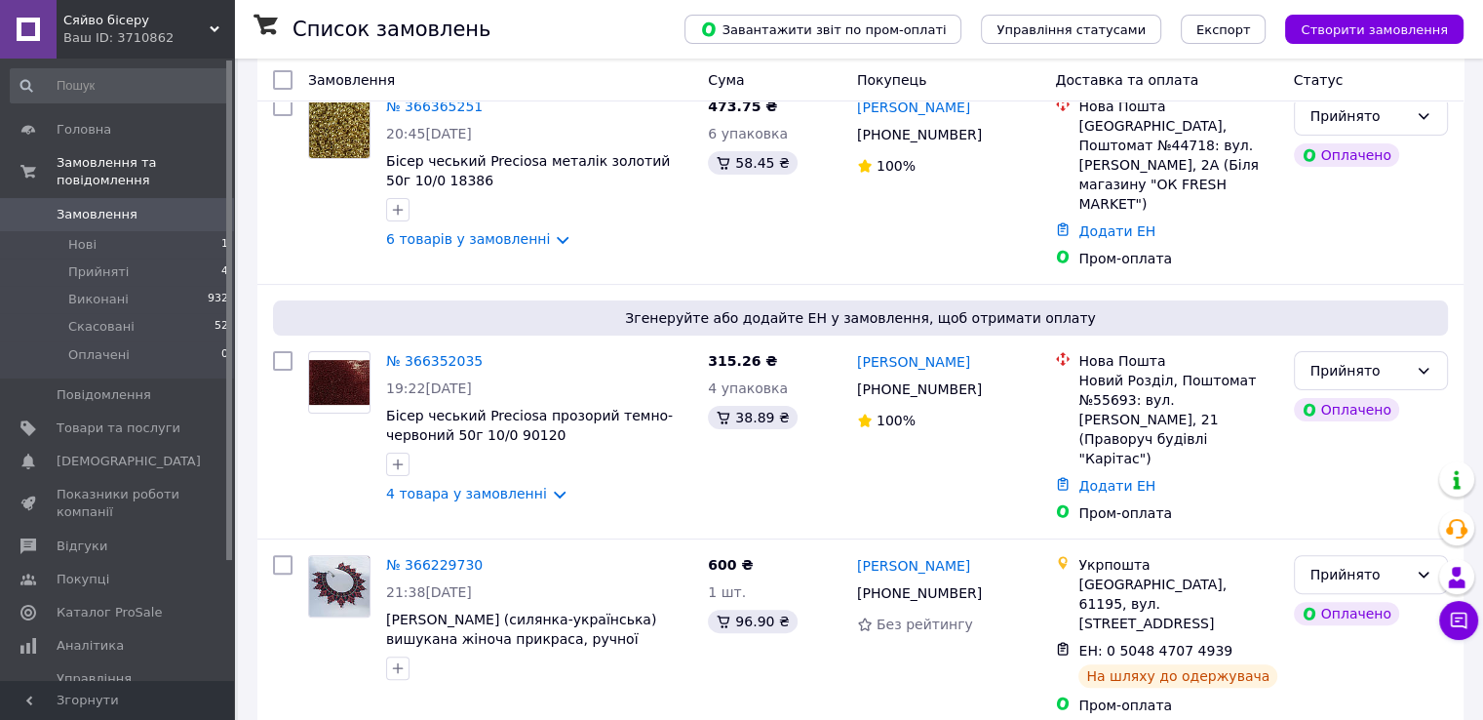
scroll to position [390, 0]
click at [438, 352] on link "№ 366352035" at bounding box center [434, 360] width 97 height 16
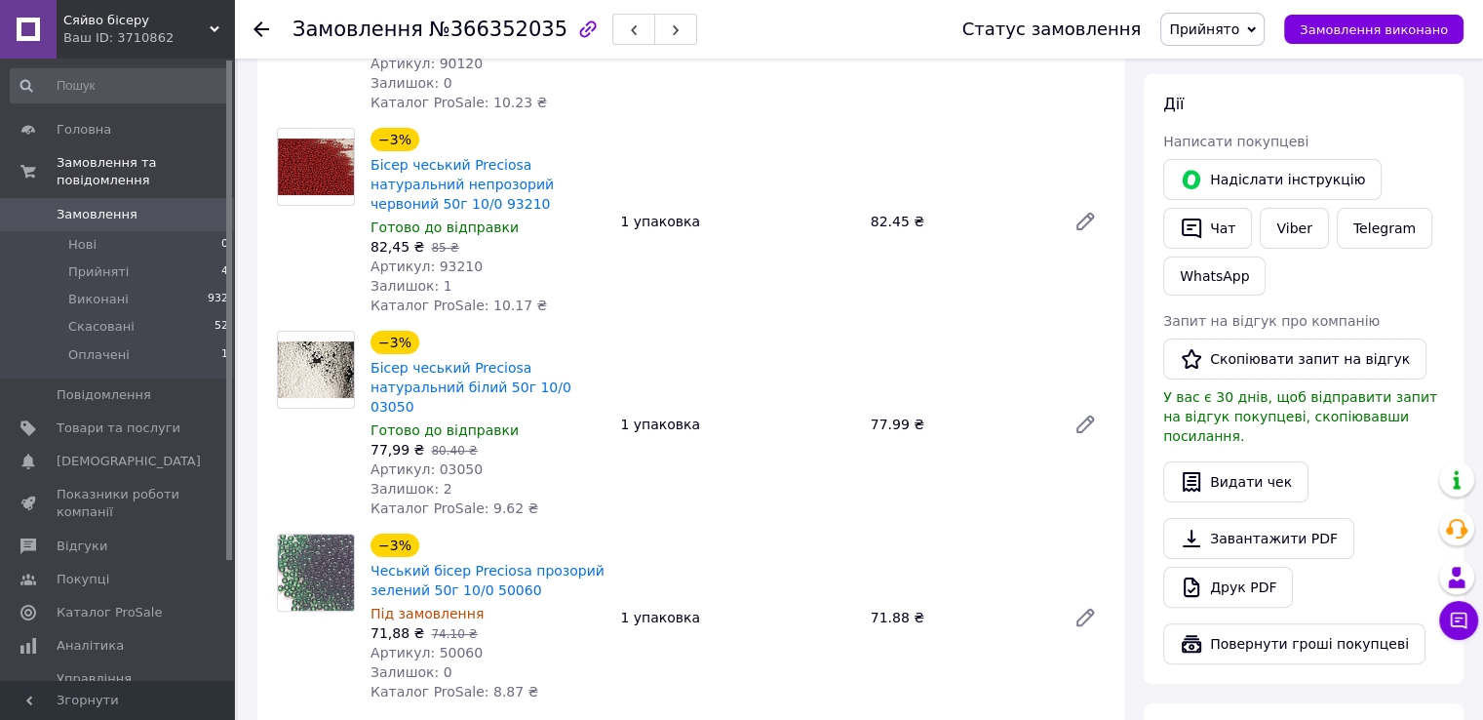
scroll to position [390, 0]
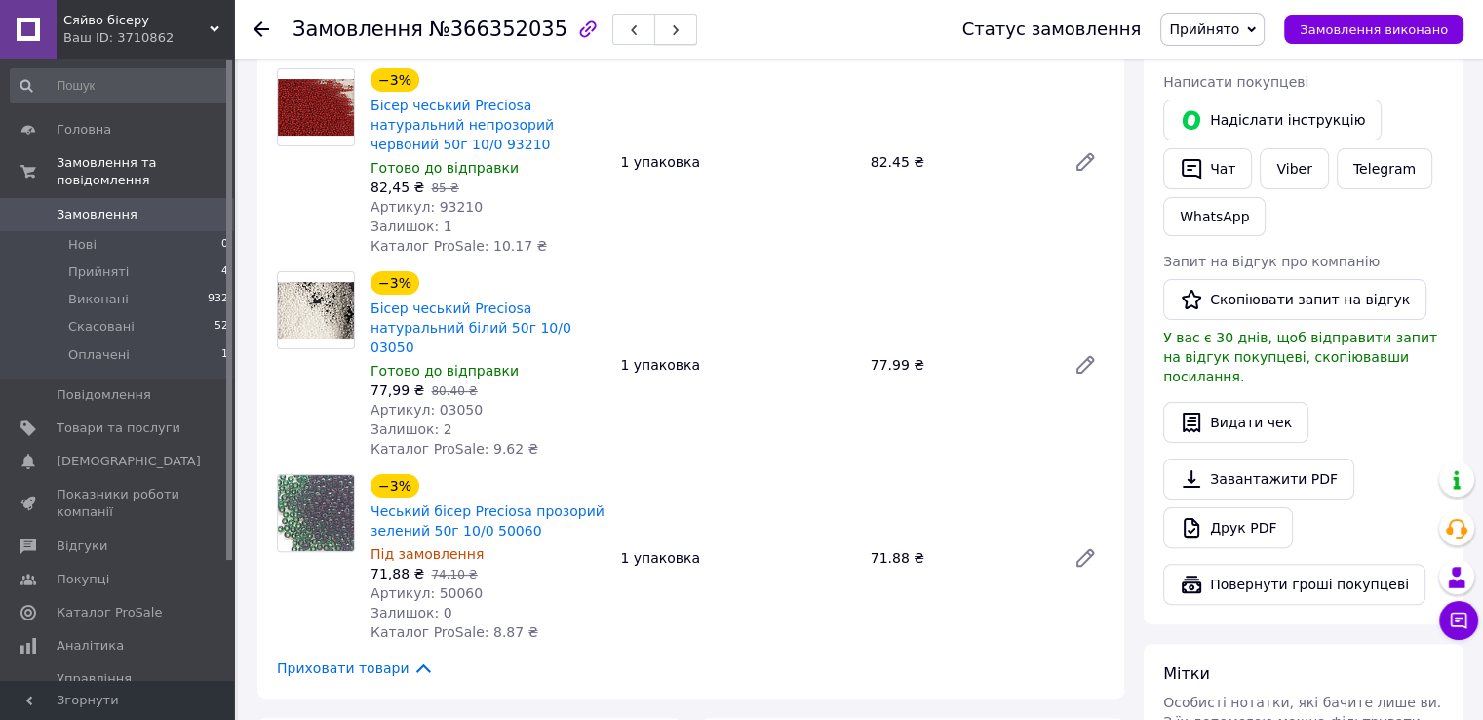
click at [670, 27] on icon "button" at bounding box center [676, 30] width 12 height 12
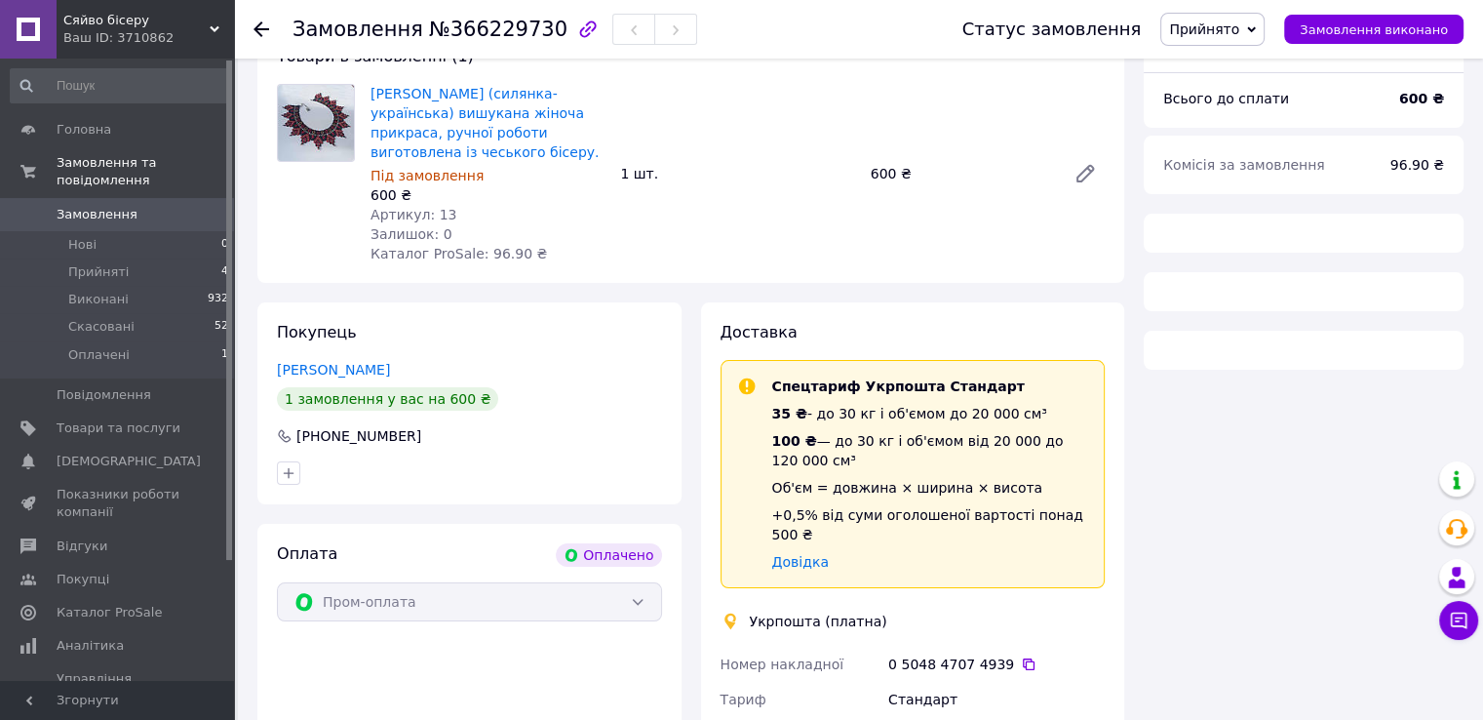
scroll to position [390, 0]
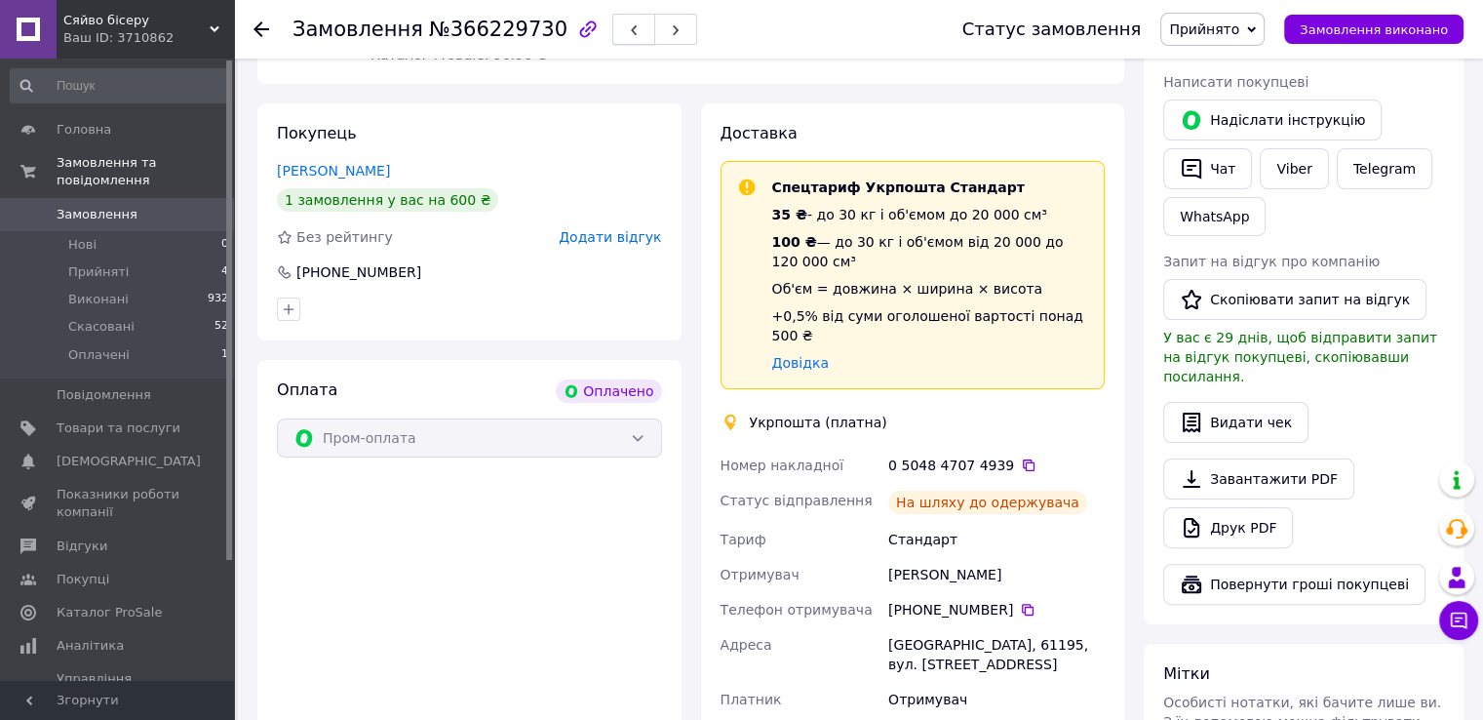
click at [628, 25] on icon "button" at bounding box center [634, 30] width 12 height 12
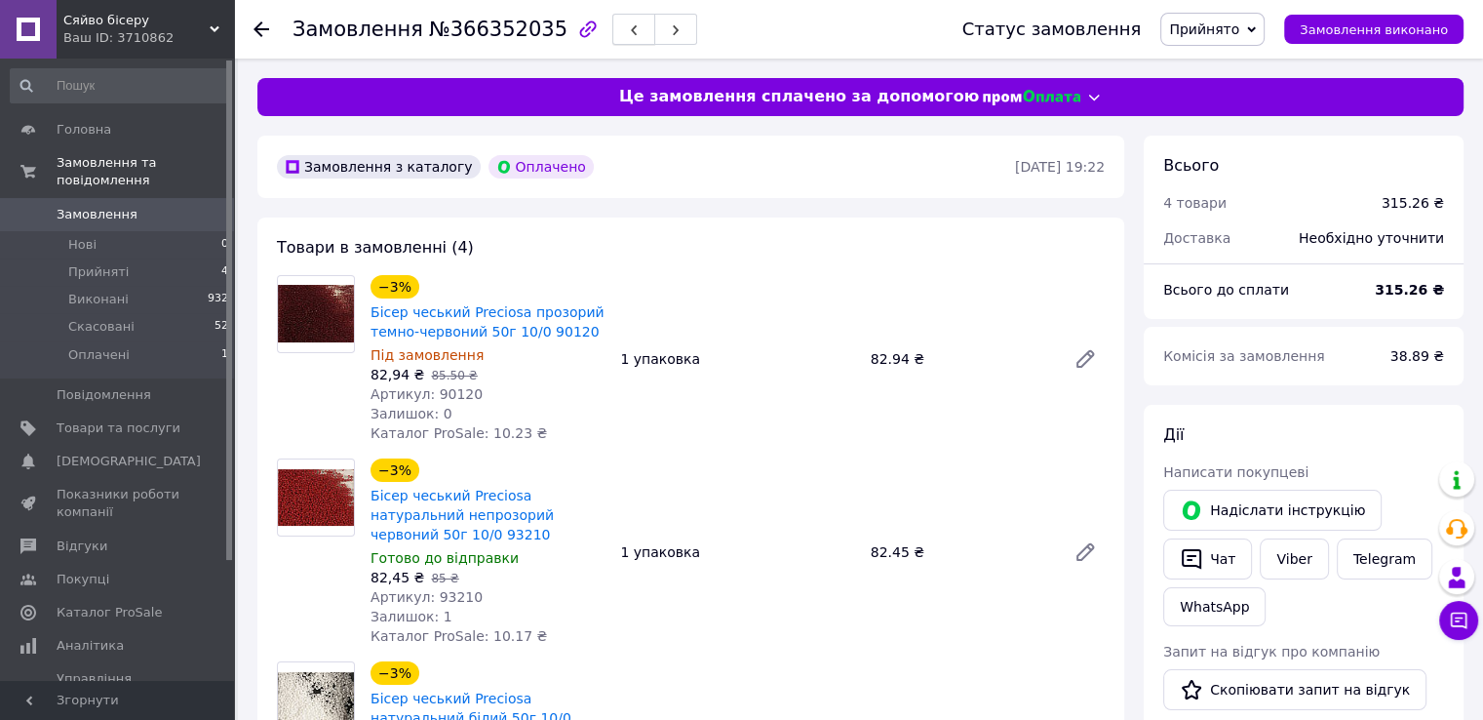
click at [612, 32] on button "button" at bounding box center [633, 29] width 43 height 31
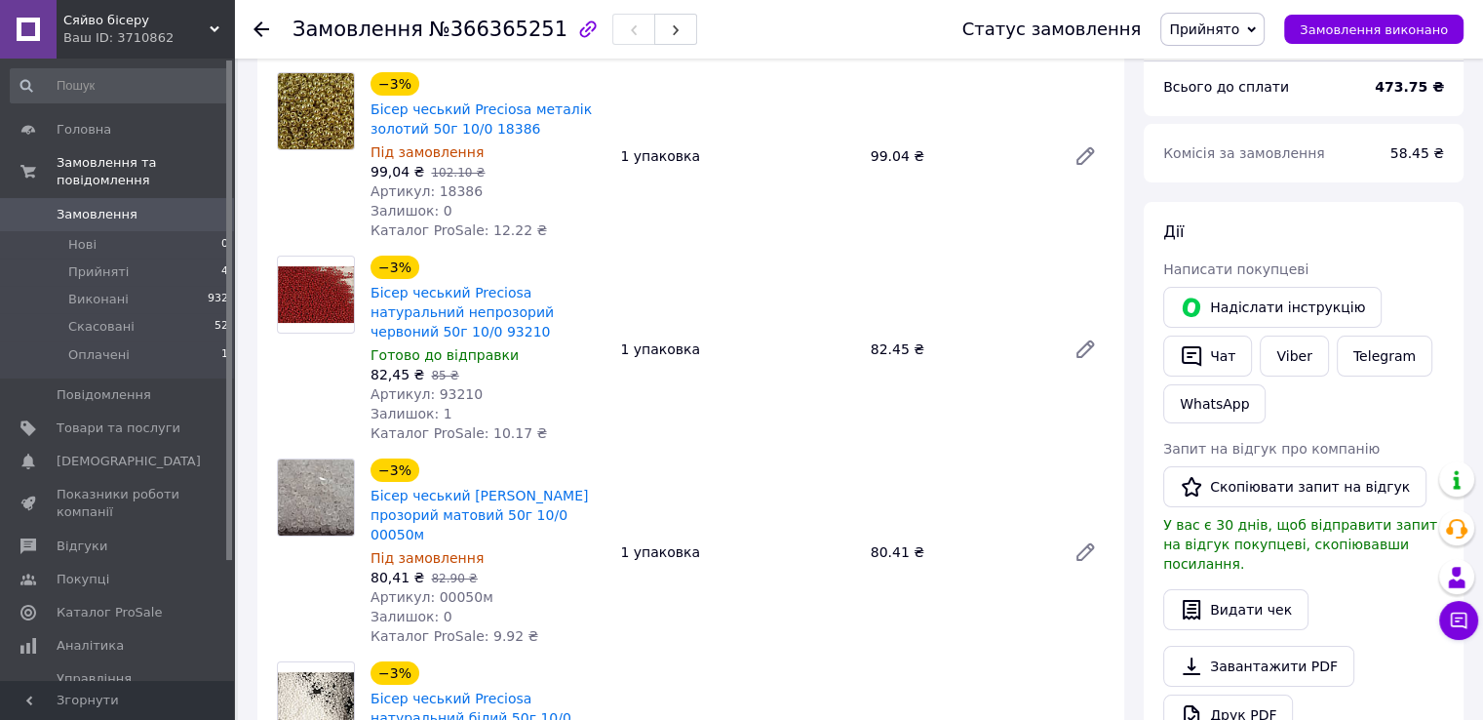
scroll to position [195, 0]
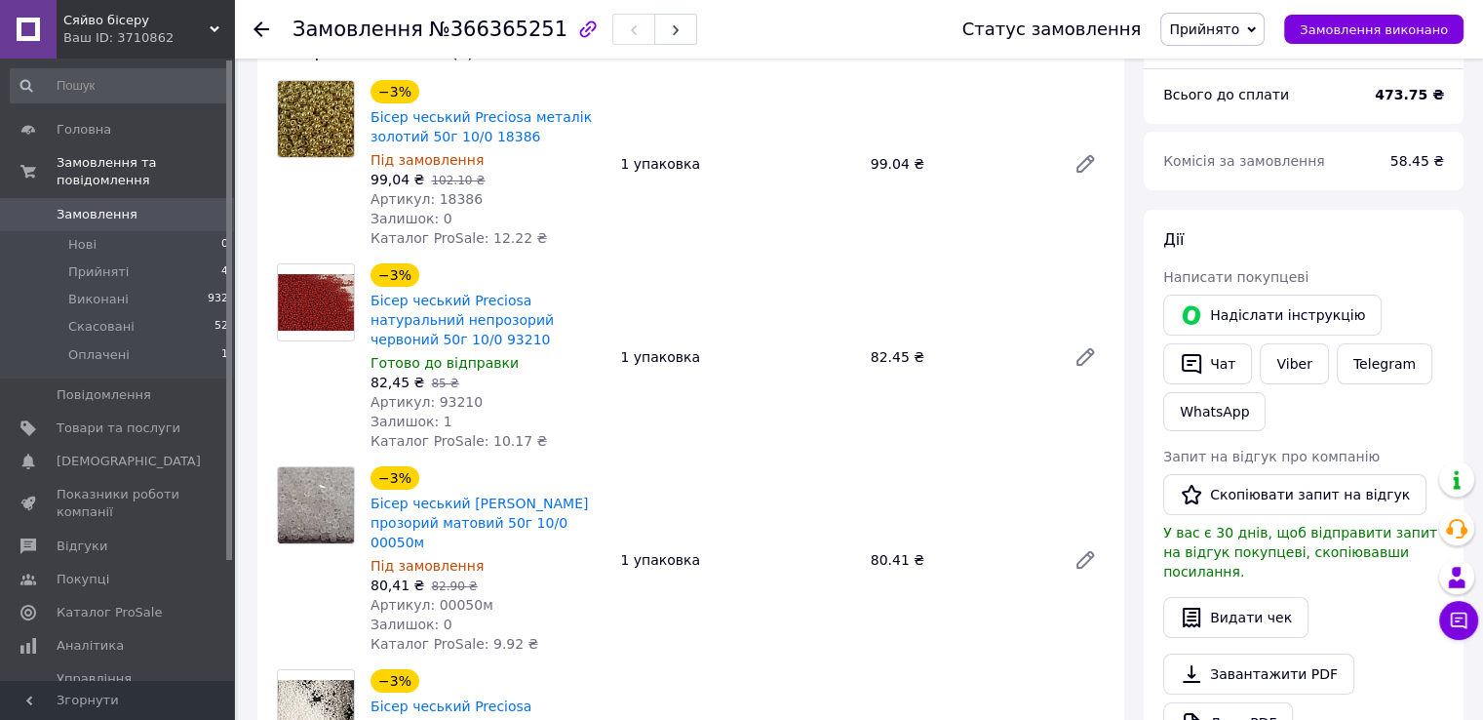
click at [108, 206] on span "Замовлення" at bounding box center [97, 215] width 81 height 18
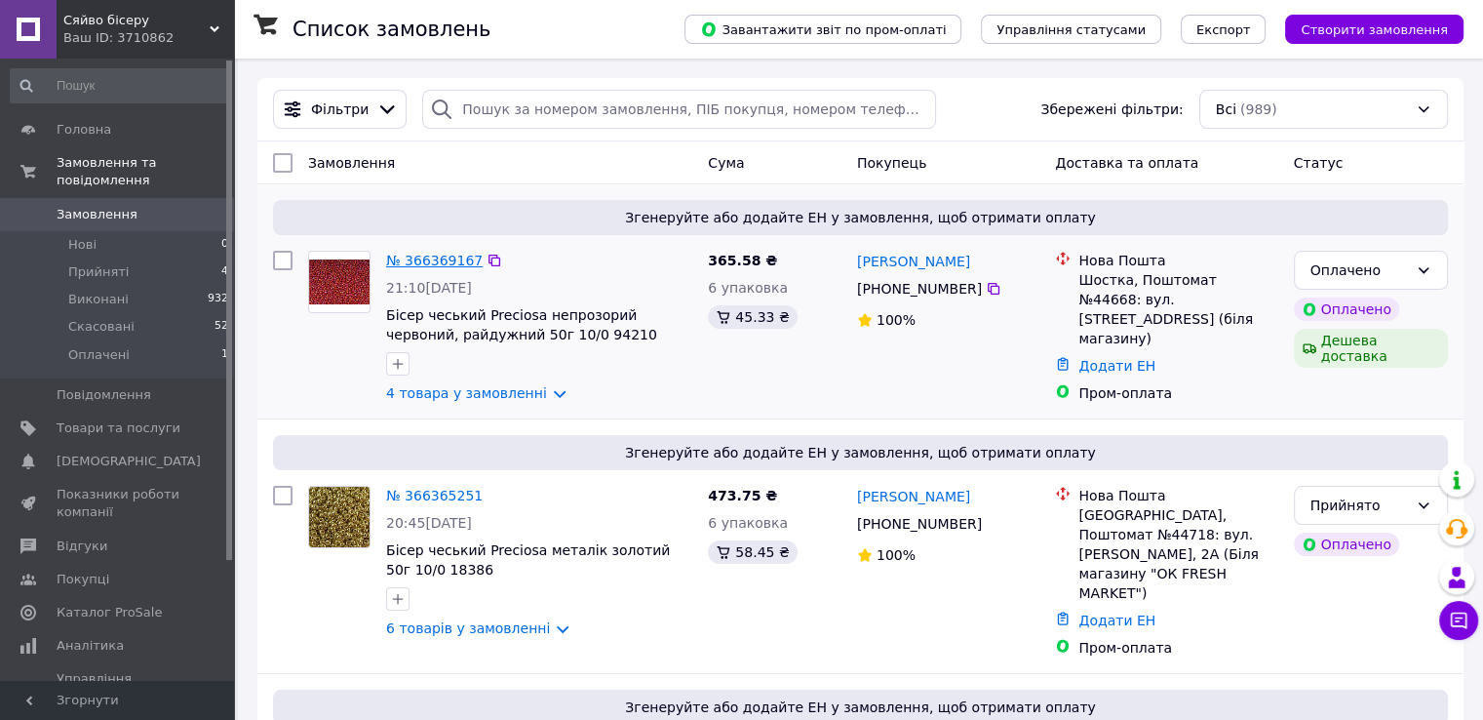
click at [433, 258] on link "№ 366369167" at bounding box center [434, 261] width 97 height 16
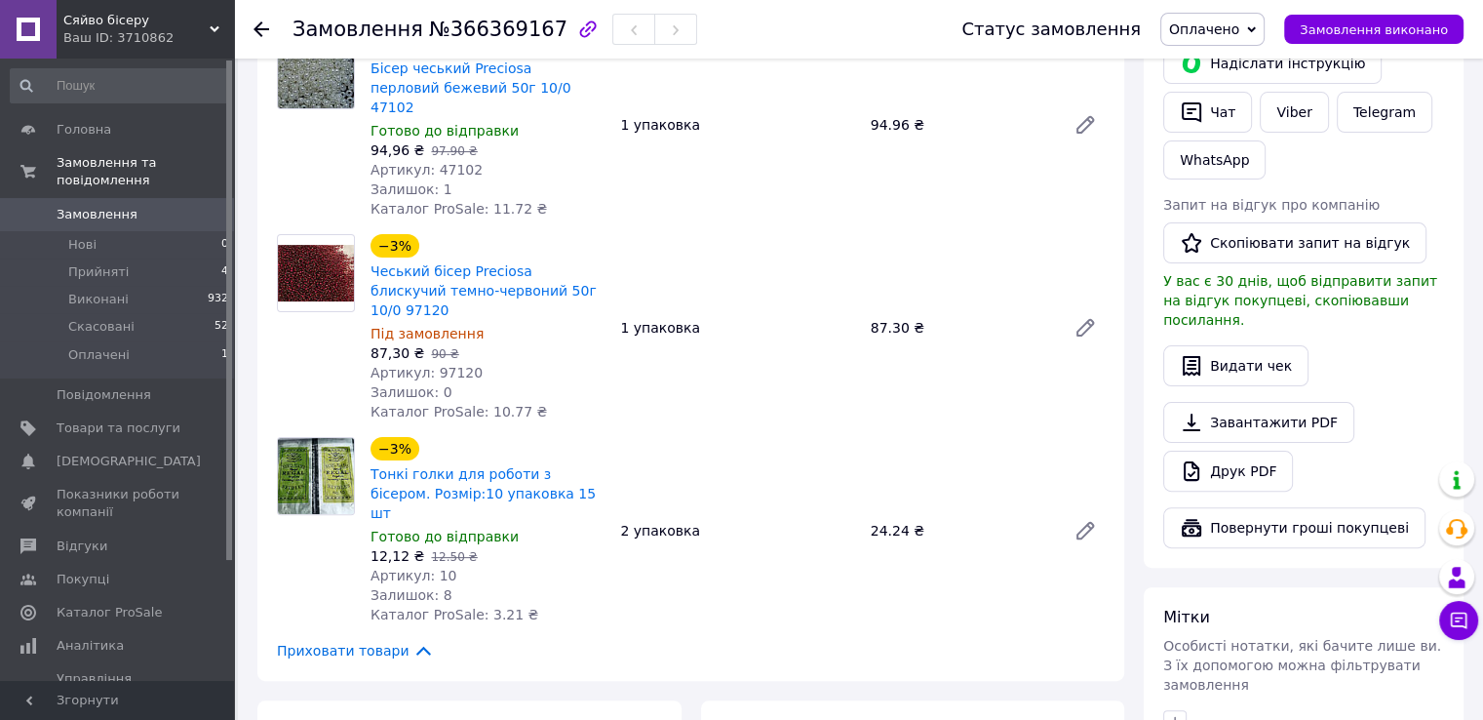
scroll to position [488, 0]
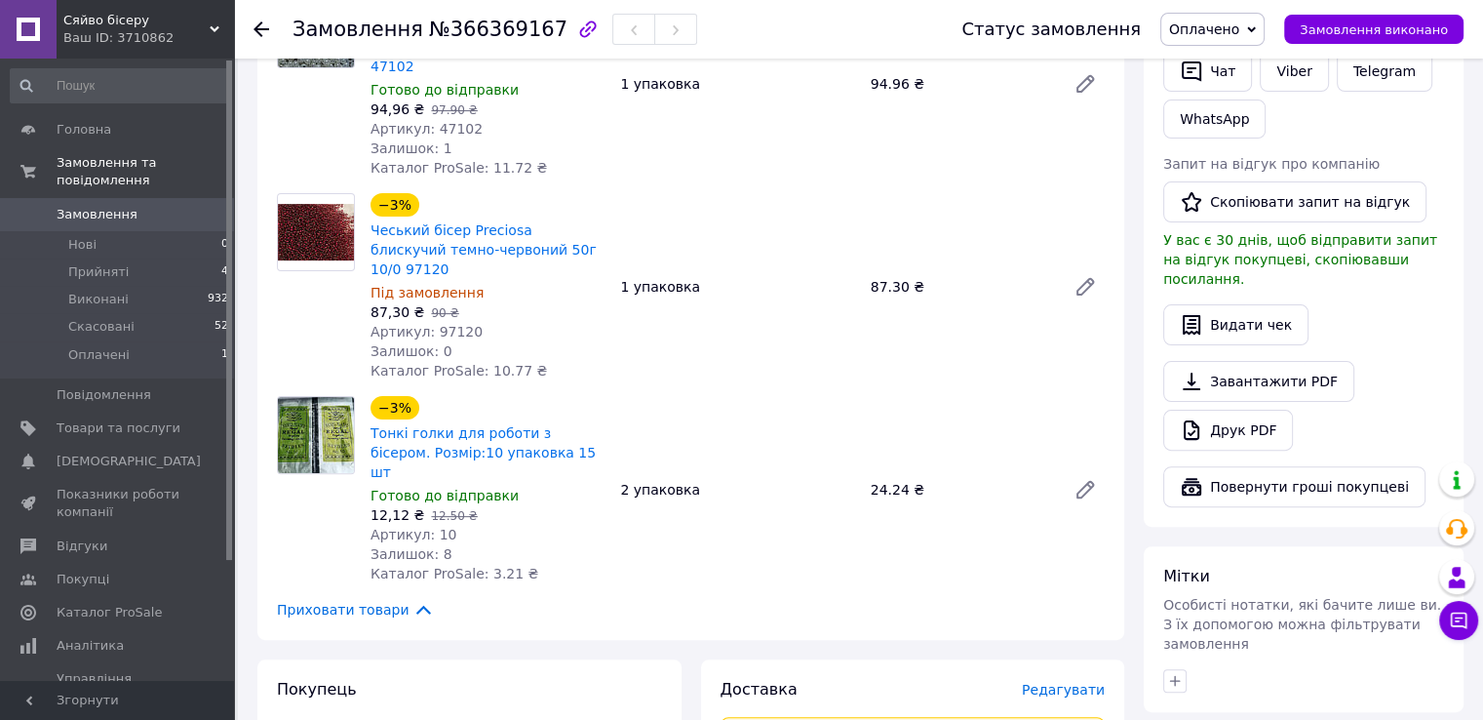
click at [1239, 28] on span "Оплачено" at bounding box center [1204, 29] width 70 height 16
click at [1229, 64] on li "Прийнято" at bounding box center [1212, 68] width 102 height 29
click at [137, 419] on span "Товари та послуги" at bounding box center [119, 428] width 124 height 18
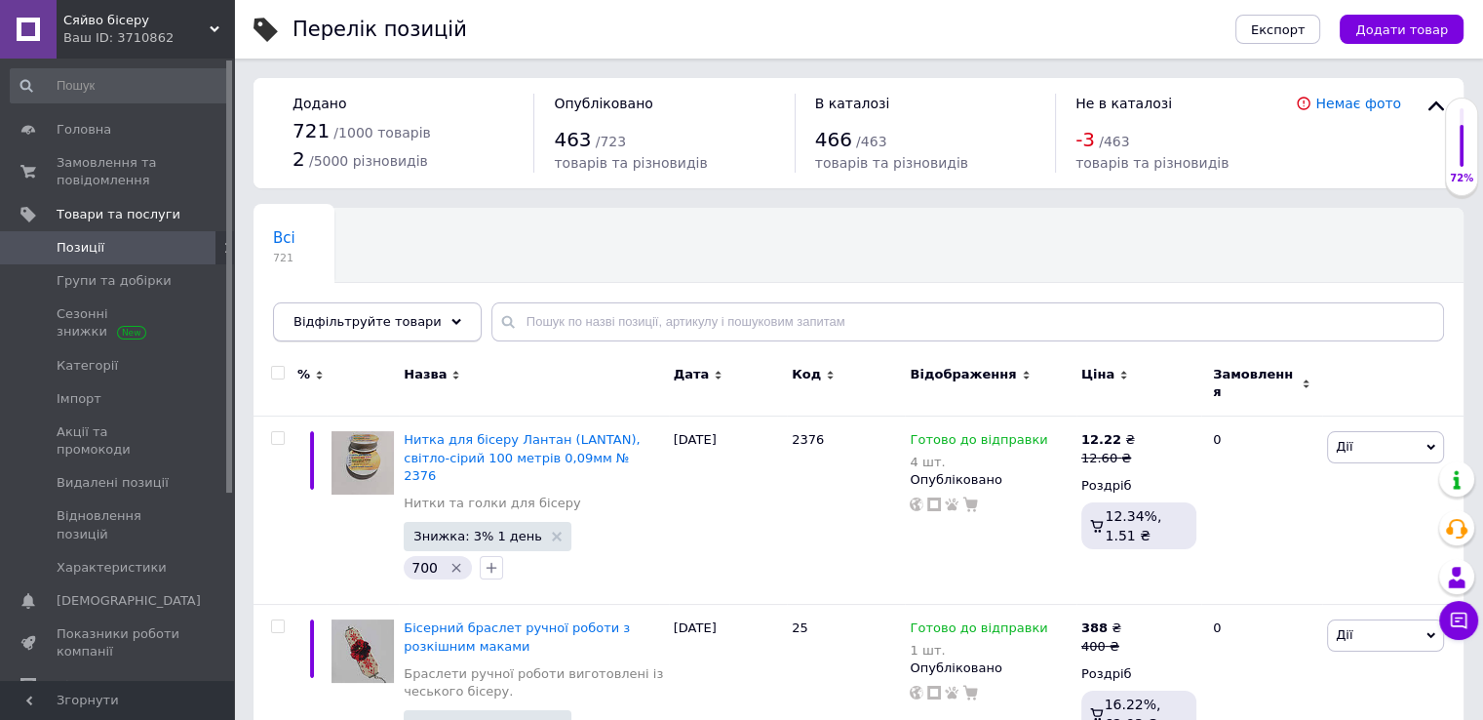
click at [423, 313] on div "Відфільтруйте товари" at bounding box center [377, 321] width 209 height 39
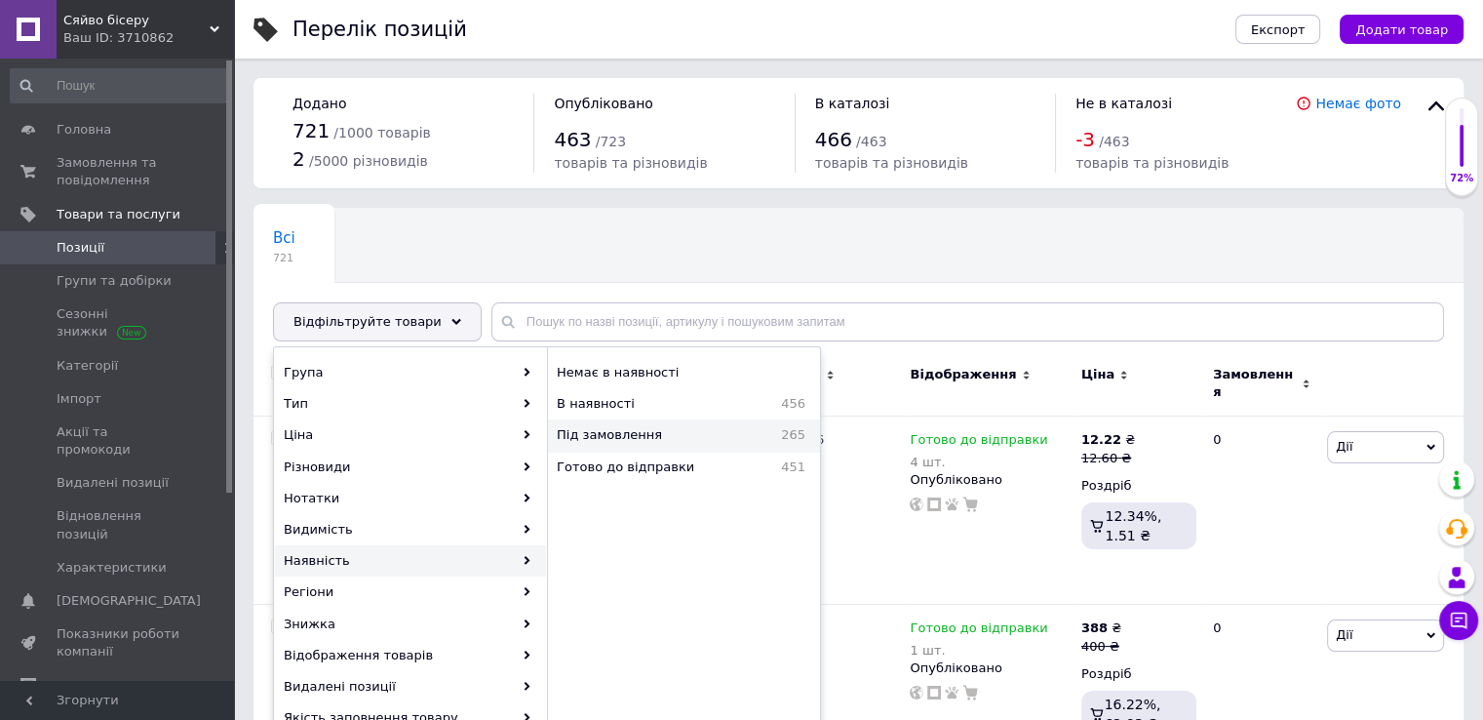
click at [649, 438] on span "Під замовлення" at bounding box center [651, 435] width 188 height 18
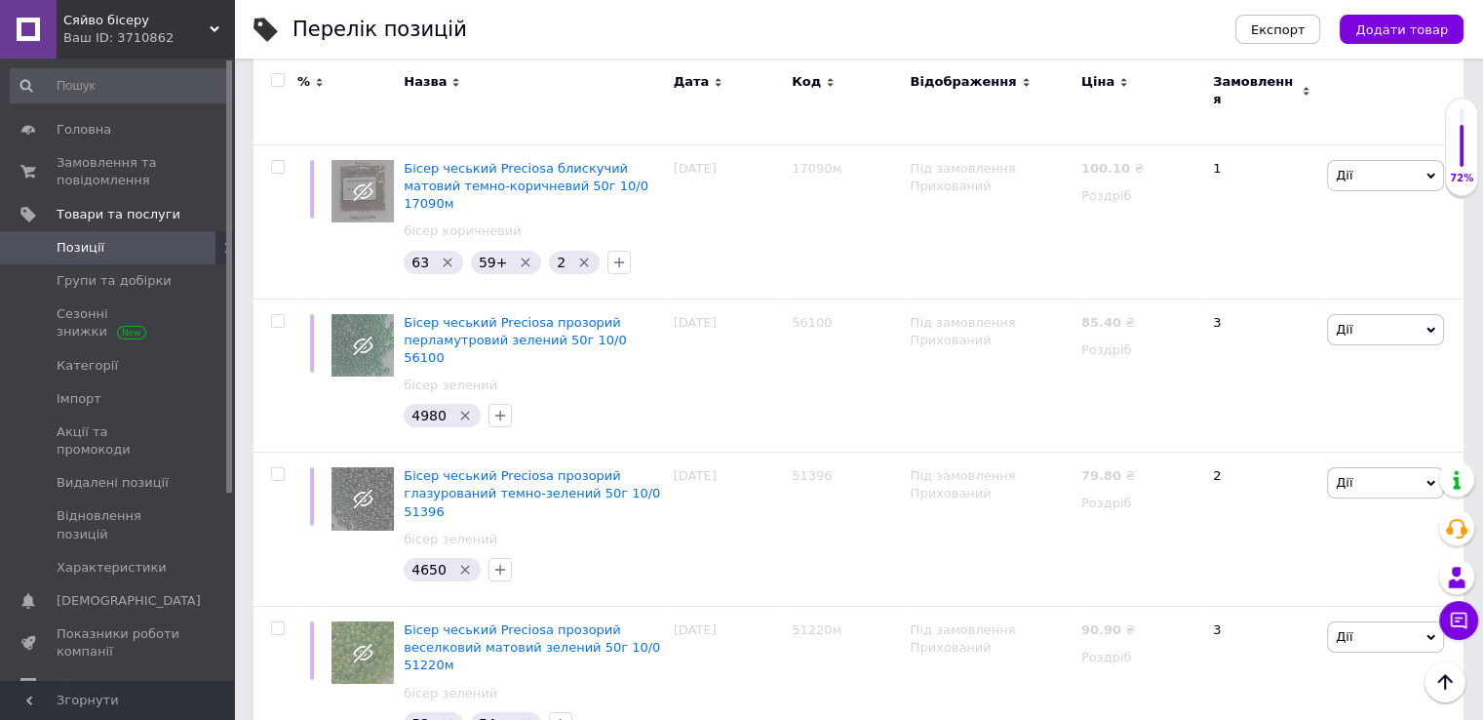
scroll to position [14390, 0]
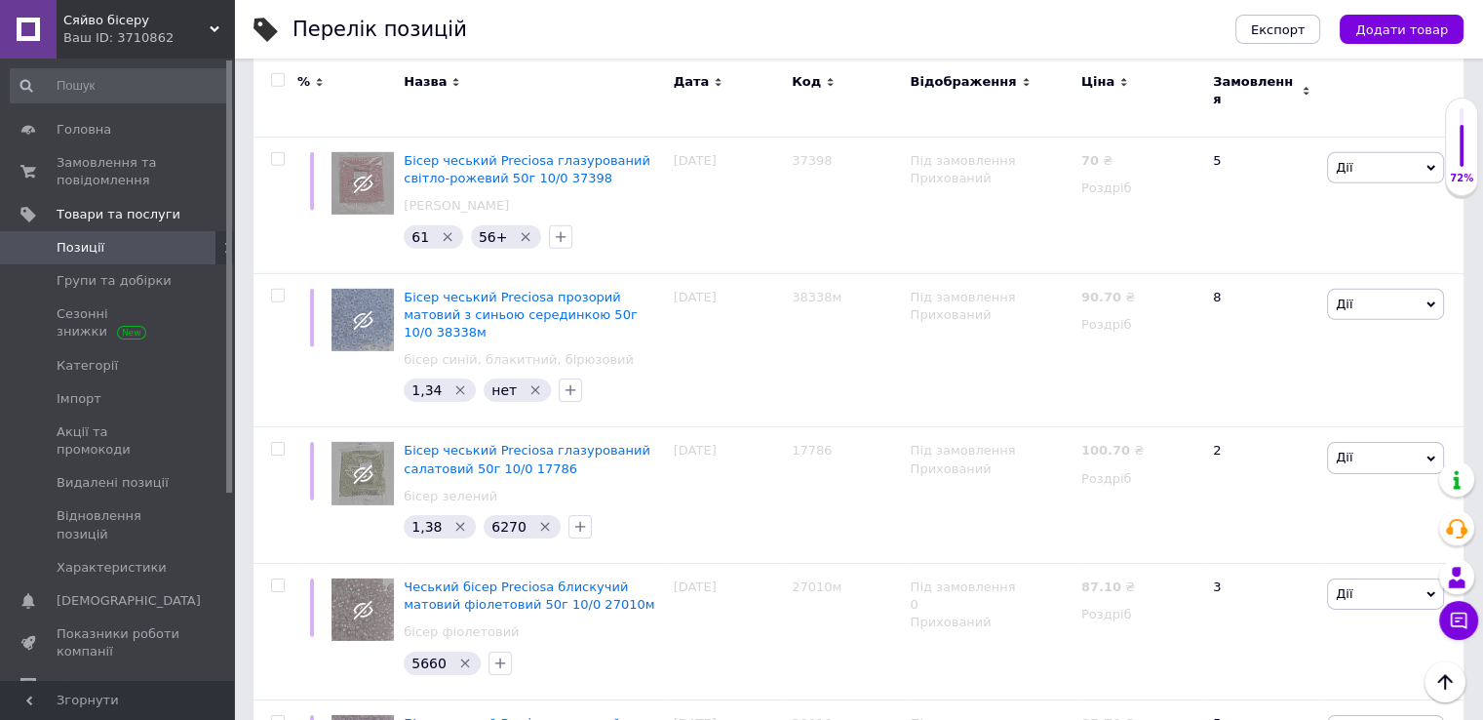
scroll to position [13639, 0]
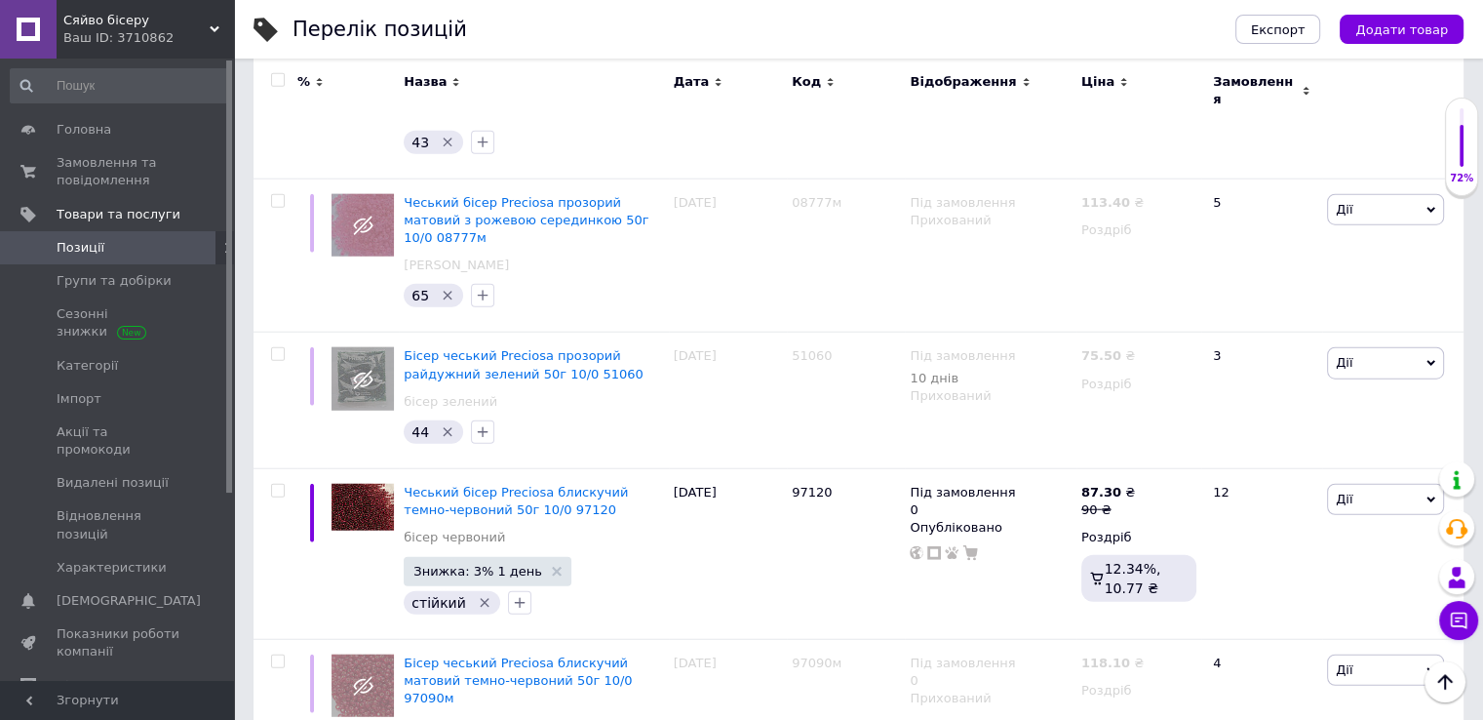
scroll to position [4756, 0]
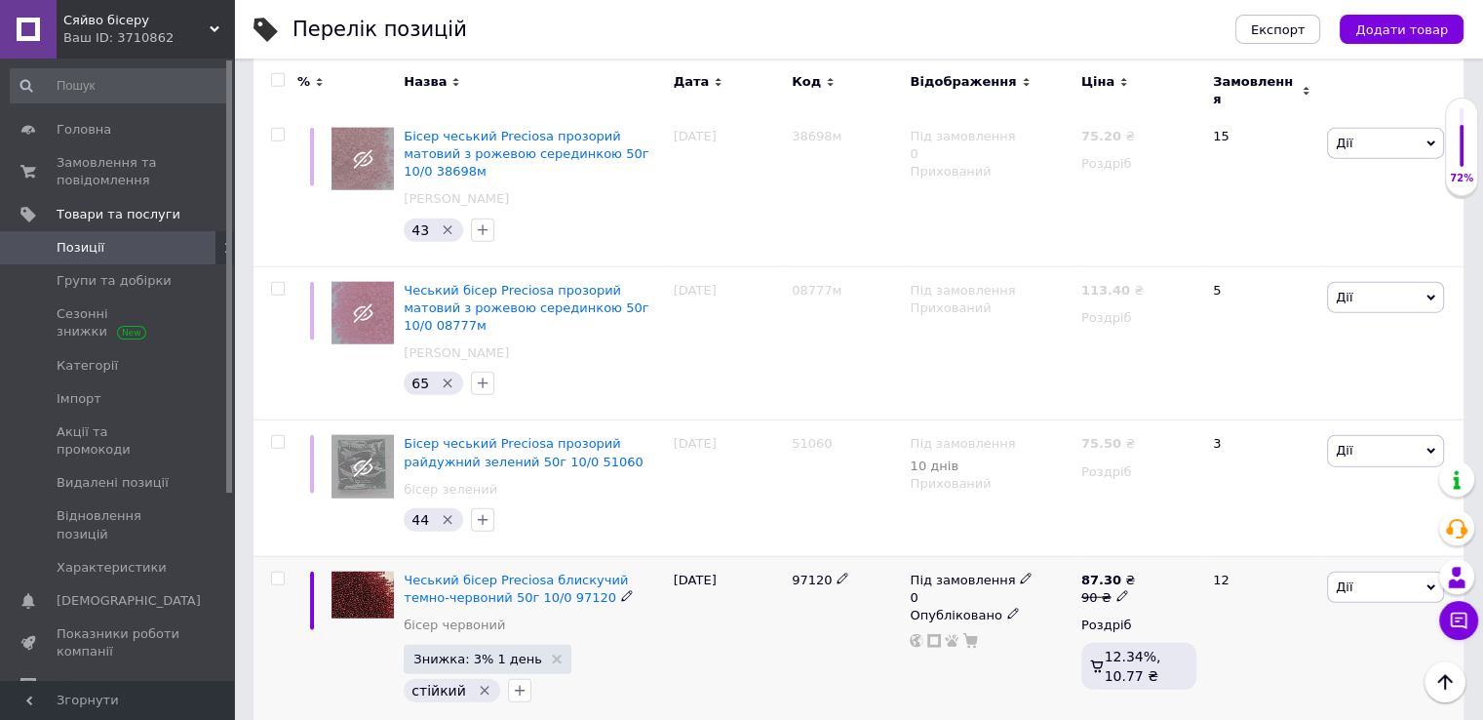
click at [1369, 571] on span "Дії" at bounding box center [1385, 586] width 117 height 31
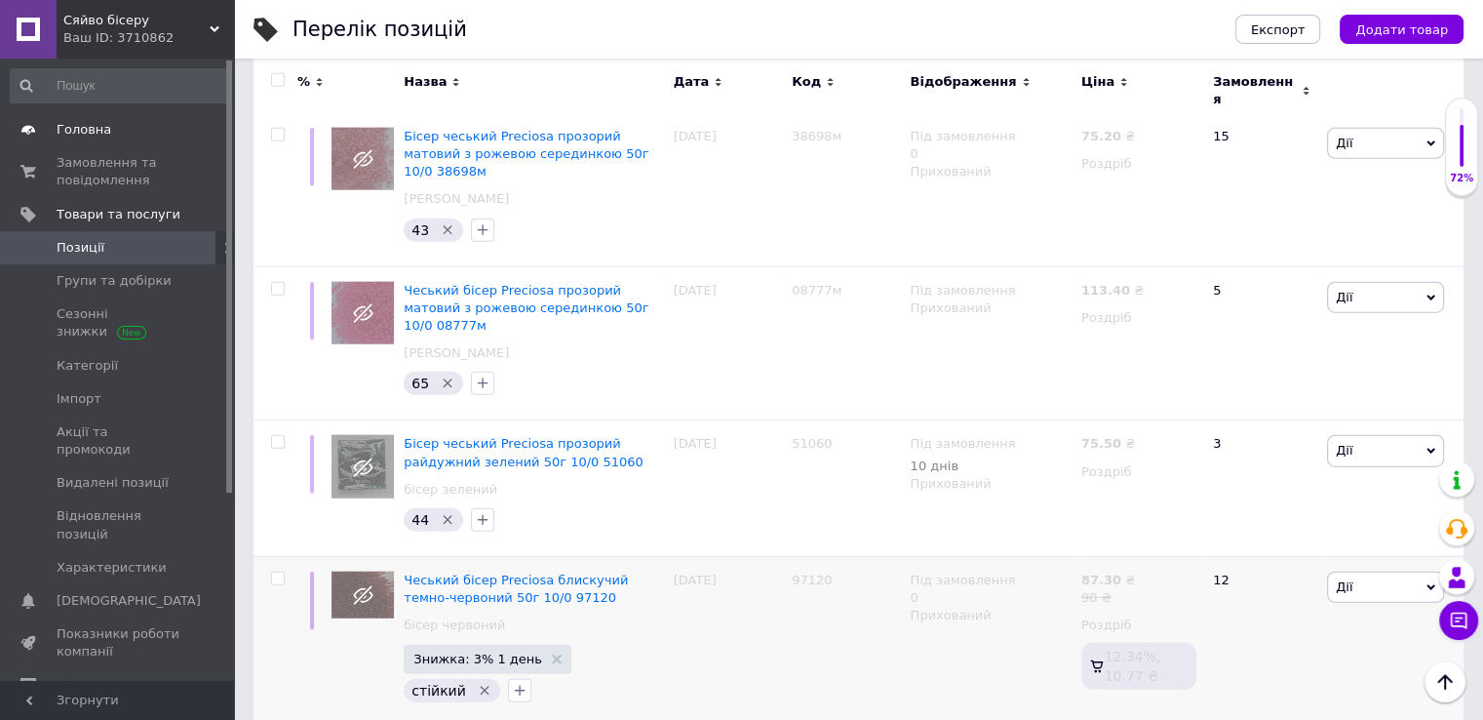
click at [92, 134] on span "Головна" at bounding box center [84, 130] width 55 height 18
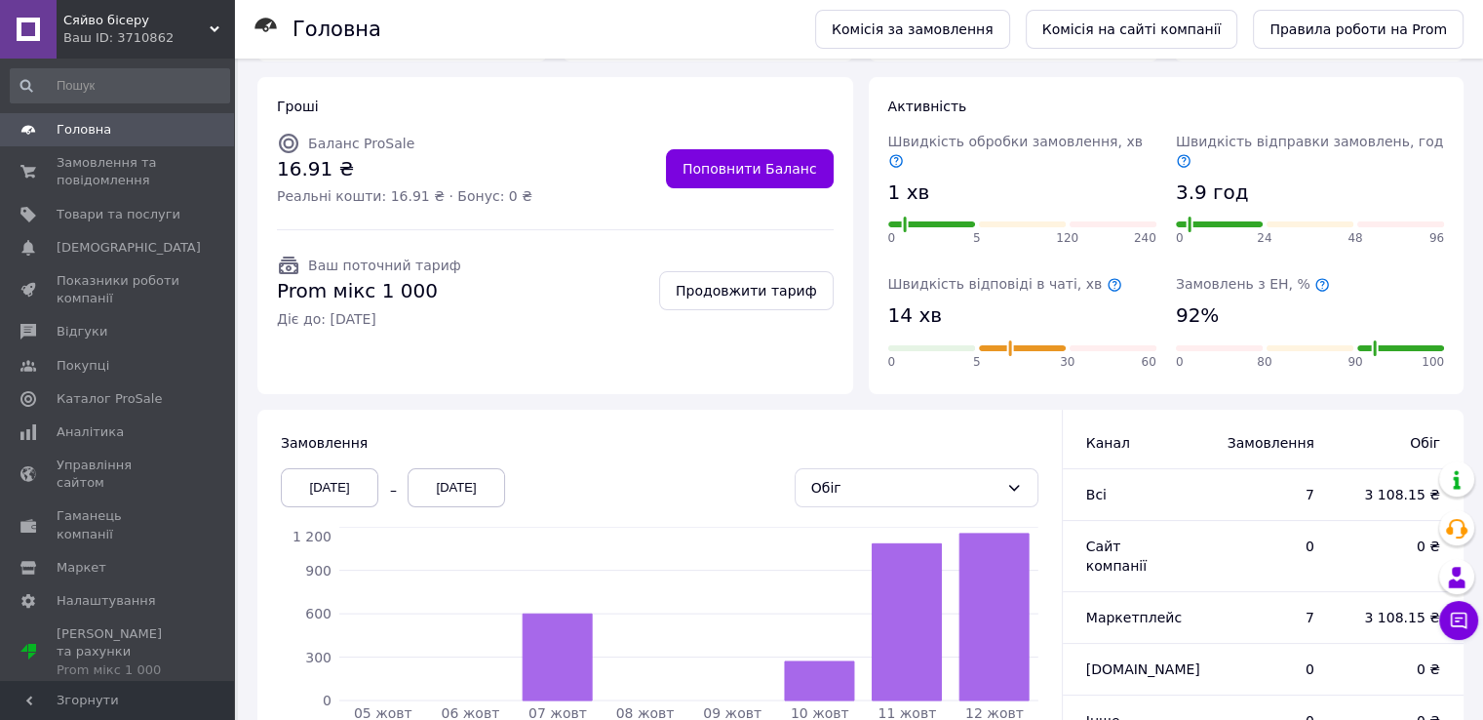
scroll to position [195, 0]
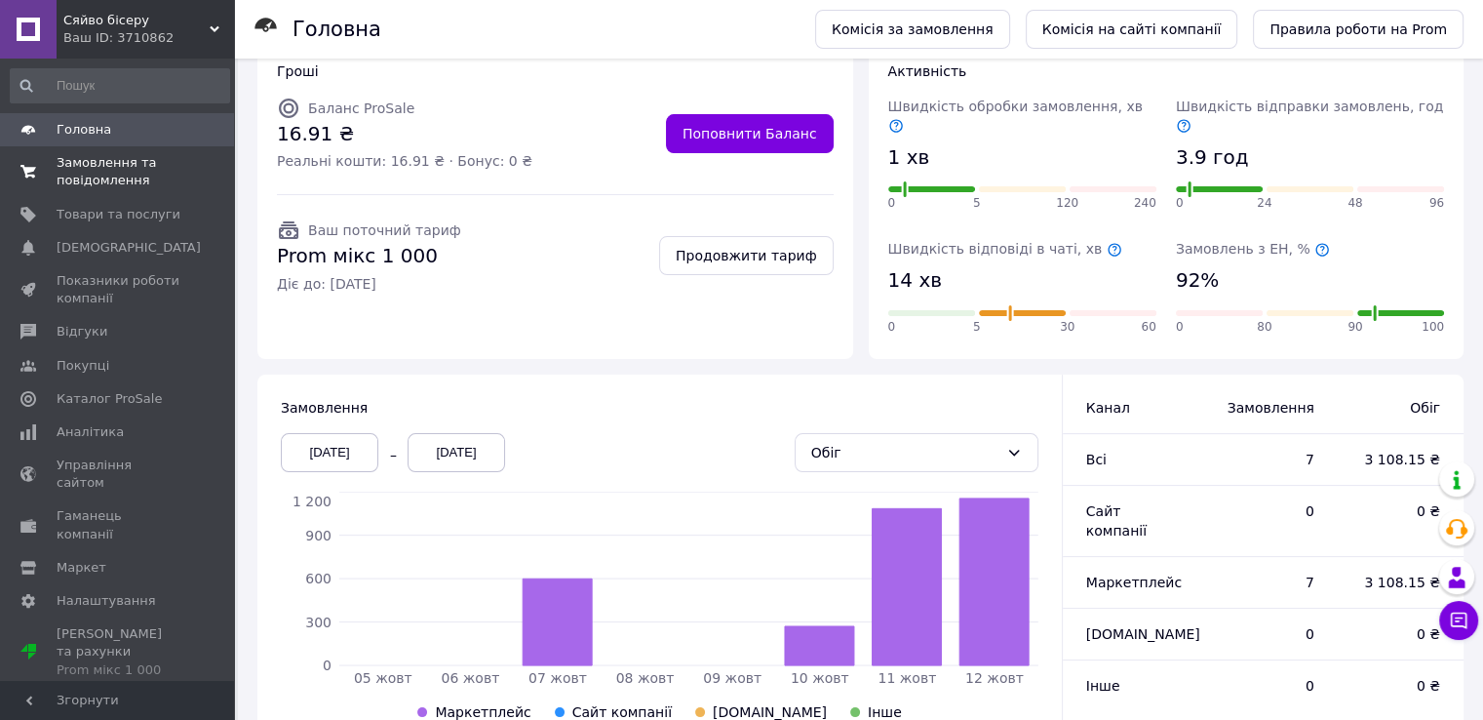
click at [114, 175] on span "Замовлення та повідомлення" at bounding box center [119, 171] width 124 height 35
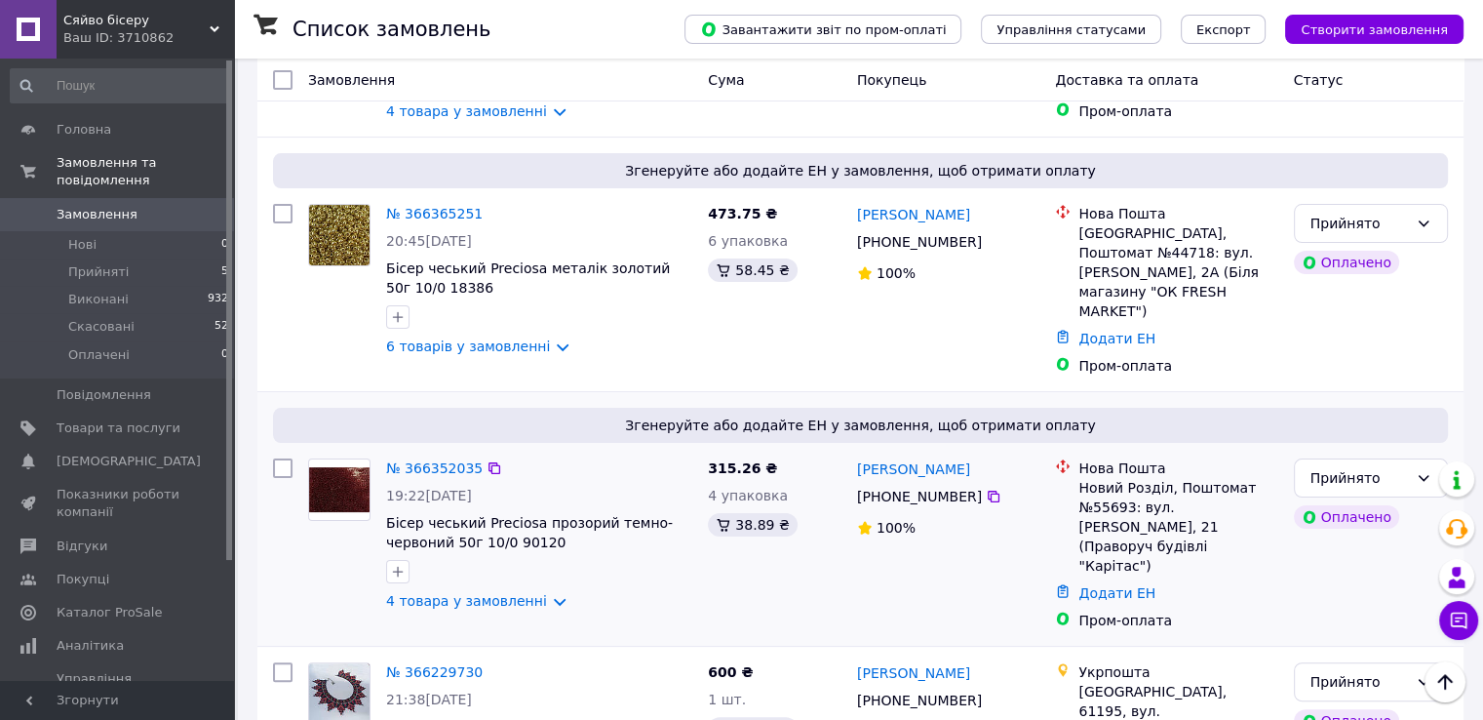
scroll to position [293, 0]
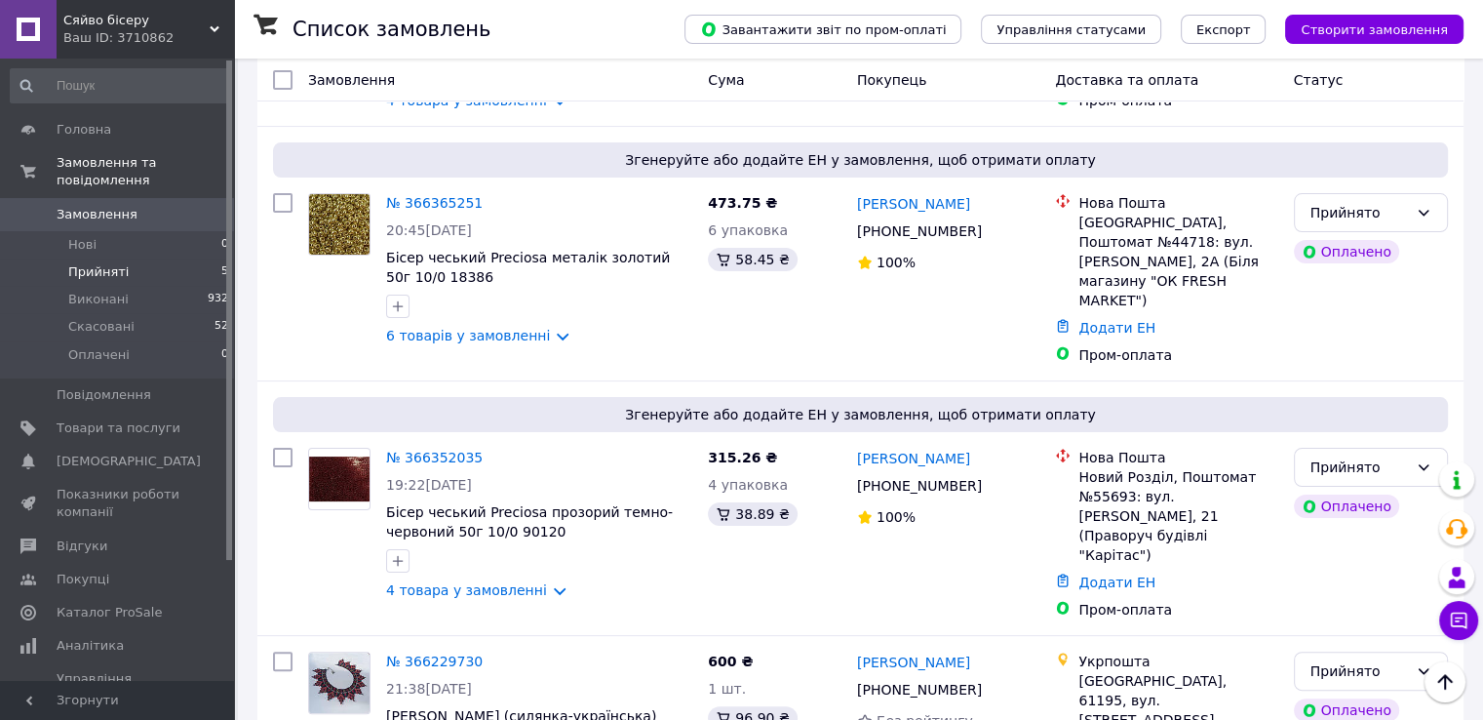
click at [97, 263] on span "Прийняті" at bounding box center [98, 272] width 60 height 18
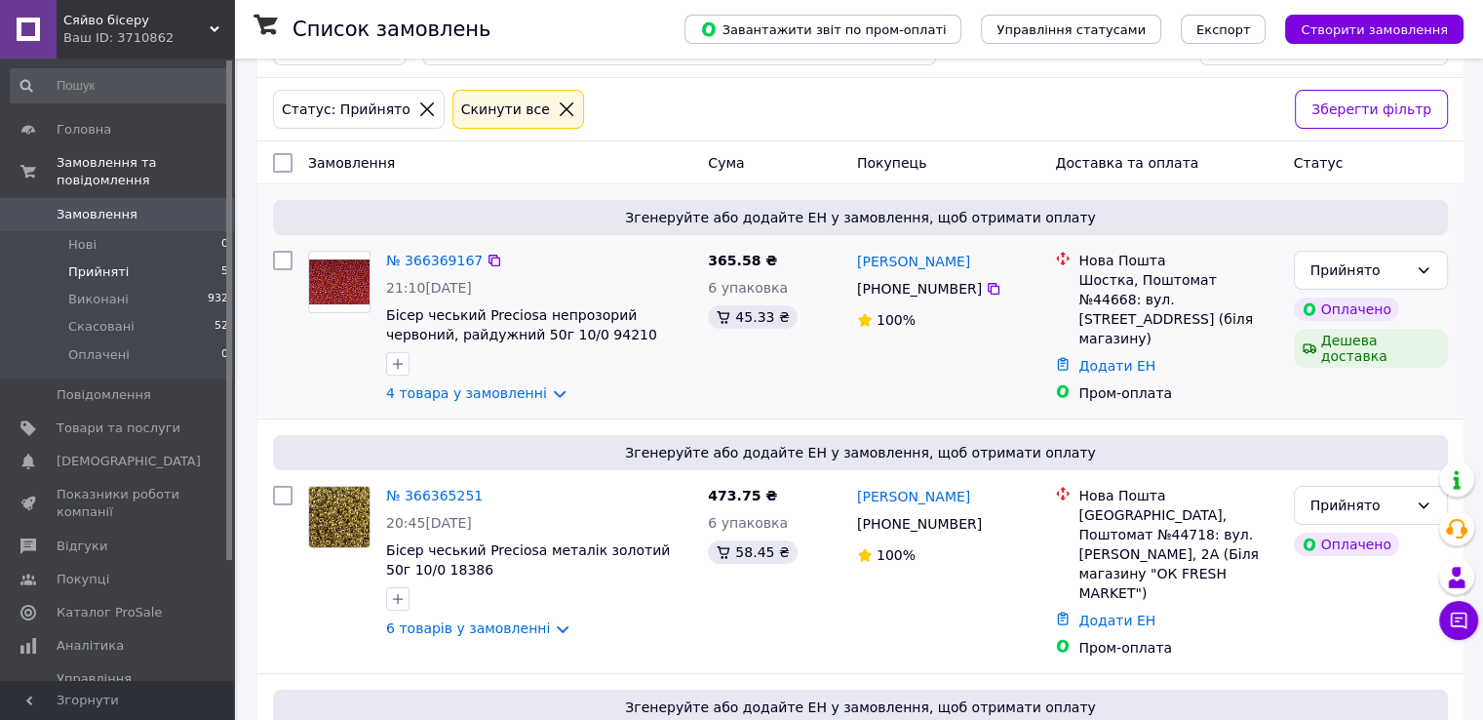
scroll to position [195, 0]
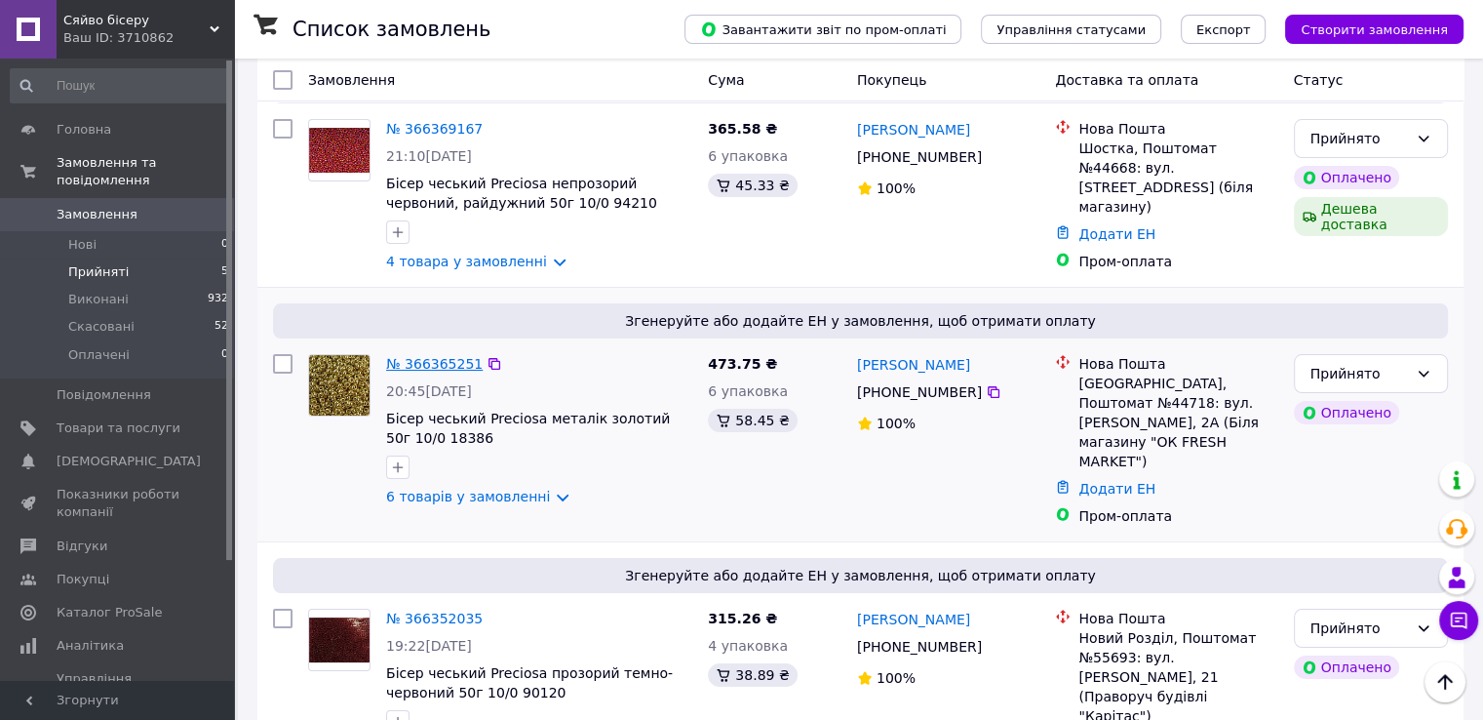
click at [402, 363] on link "№ 366365251" at bounding box center [434, 364] width 97 height 16
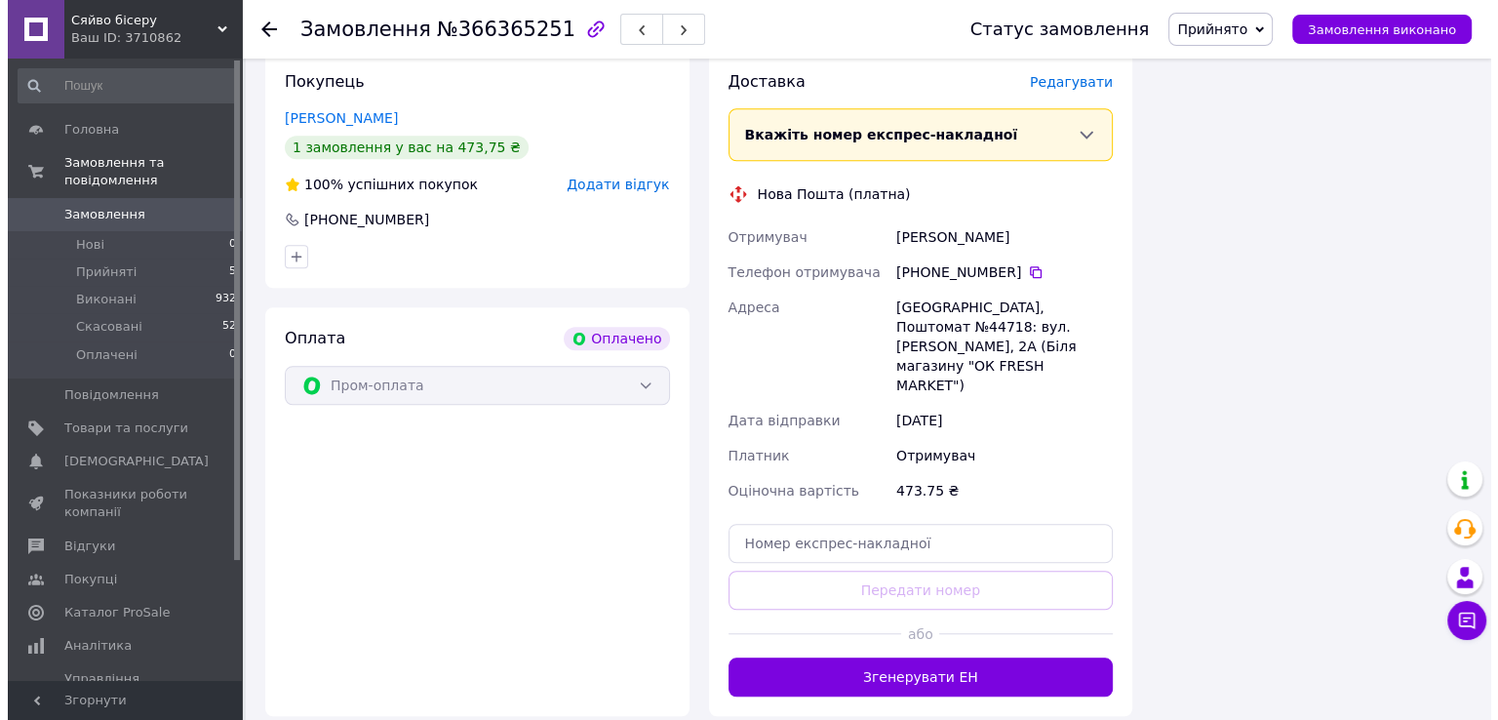
scroll to position [1268, 0]
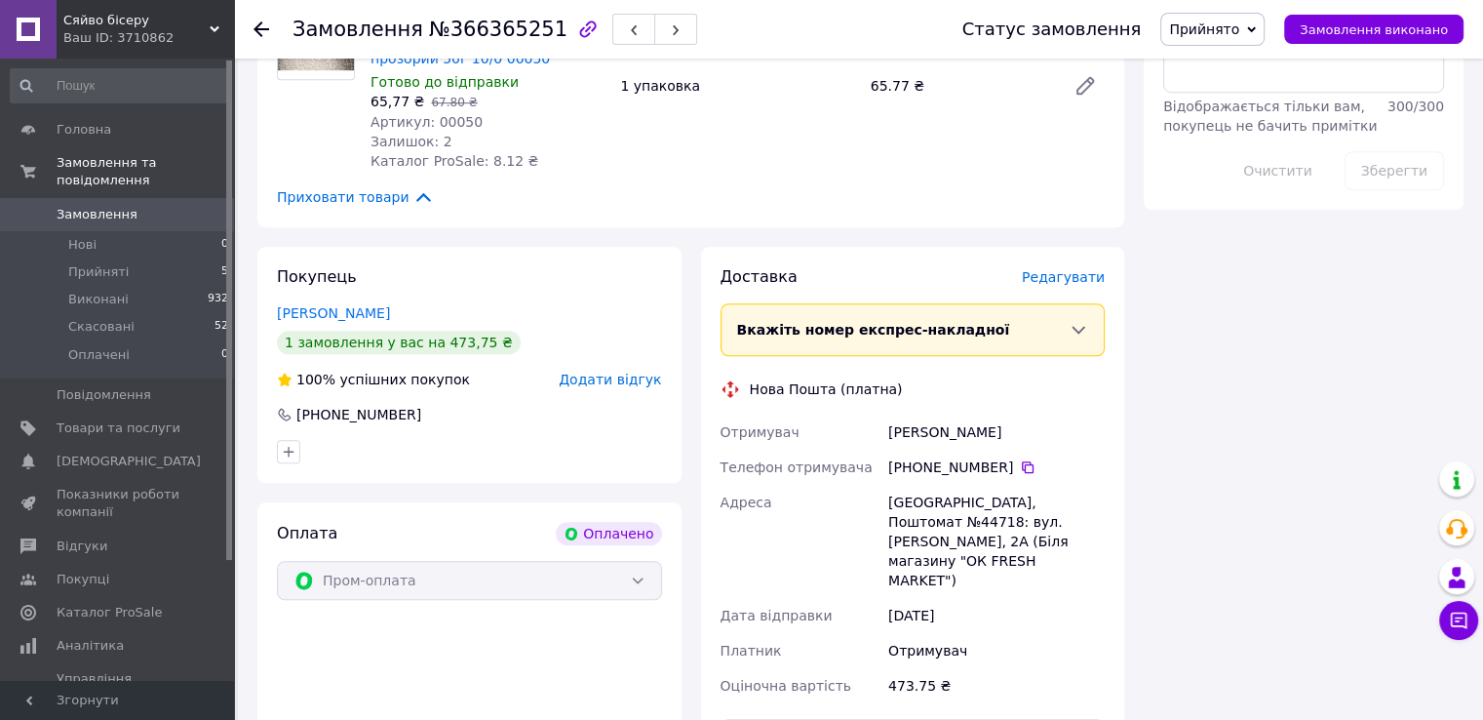
click at [1057, 269] on span "Редагувати" at bounding box center [1063, 277] width 83 height 16
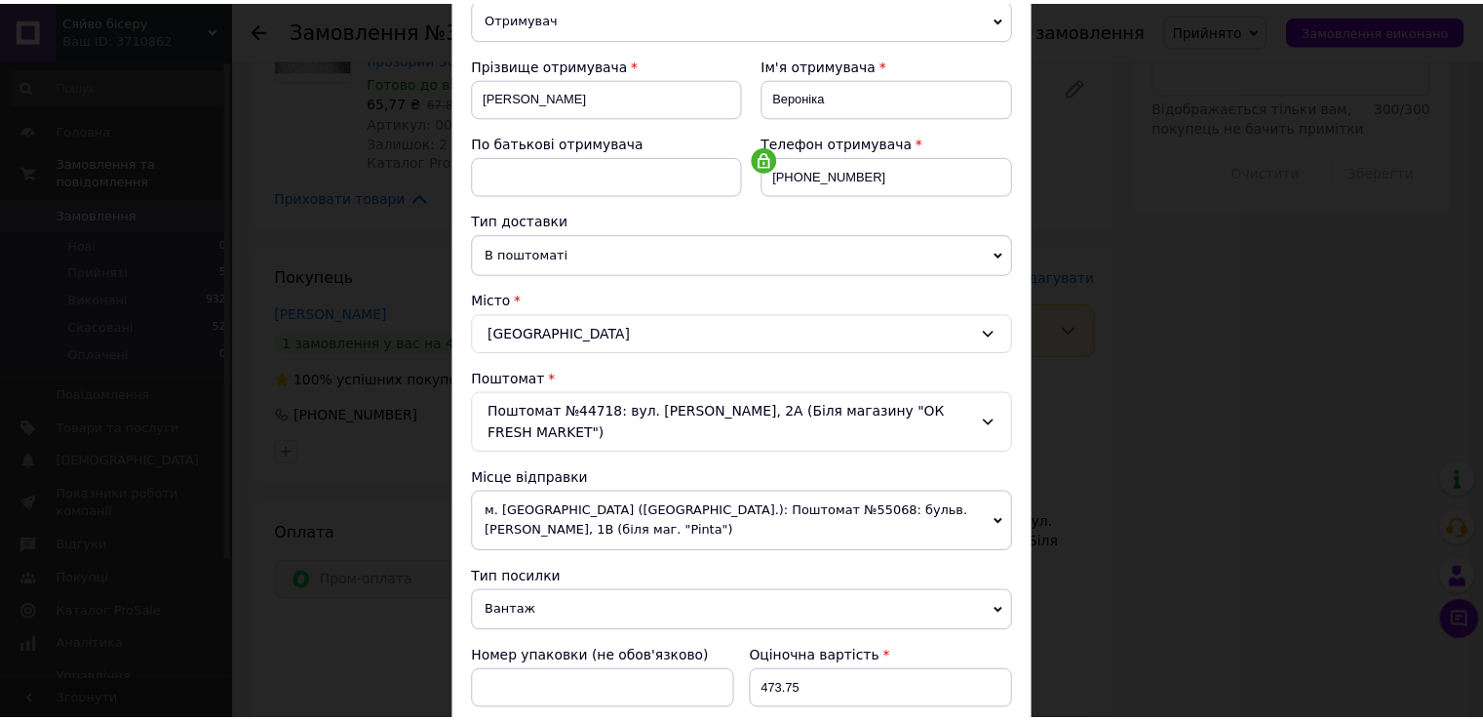
scroll to position [0, 0]
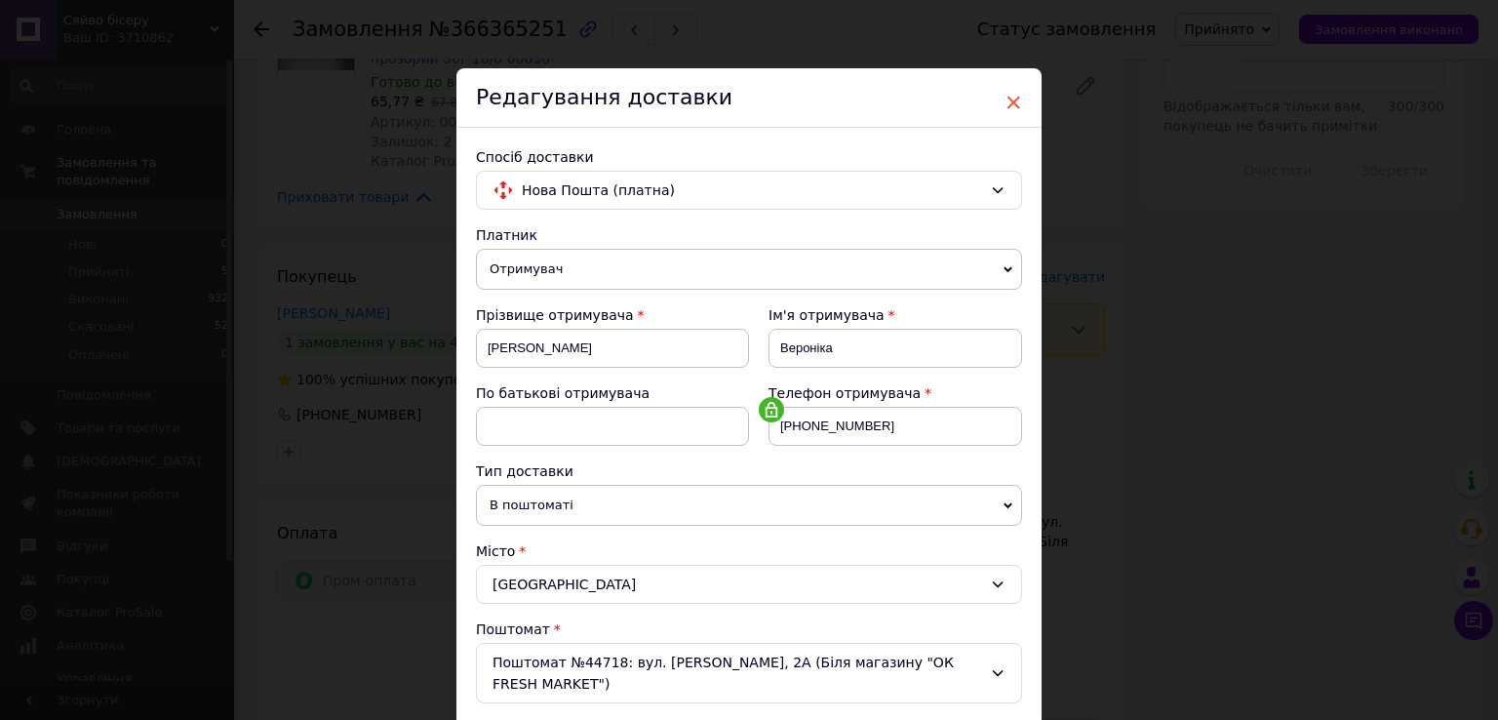
click at [1009, 97] on span "×" at bounding box center [1013, 102] width 18 height 33
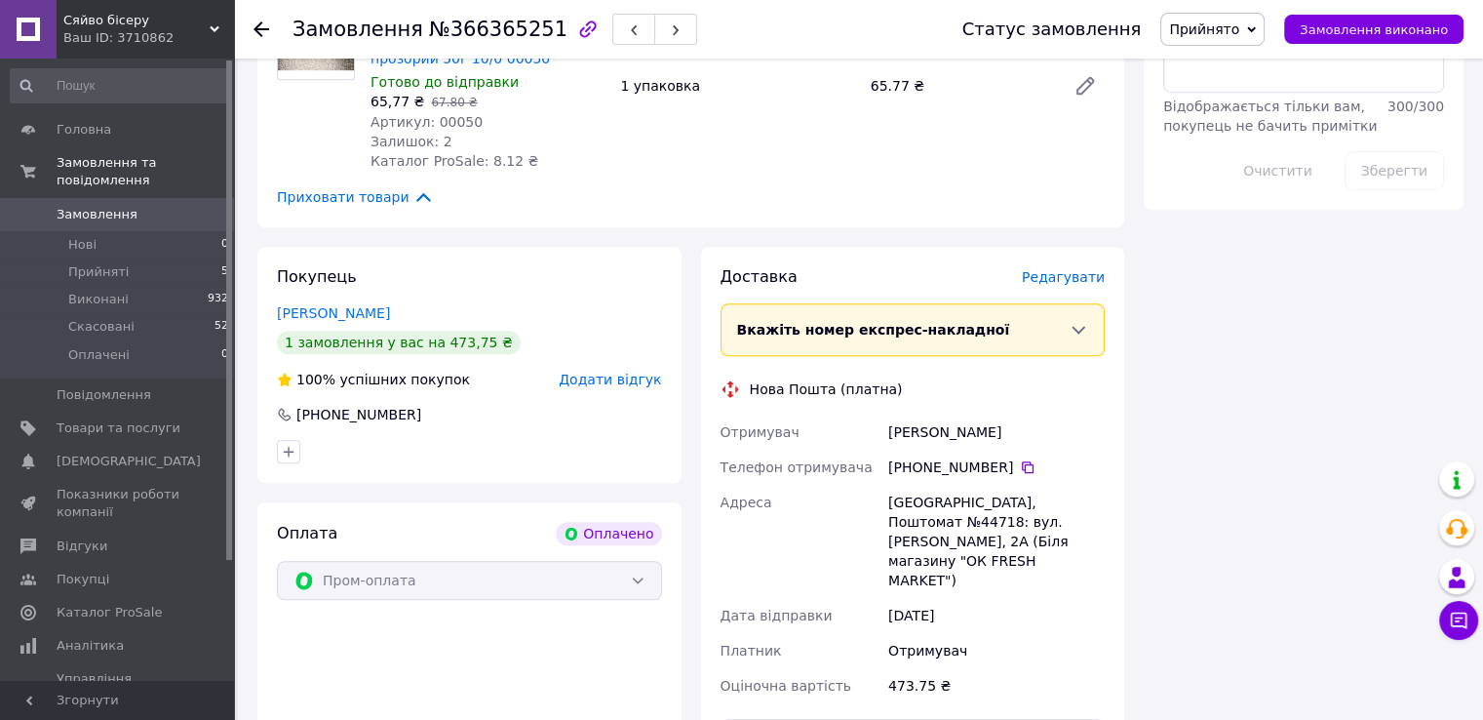
click at [259, 24] on use at bounding box center [262, 29] width 16 height 16
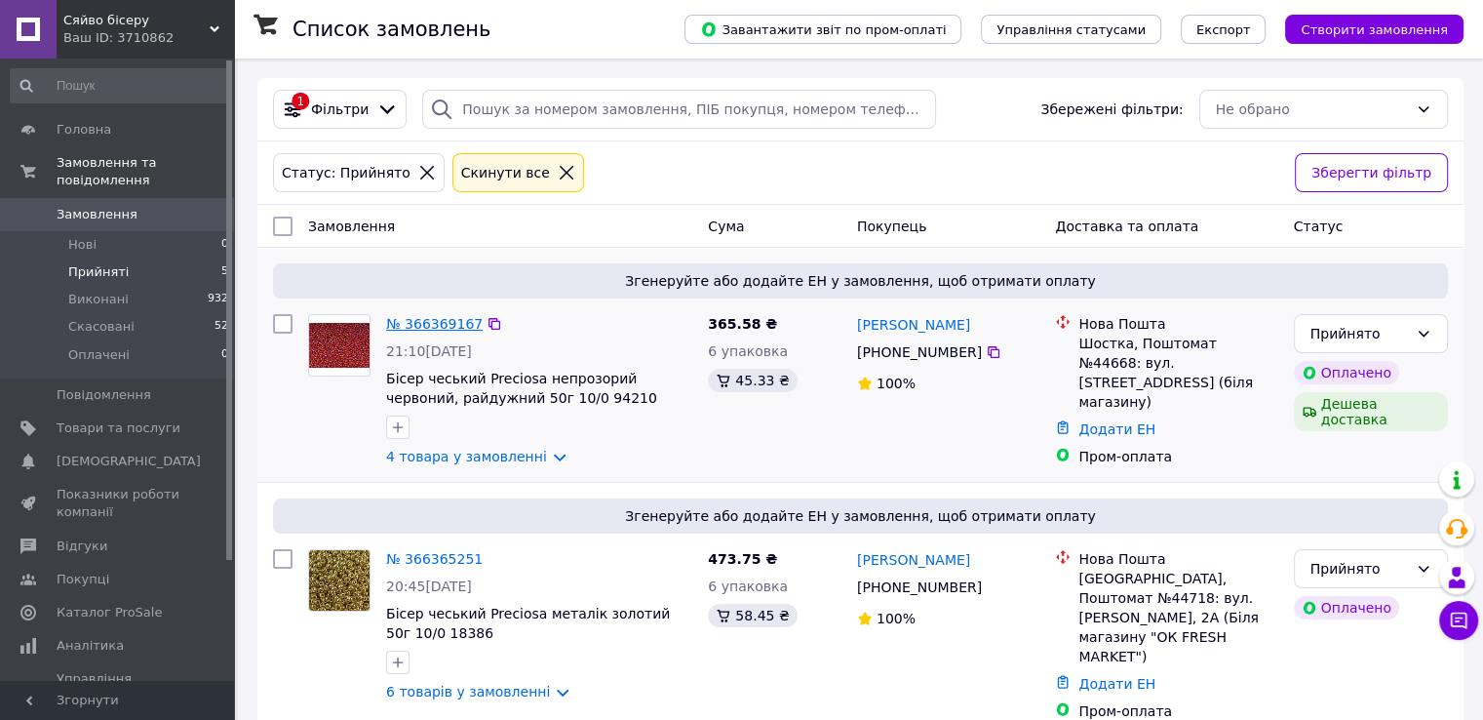
click at [410, 325] on link "№ 366369167" at bounding box center [434, 324] width 97 height 16
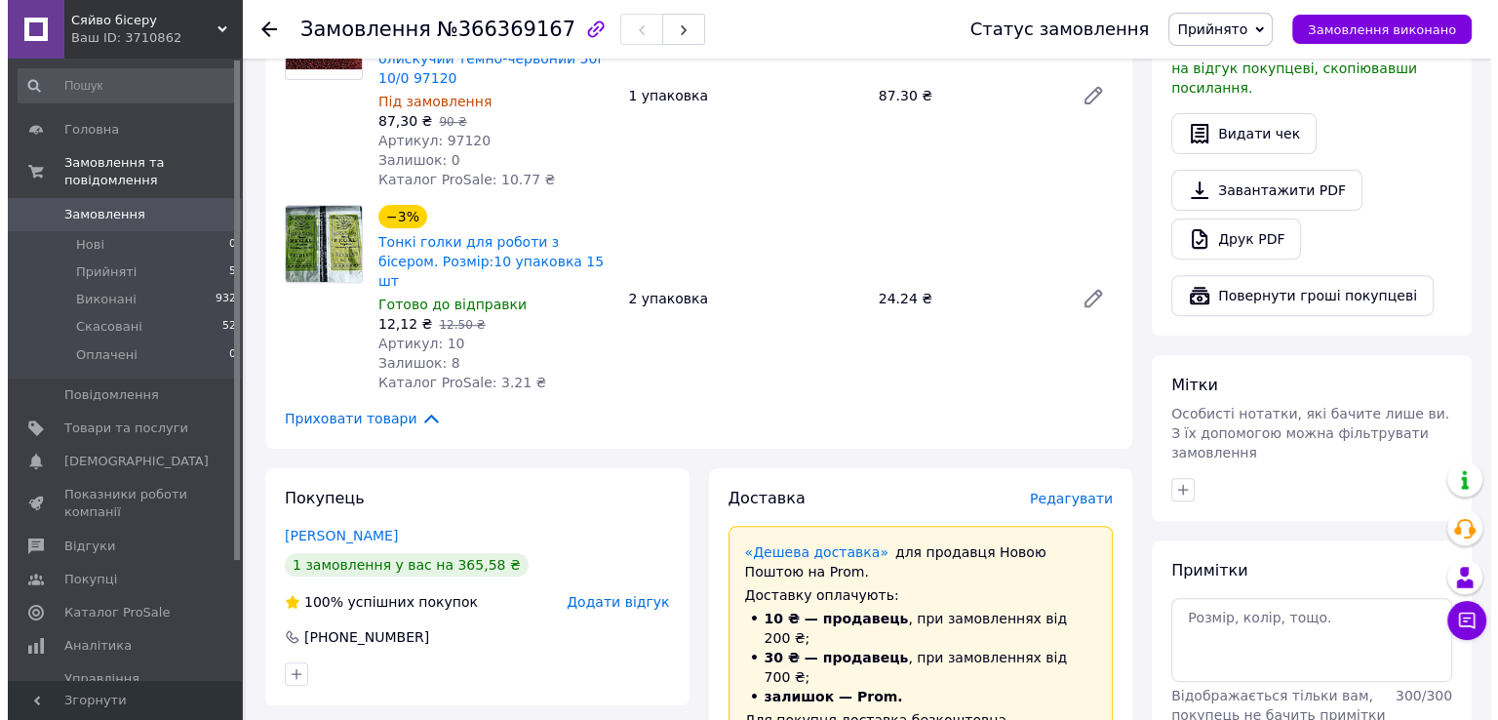
scroll to position [683, 0]
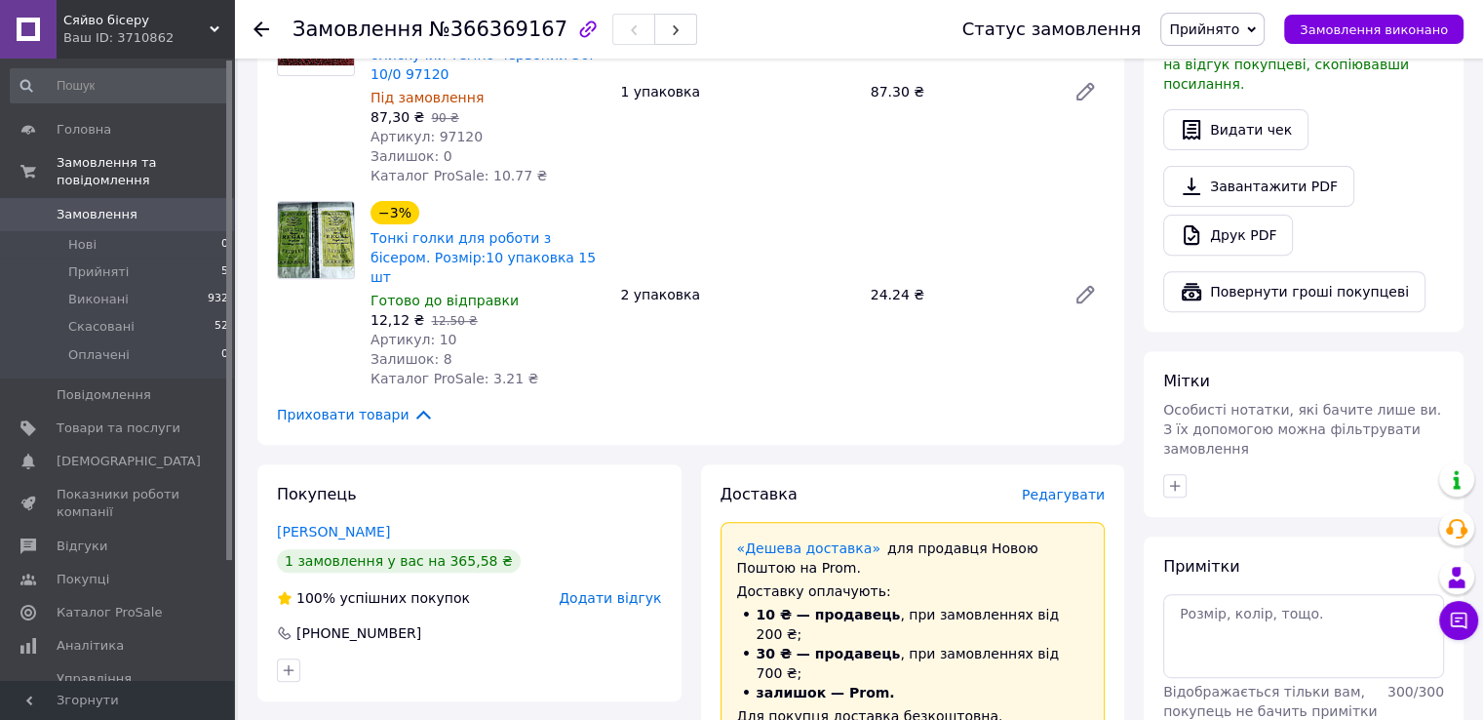
click at [1058, 487] on span "Редагувати" at bounding box center [1063, 495] width 83 height 16
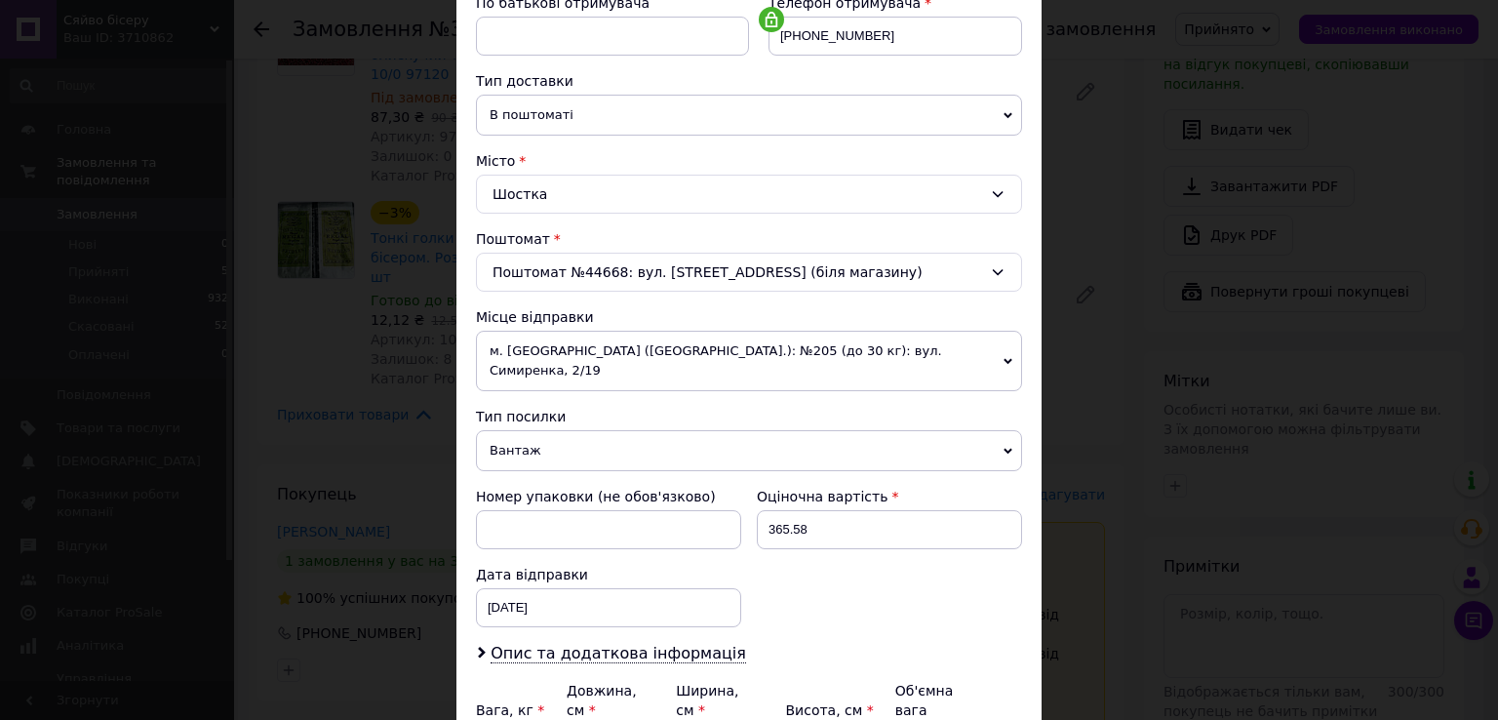
scroll to position [488, 0]
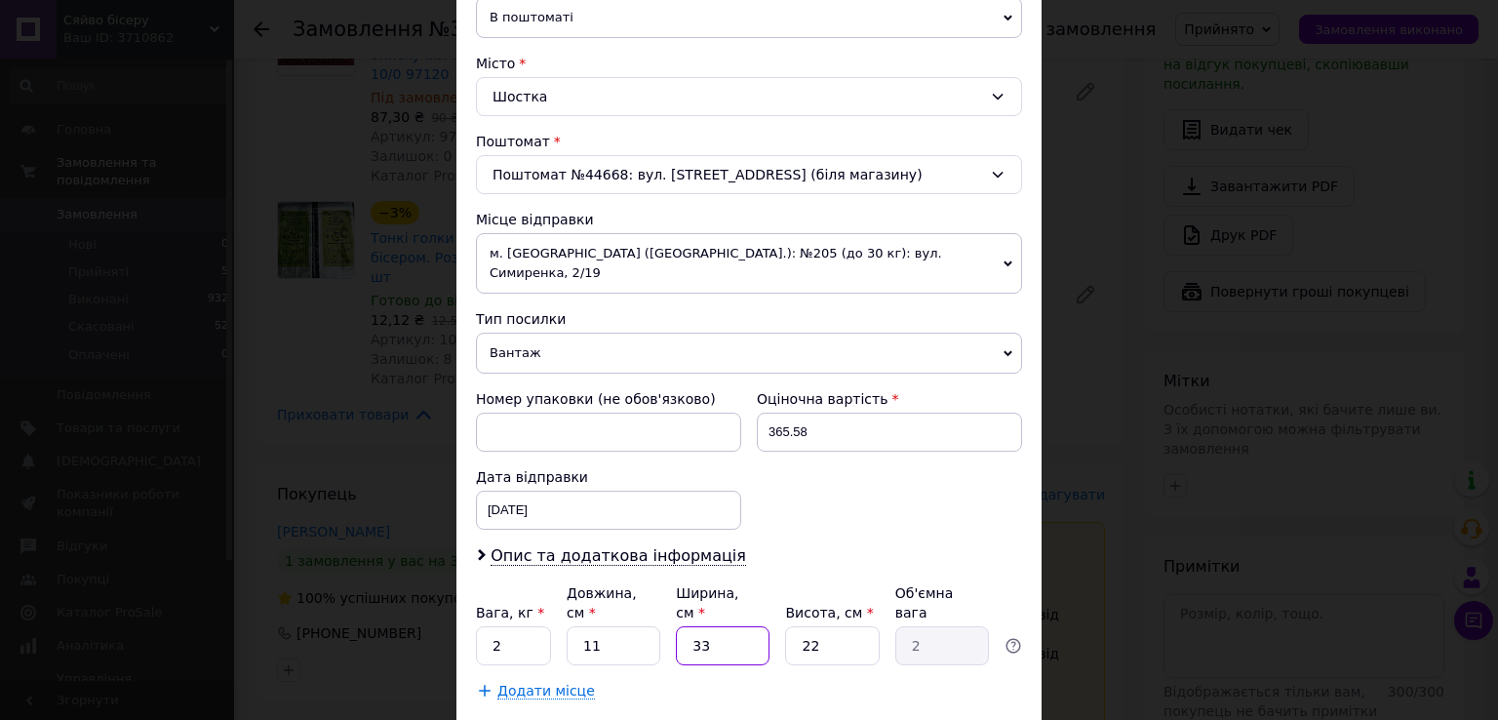
drag, startPoint x: 714, startPoint y: 599, endPoint x: 684, endPoint y: 601, distance: 29.3
click at [684, 626] on input "33" at bounding box center [723, 645] width 94 height 39
type input "1"
type input "0.1"
type input "11"
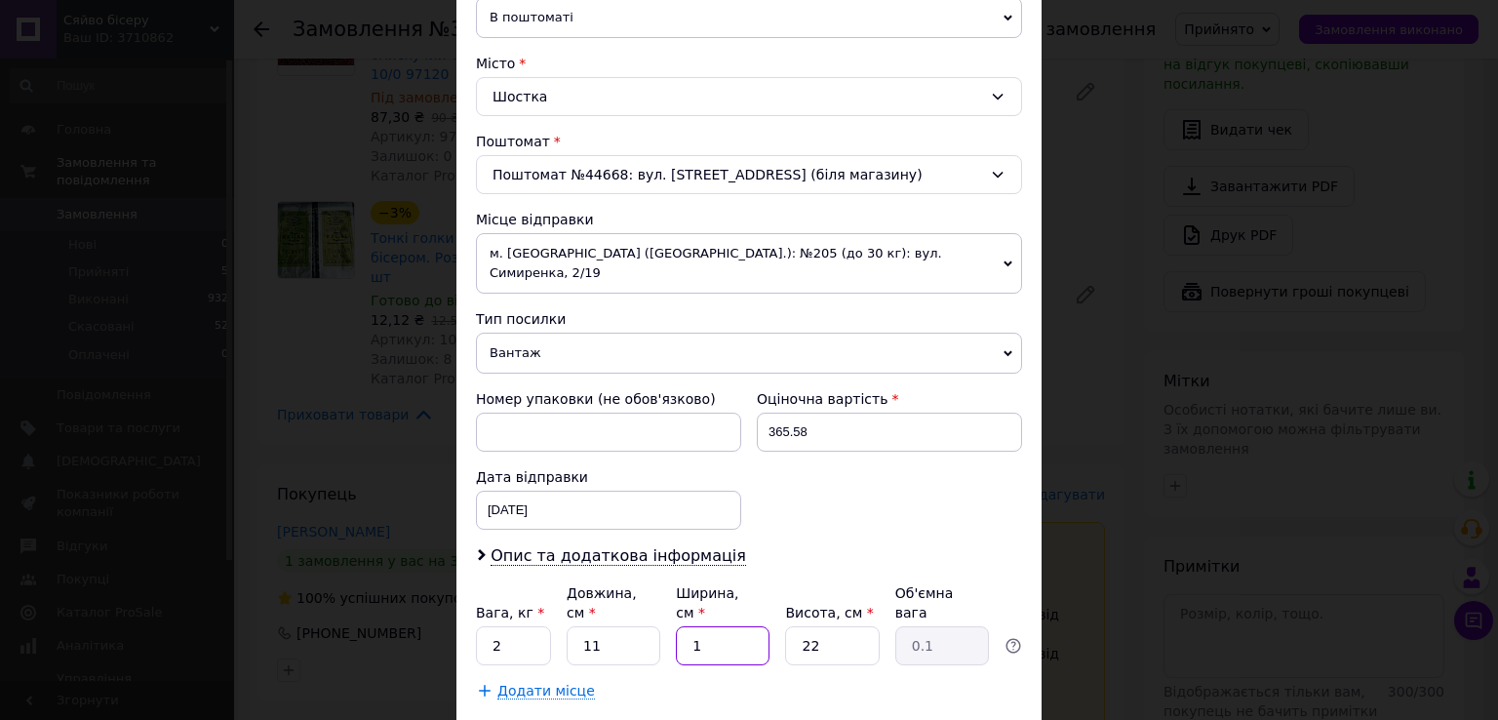
type input "0.67"
type input "11"
drag, startPoint x: 830, startPoint y: 606, endPoint x: 794, endPoint y: 608, distance: 36.2
click at [794, 626] on input "22" at bounding box center [832, 645] width 94 height 39
type input "1"
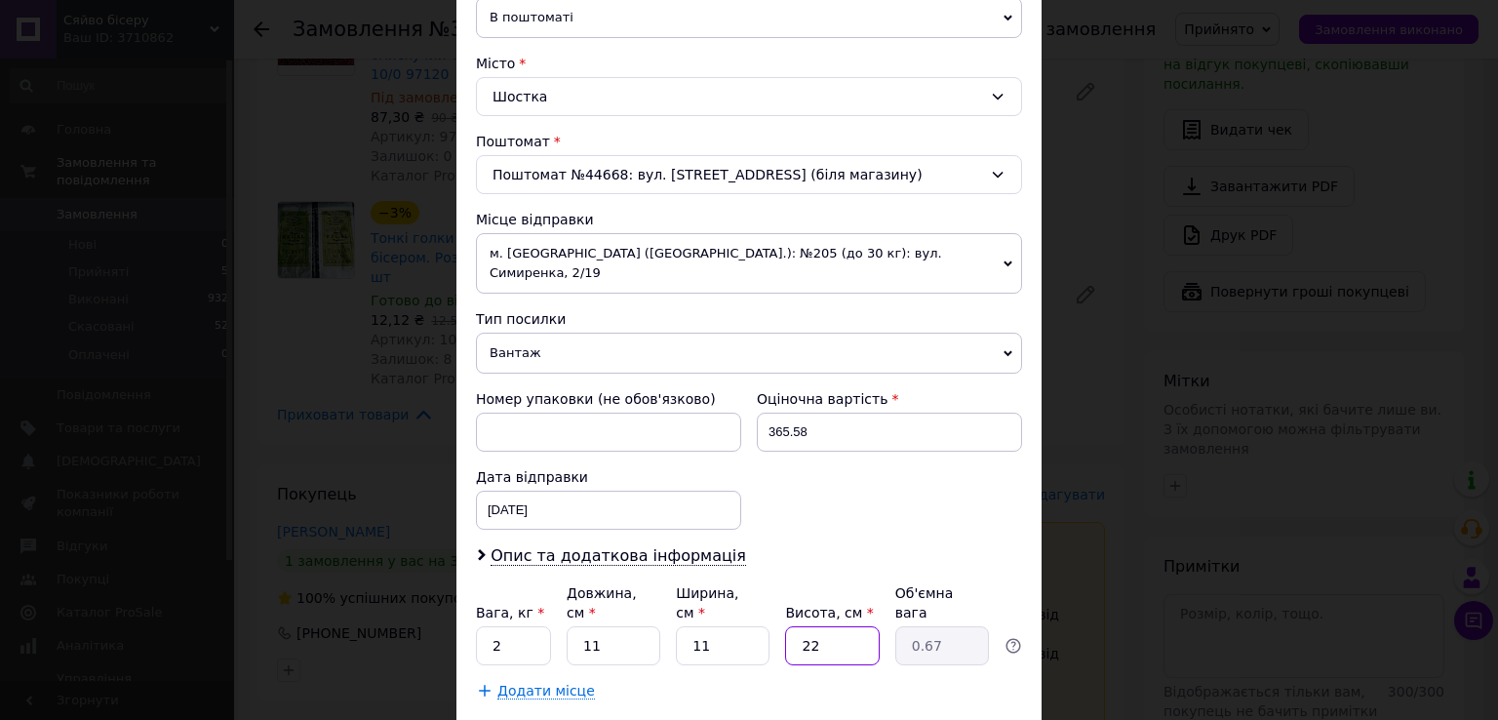
type input "0.1"
type input "10"
type input "0.3"
type input "10"
click at [507, 626] on input "2" at bounding box center [513, 645] width 75 height 39
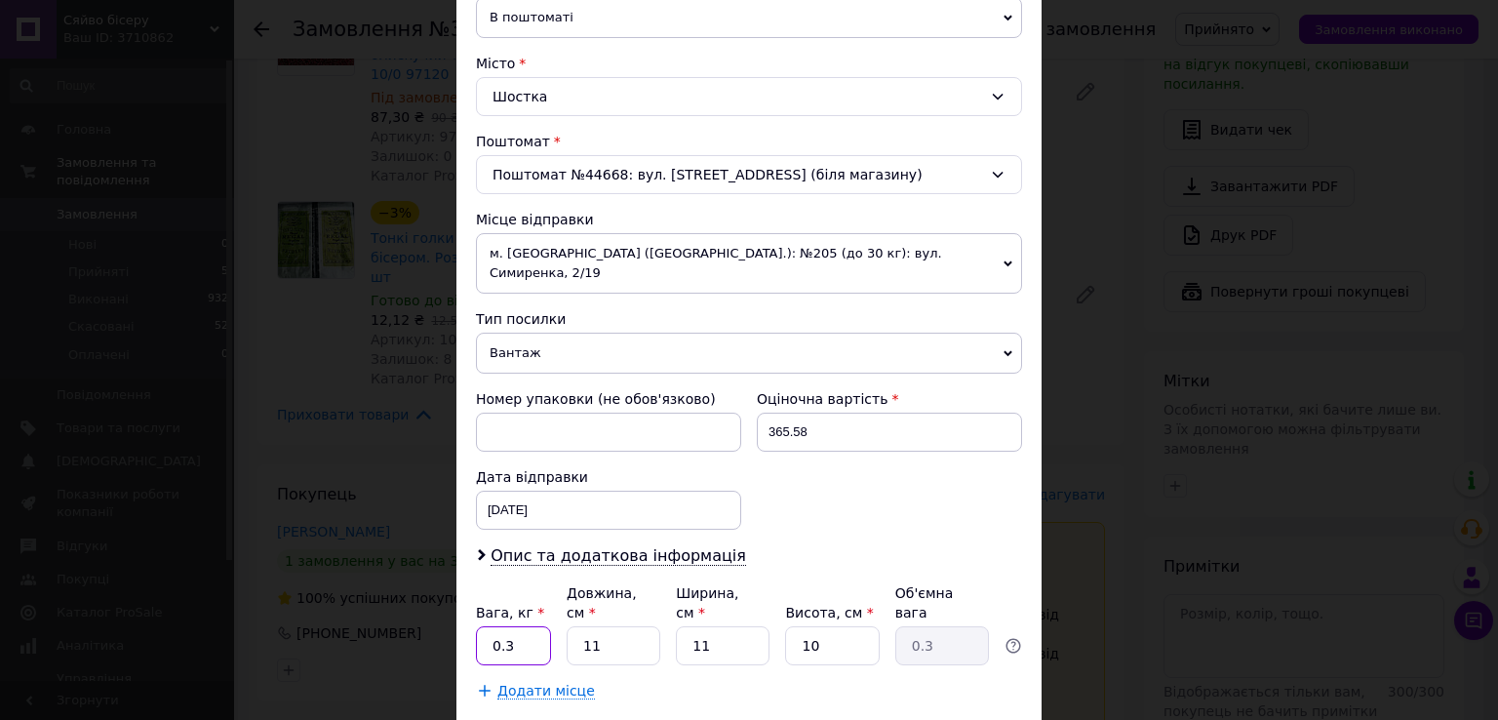
type input "0.3"
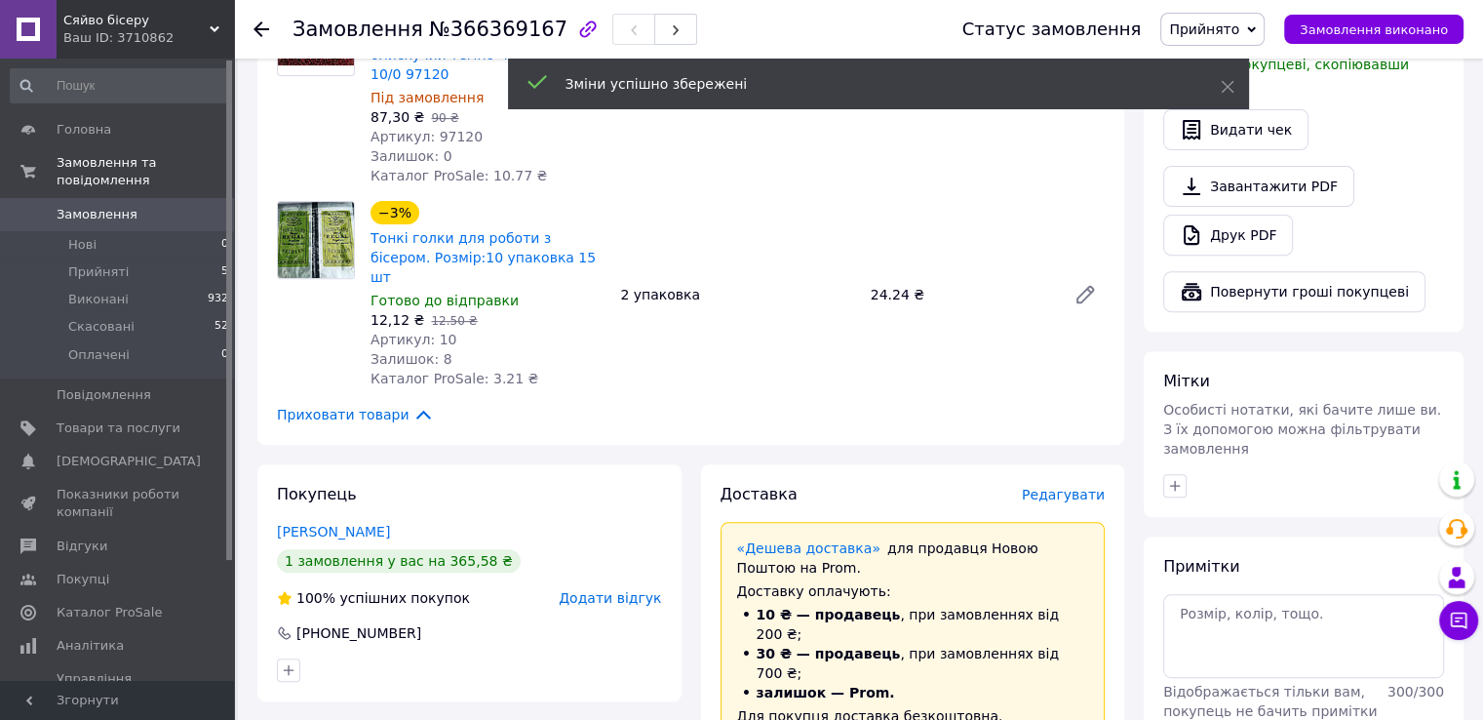
click at [1089, 487] on span "Редагувати" at bounding box center [1063, 495] width 83 height 16
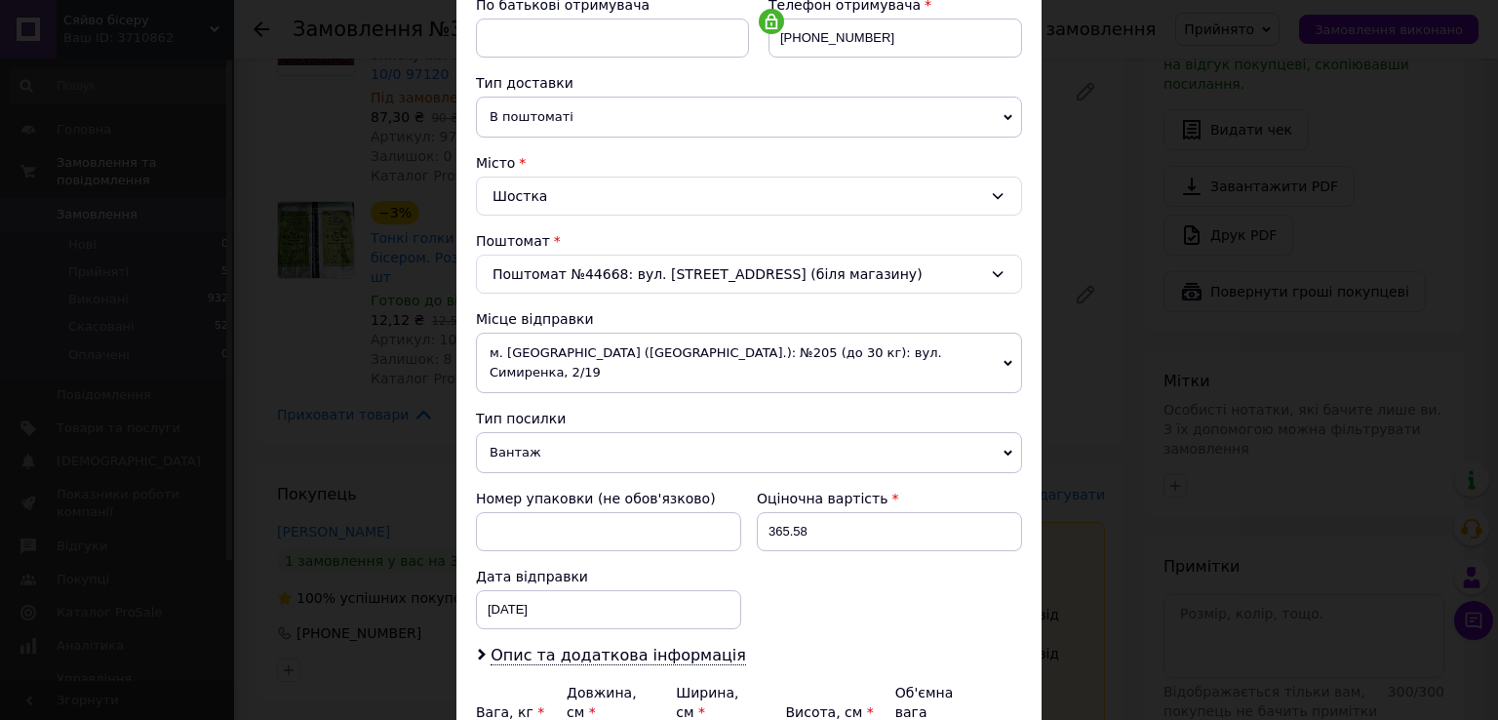
scroll to position [390, 0]
click at [993, 356] on span "м. [GEOGRAPHIC_DATA] ([GEOGRAPHIC_DATA].): №205 (до 30 кг): вул. Симиренка, 2/19" at bounding box center [749, 361] width 546 height 60
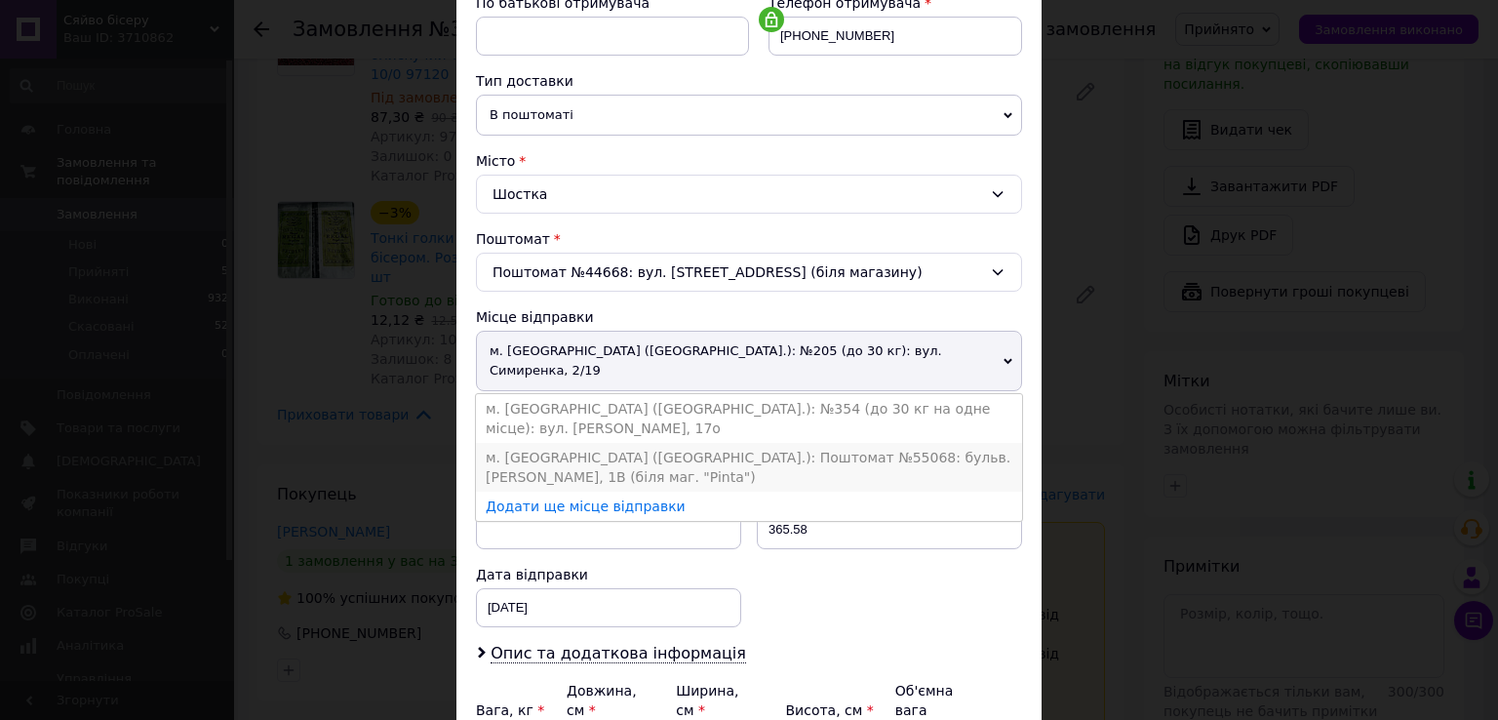
click at [857, 443] on li "м. [GEOGRAPHIC_DATA] ([GEOGRAPHIC_DATA].): Поштомат №55068: бульв. [PERSON_NAME…" at bounding box center [749, 467] width 546 height 49
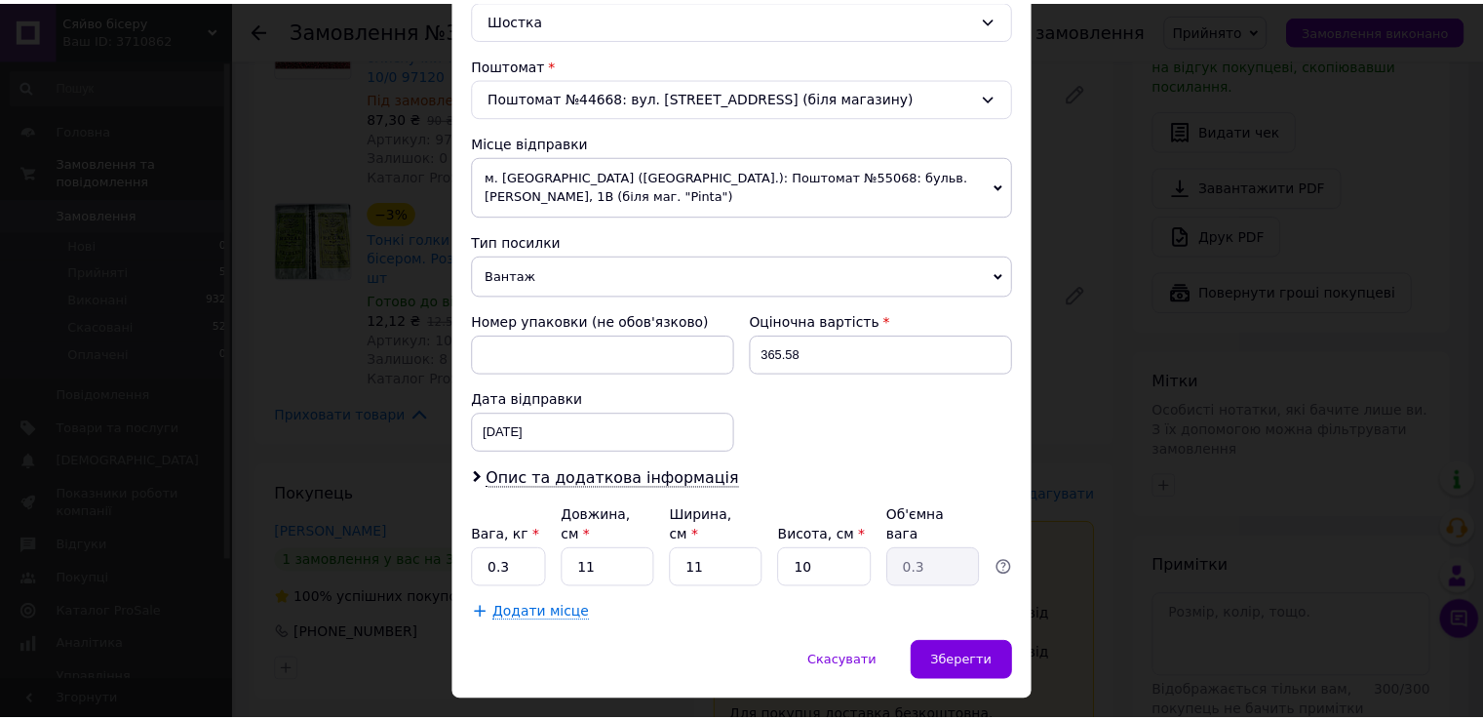
scroll to position [589, 0]
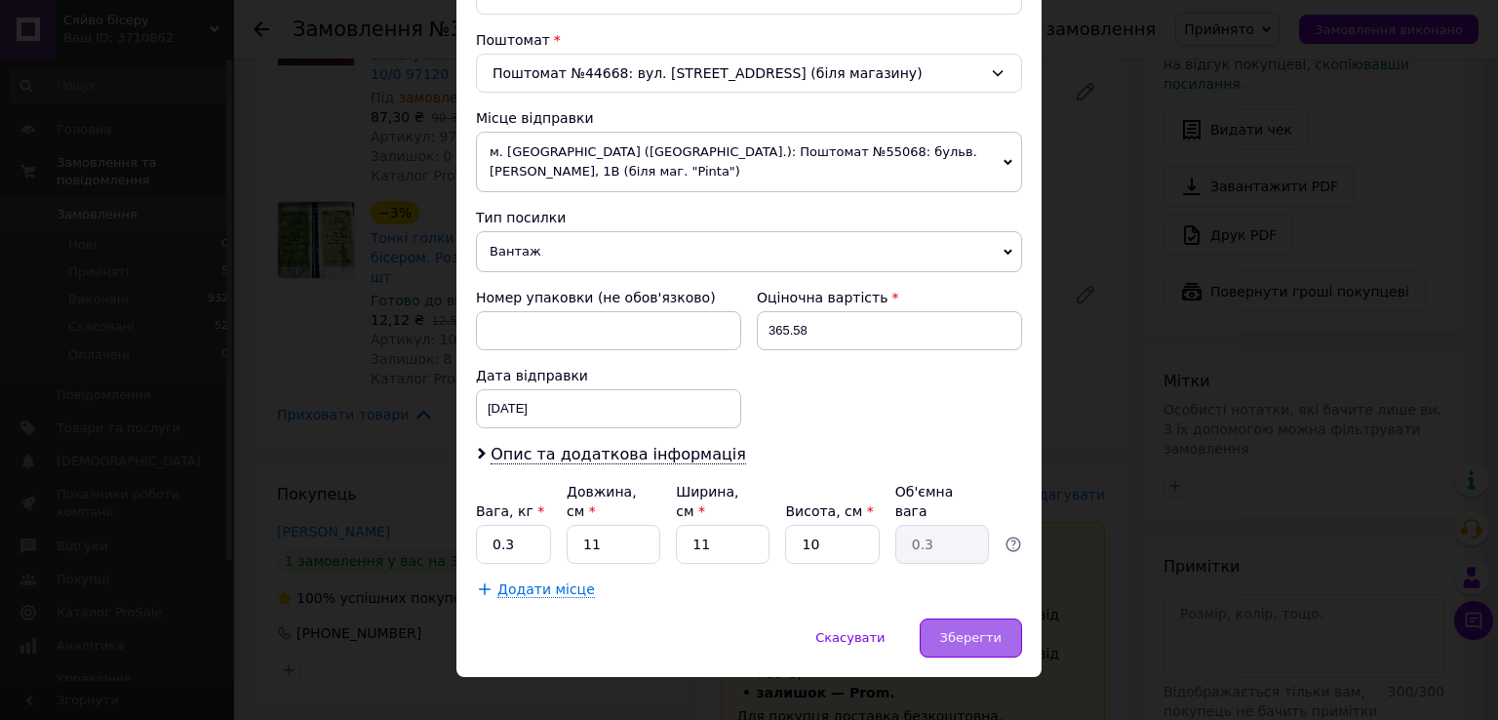
click at [956, 630] on span "Зберегти" at bounding box center [970, 637] width 61 height 15
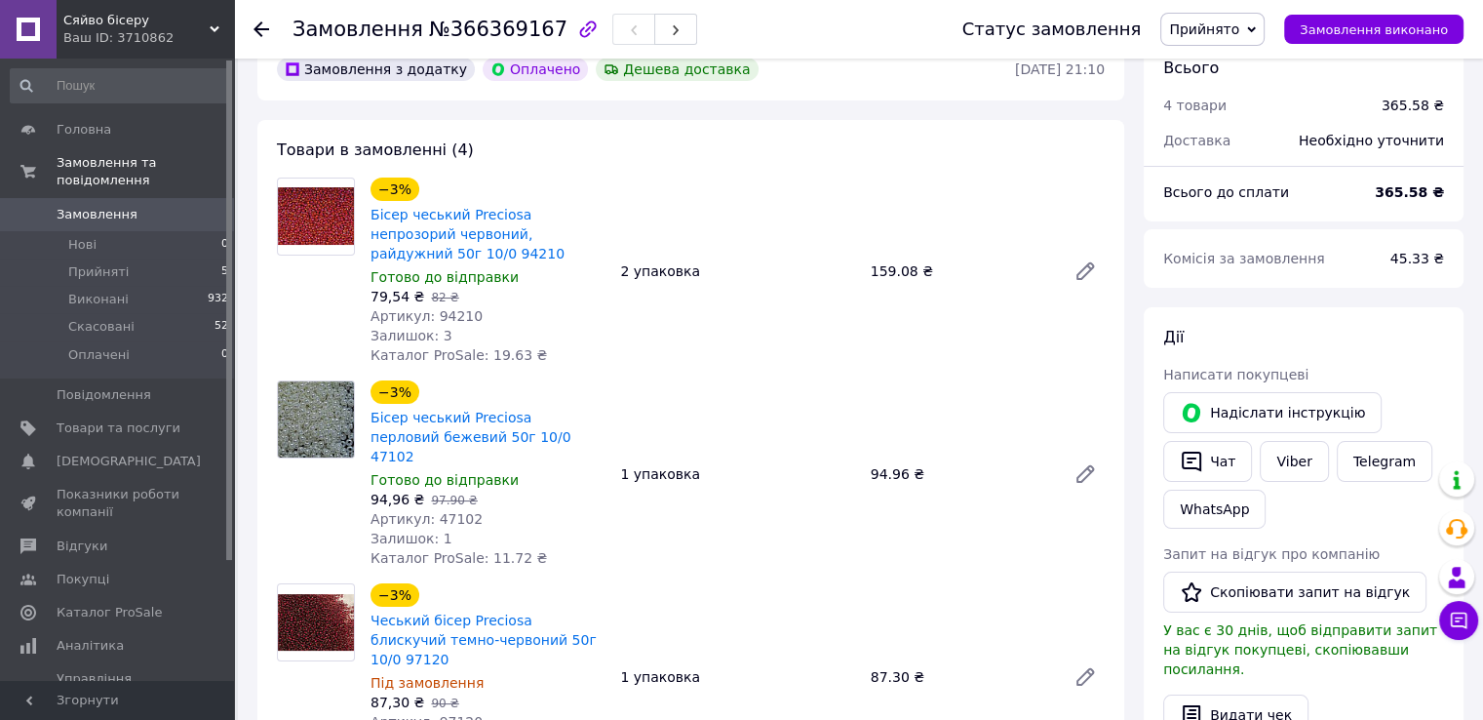
scroll to position [98, 0]
click at [117, 206] on span "Замовлення" at bounding box center [97, 215] width 81 height 18
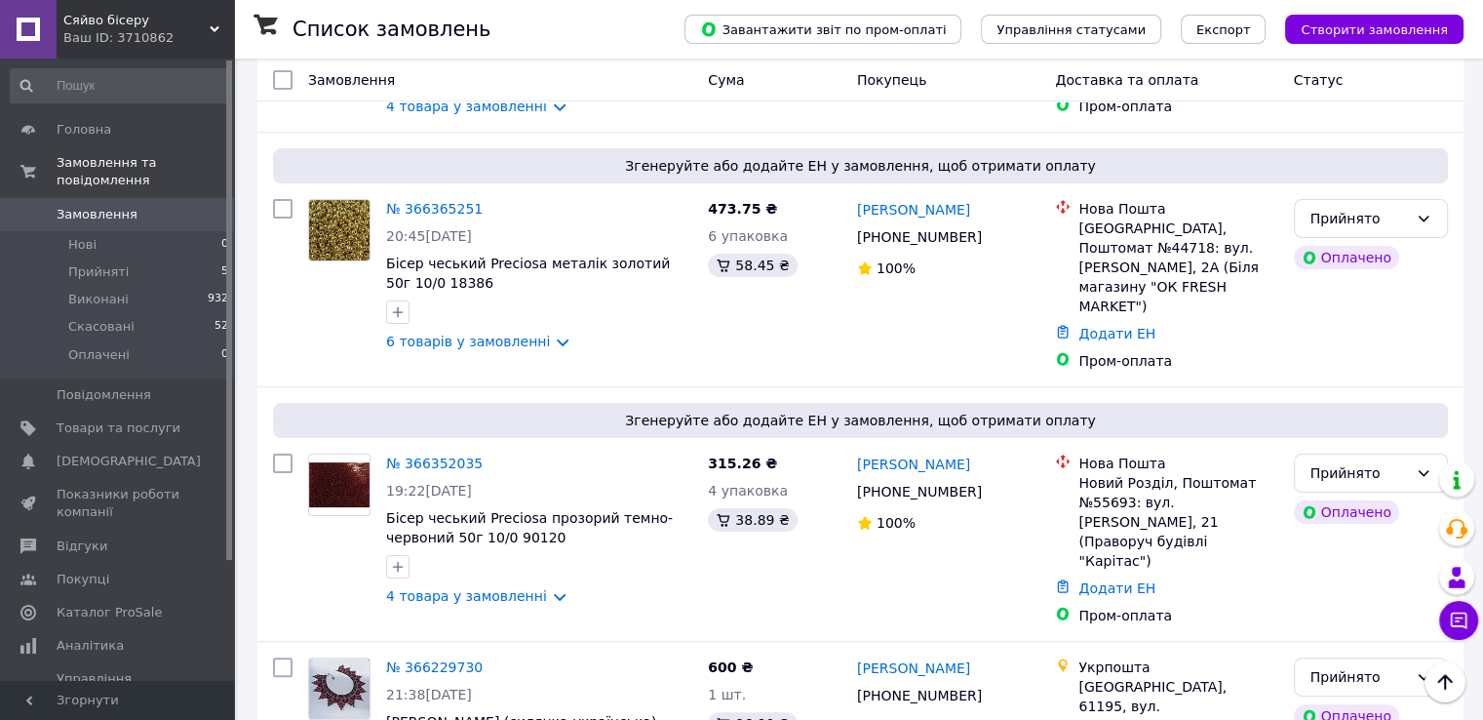
scroll to position [195, 0]
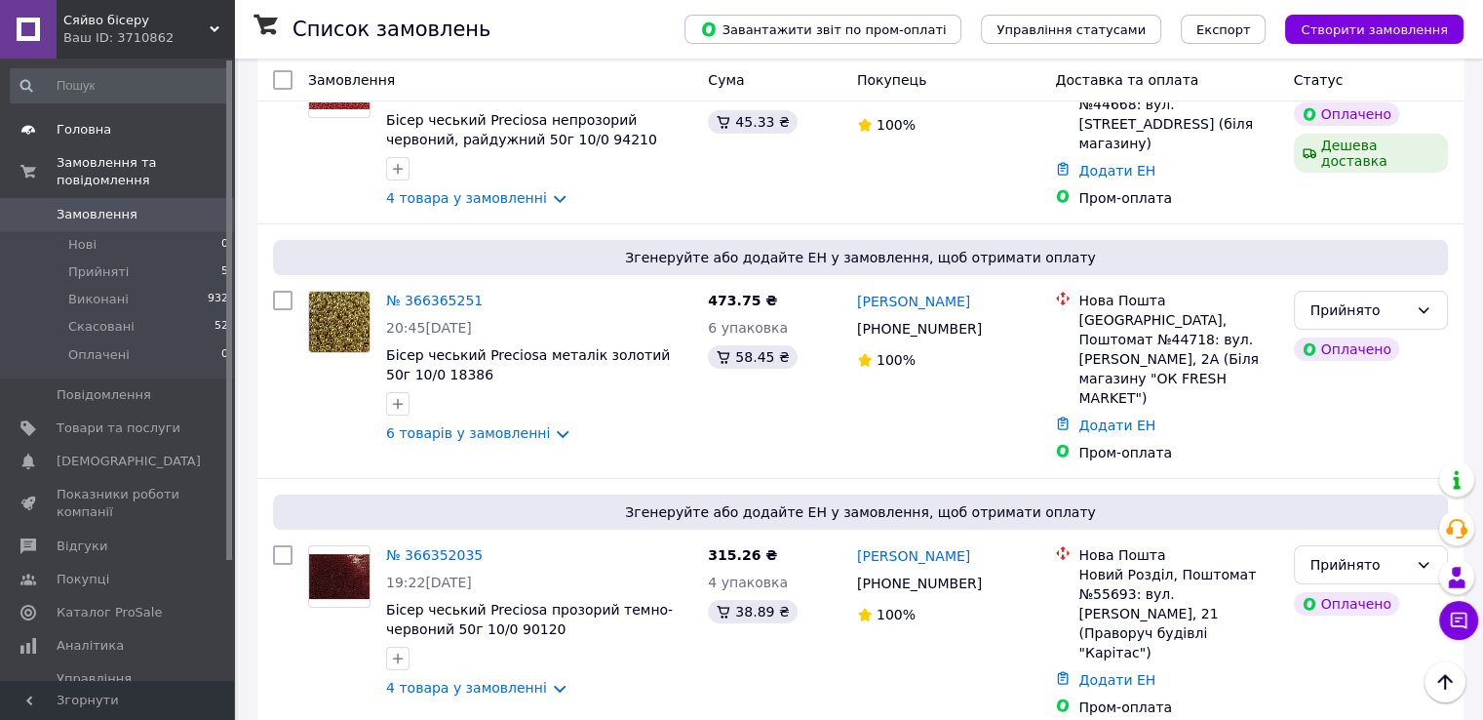
click at [84, 131] on span "Головна" at bounding box center [84, 130] width 55 height 18
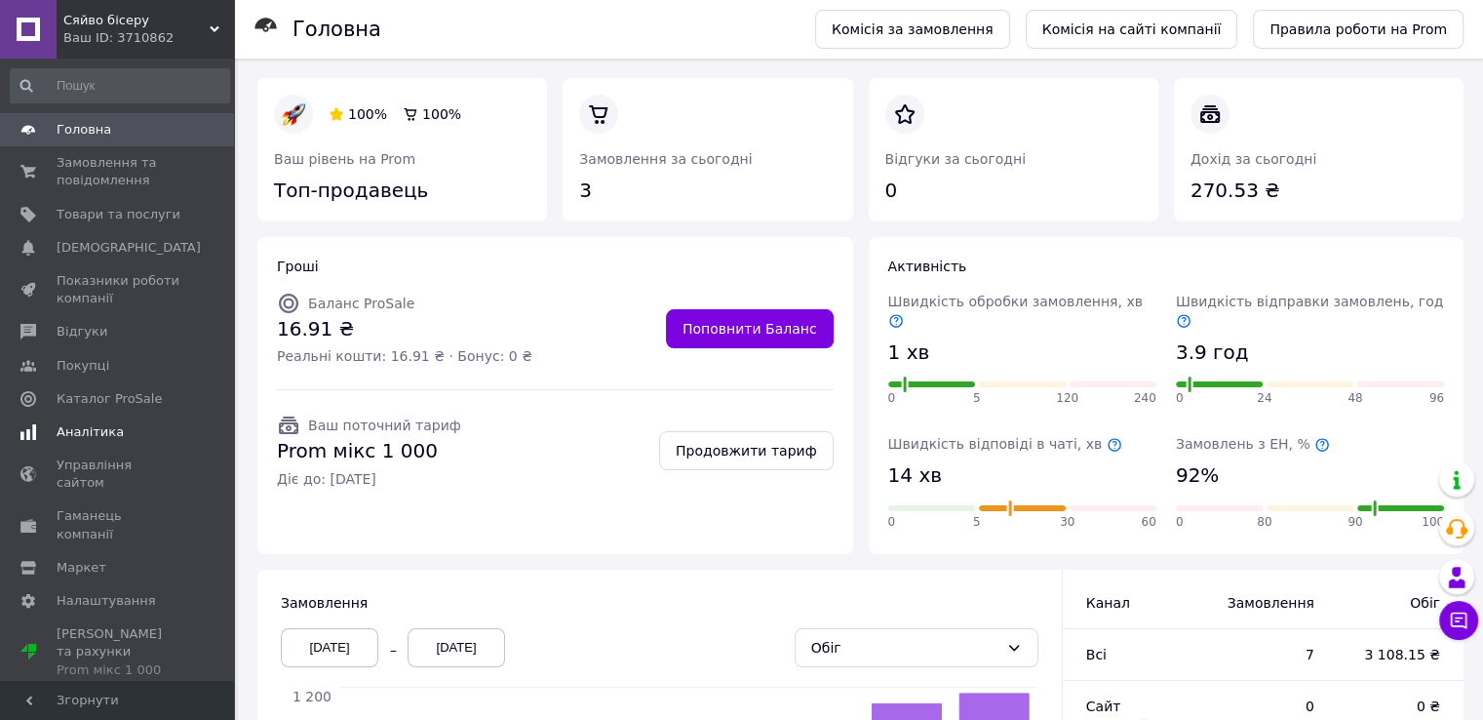
click at [73, 432] on span "Аналітика" at bounding box center [90, 432] width 67 height 18
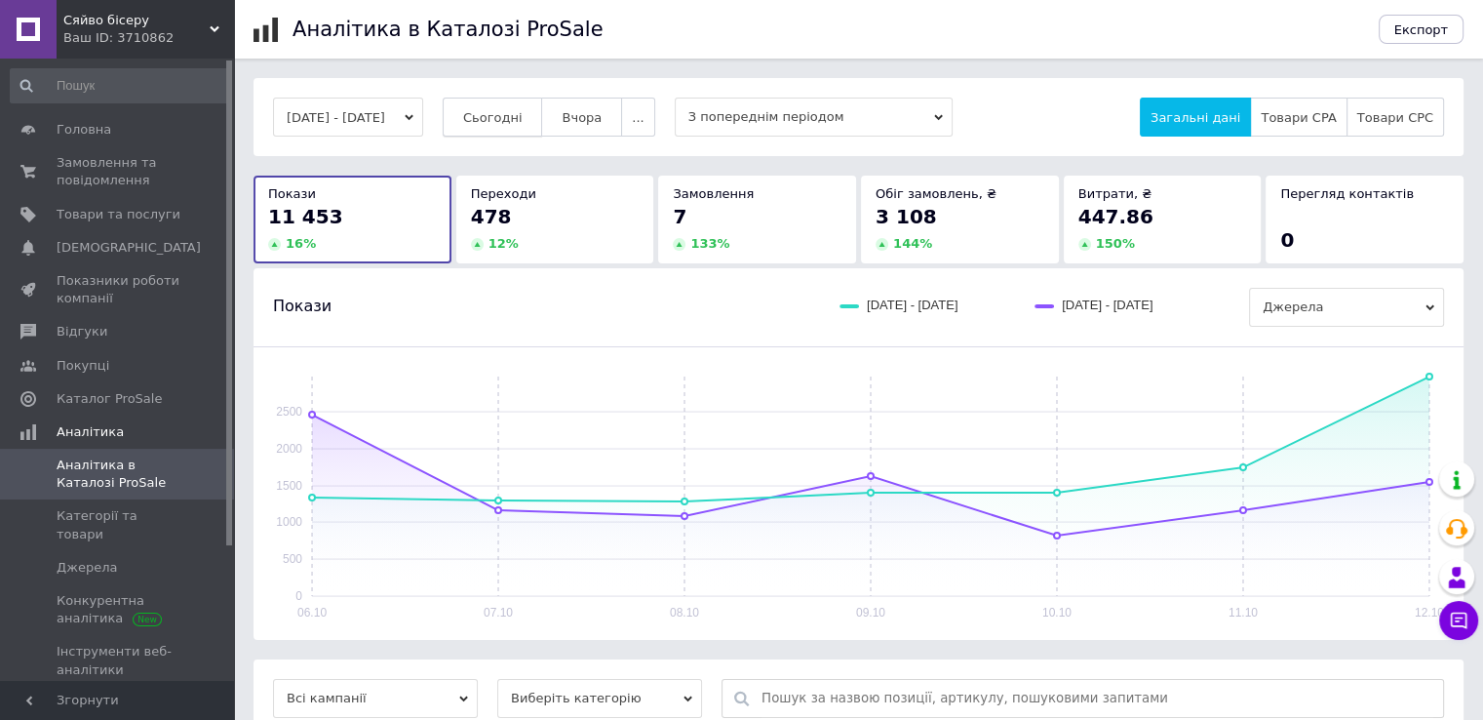
click at [523, 118] on span "Сьогодні" at bounding box center [492, 117] width 59 height 15
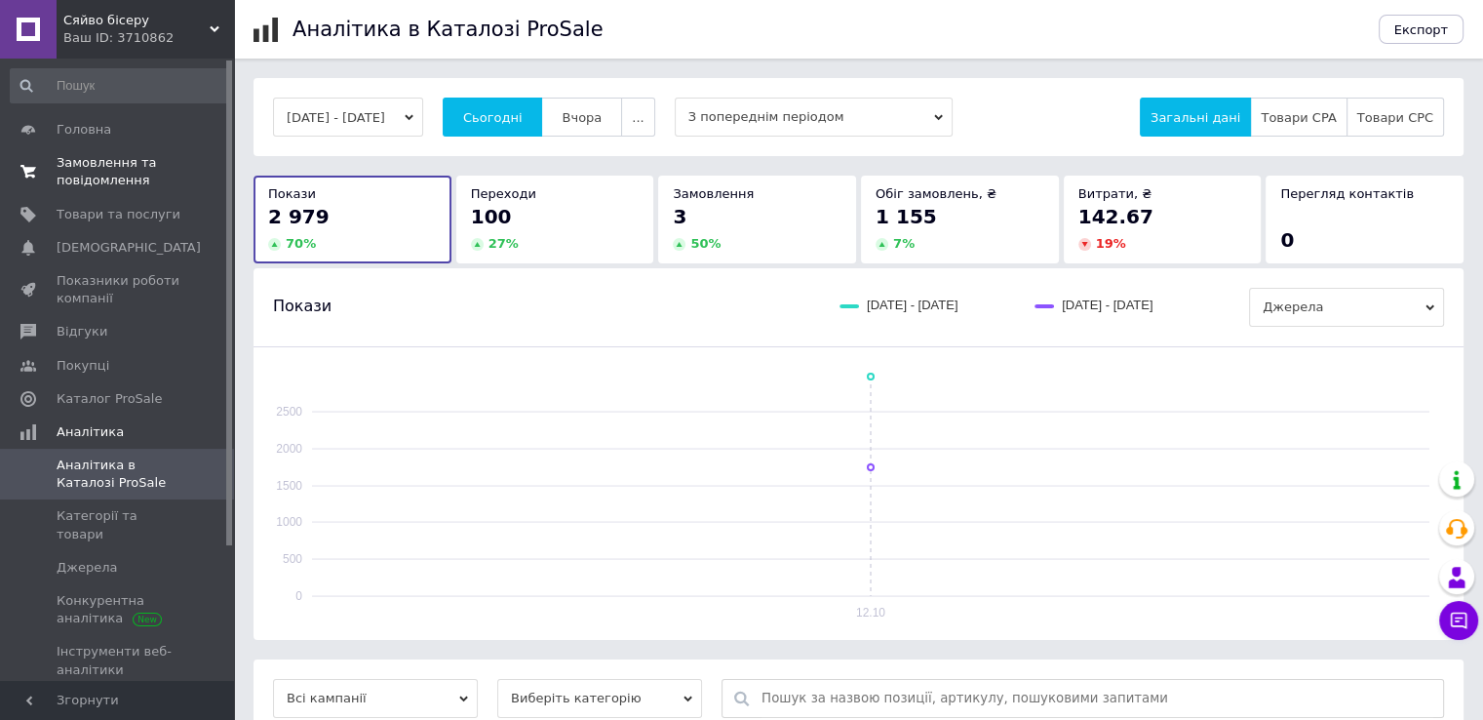
click at [127, 175] on span "Замовлення та повідомлення" at bounding box center [119, 171] width 124 height 35
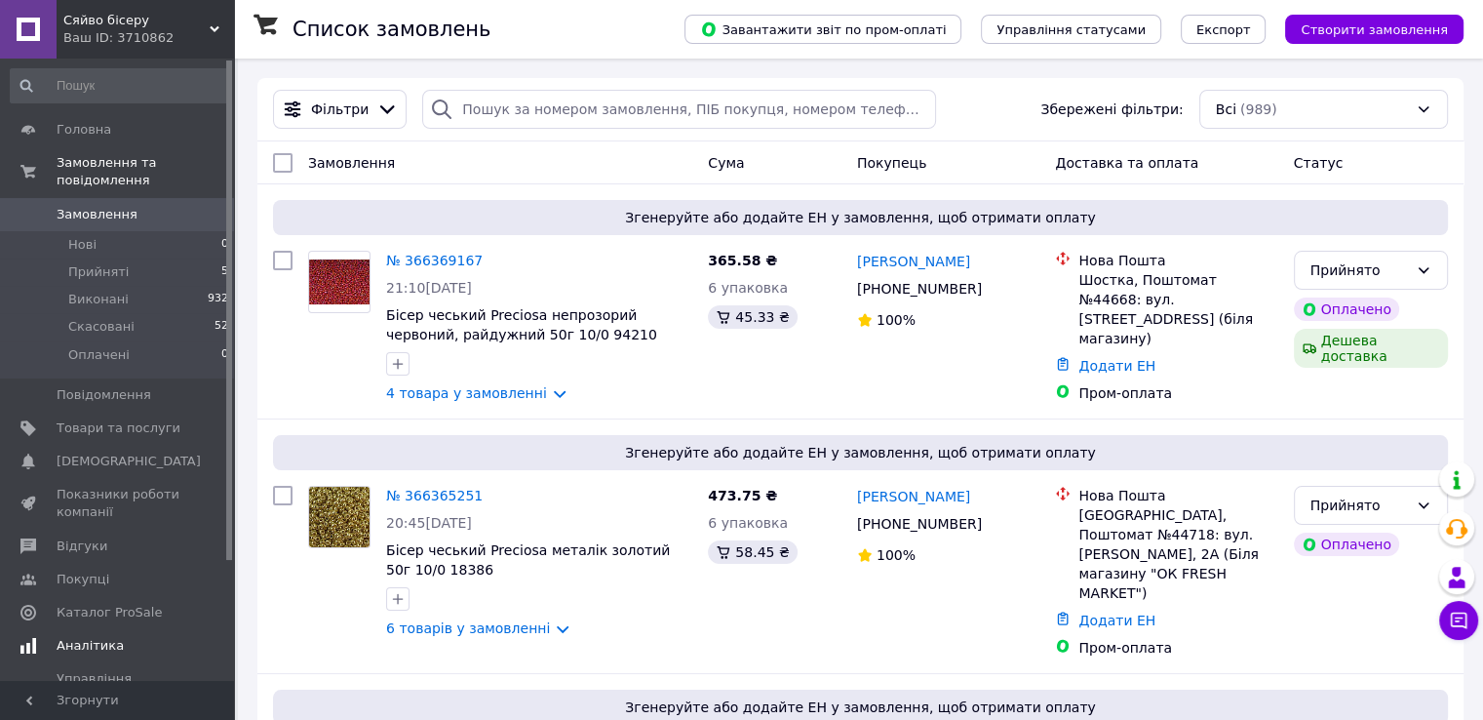
click at [105, 637] on span "Аналітика" at bounding box center [90, 646] width 67 height 18
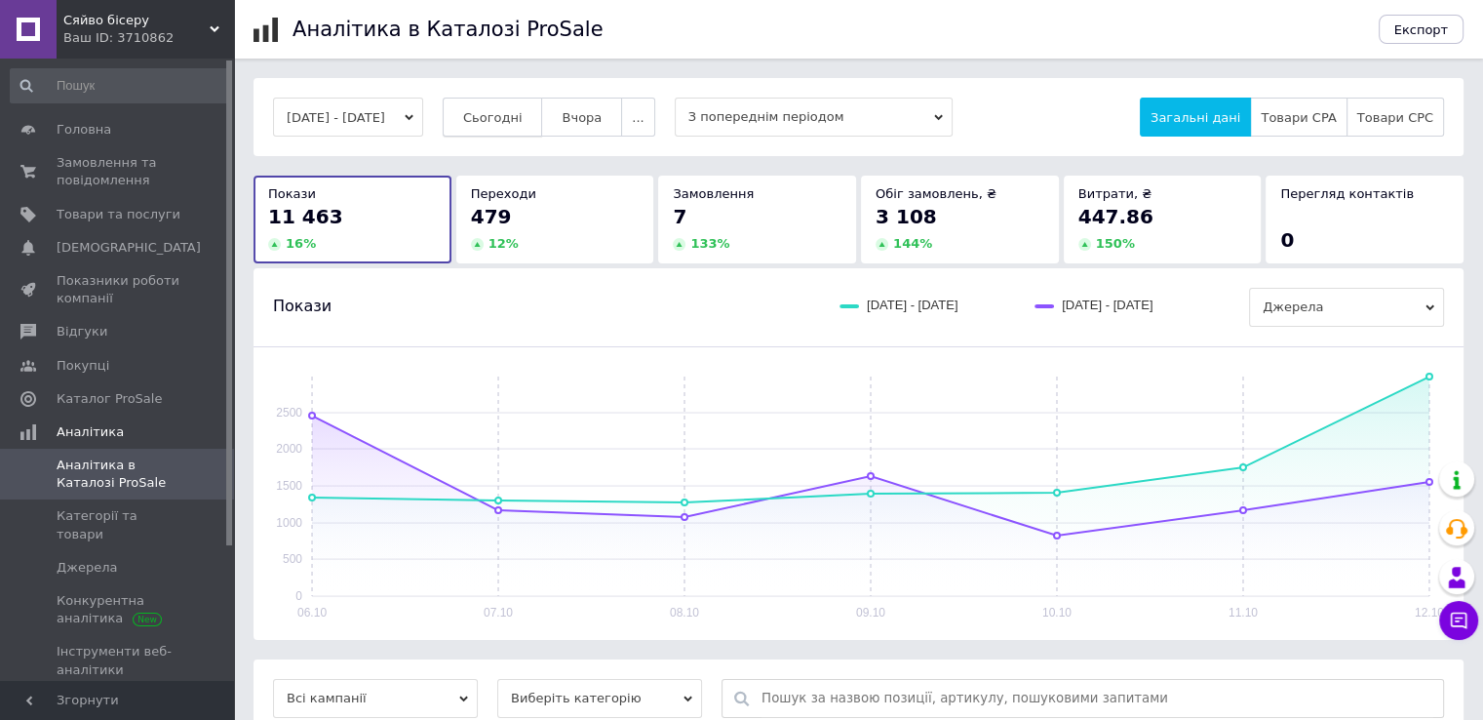
click at [521, 120] on span "Сьогодні" at bounding box center [492, 117] width 59 height 15
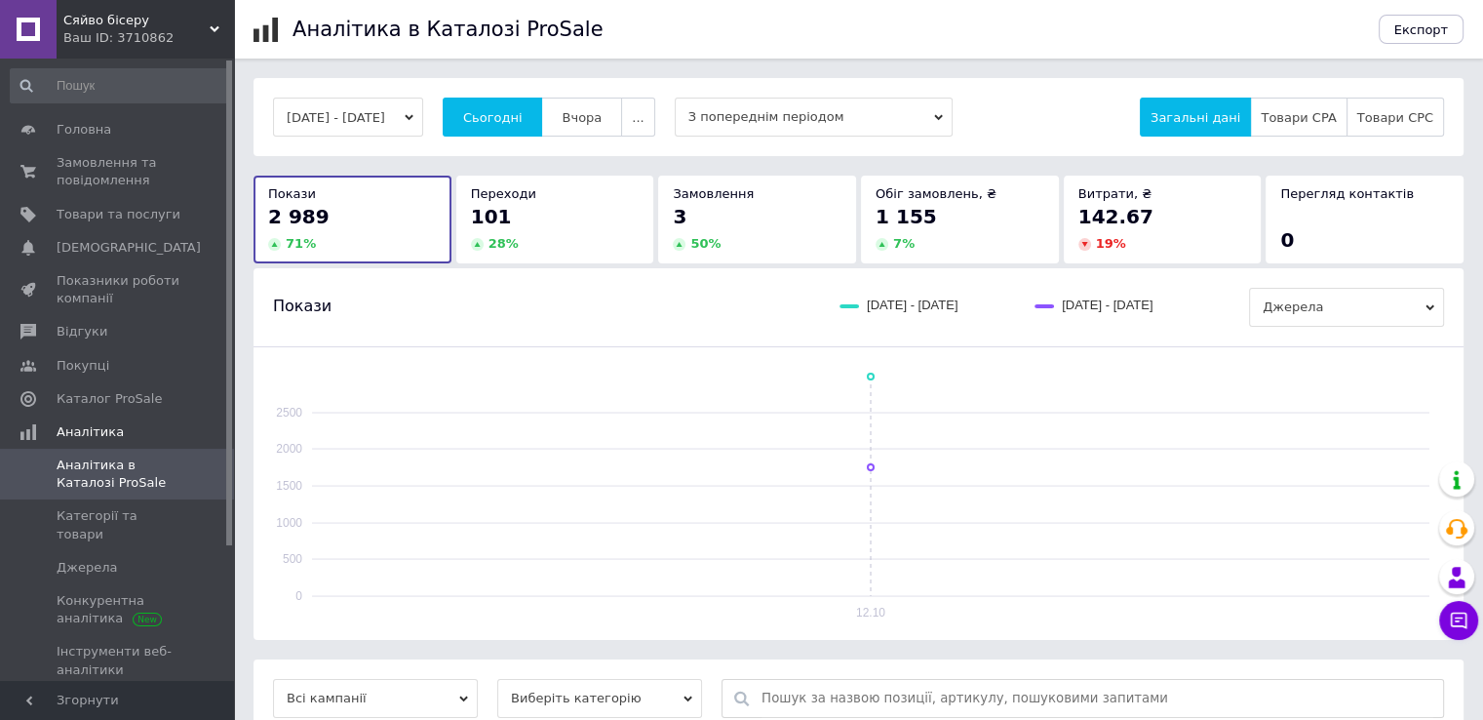
click at [914, 114] on span "З попереднім періодом" at bounding box center [814, 117] width 278 height 39
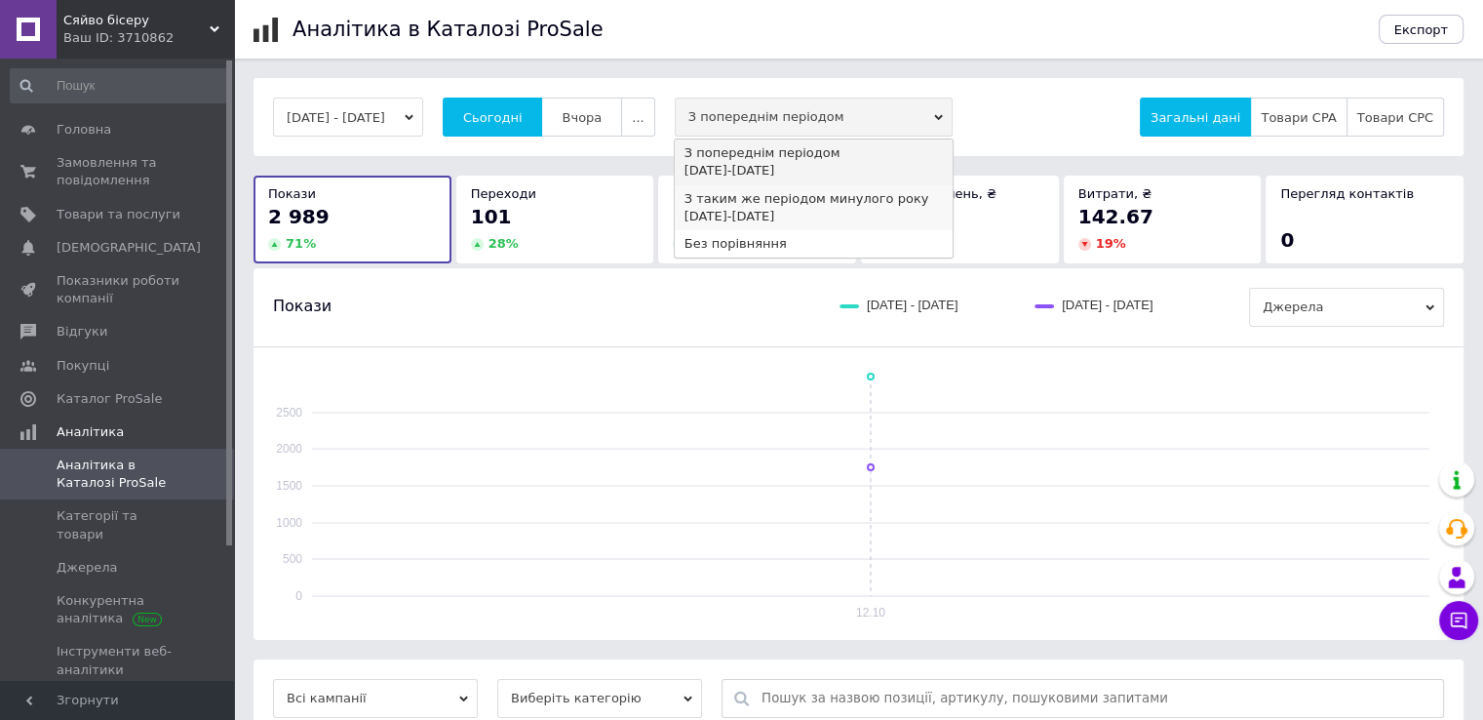
click at [827, 196] on div "З таким же періодом минулого року" at bounding box center [813, 199] width 258 height 18
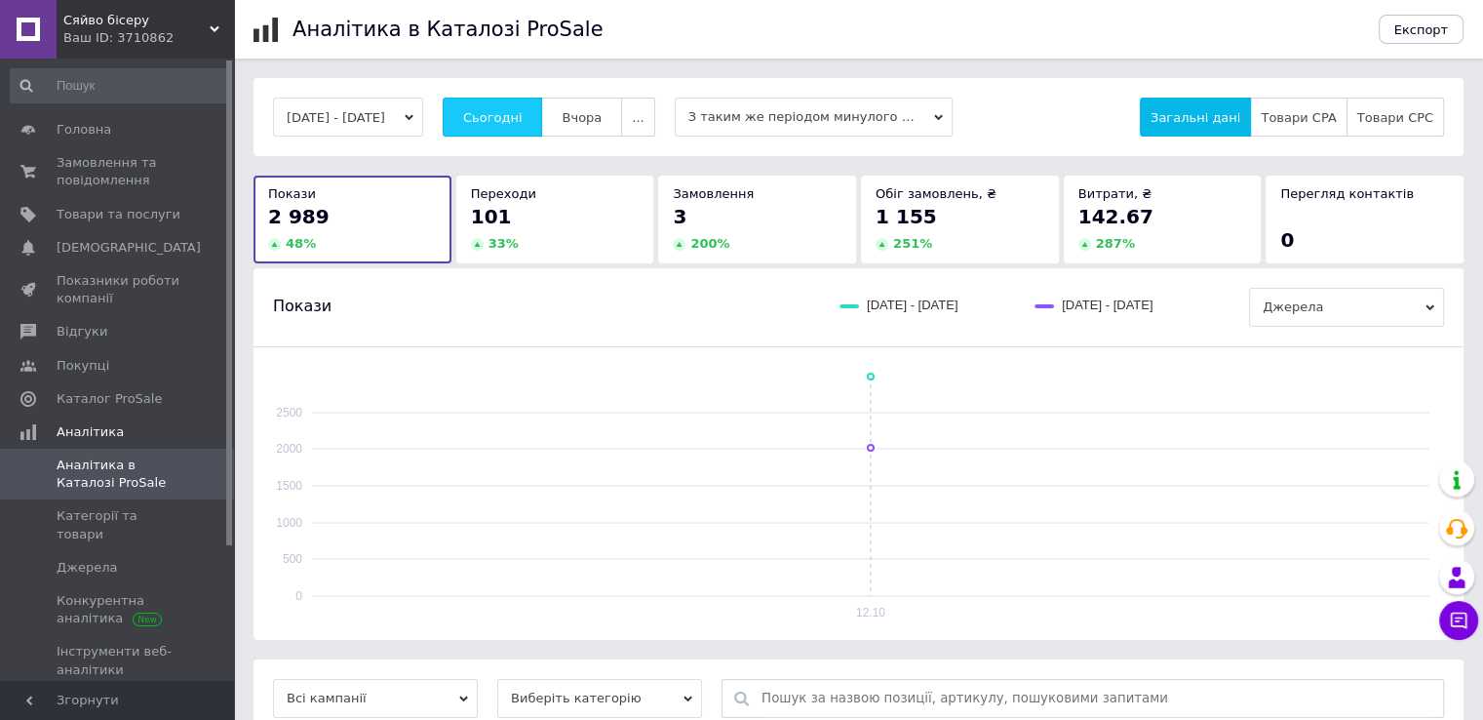
click at [523, 111] on span "Сьогодні" at bounding box center [492, 117] width 59 height 15
click at [222, 17] on div "Сяйво бісеру Ваш ID: 3710862" at bounding box center [145, 29] width 177 height 59
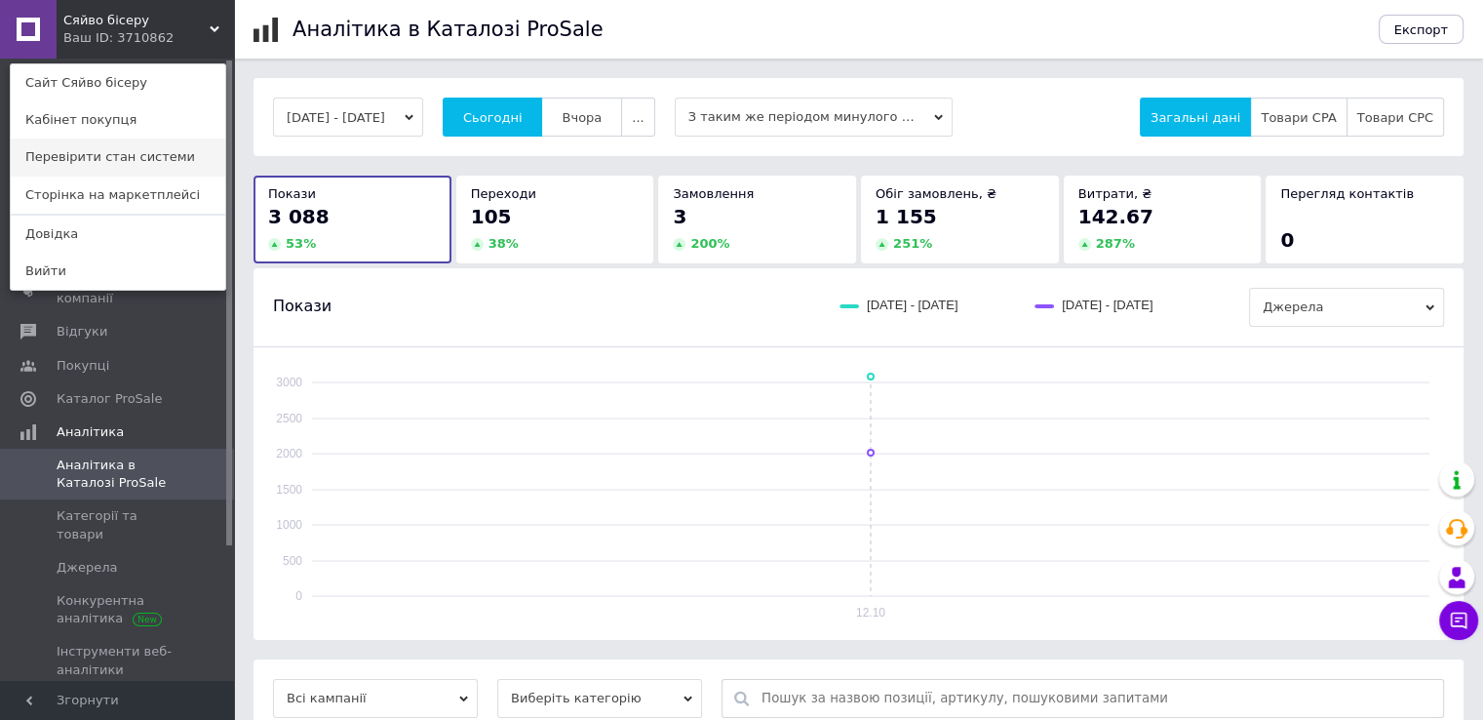
click at [114, 151] on link "Перевірити стан системи" at bounding box center [118, 156] width 215 height 37
